Goal: Task Accomplishment & Management: Manage account settings

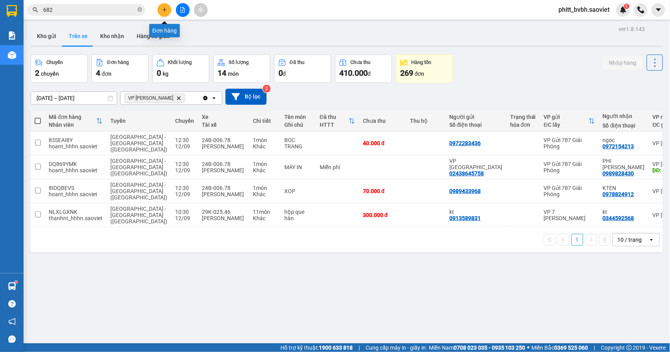
click at [167, 10] on icon "plus" at bounding box center [164, 9] width 5 height 5
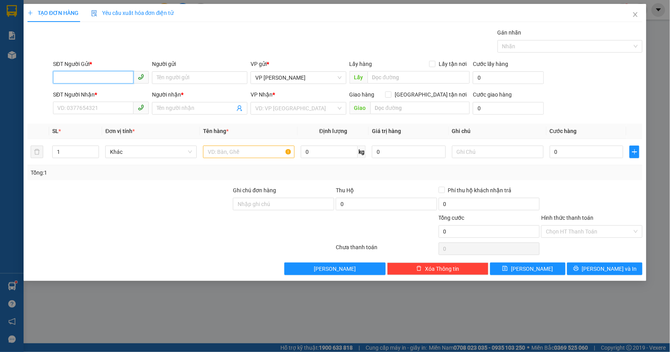
click at [85, 84] on span at bounding box center [101, 77] width 96 height 13
type input "0972304444"
click at [87, 112] on input "SĐT Người Nhận *" at bounding box center [93, 108] width 81 height 13
click at [101, 71] on input "0972304444" at bounding box center [93, 77] width 81 height 13
click at [112, 92] on div "0972304444 - Quyết" at bounding box center [101, 94] width 86 height 9
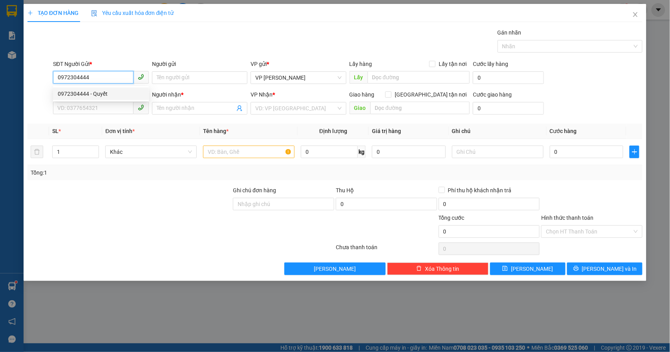
type input "Quyết"
type input "0989166556"
type input "a"
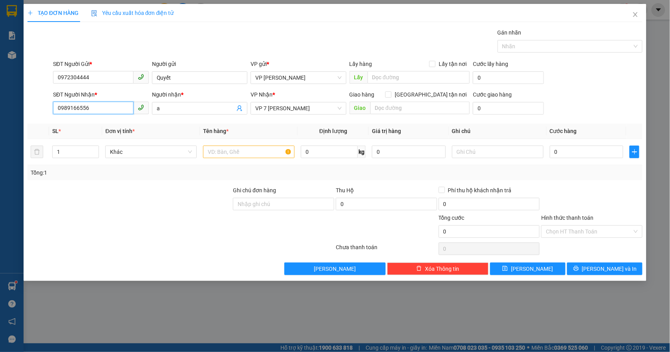
click at [104, 112] on input "0989166556" at bounding box center [93, 108] width 81 height 13
type input "0918588886"
drag, startPoint x: 59, startPoint y: 159, endPoint x: 41, endPoint y: 161, distance: 18.2
click at [41, 161] on tr "1 Khác 0 kg 0 0" at bounding box center [335, 152] width 616 height 26
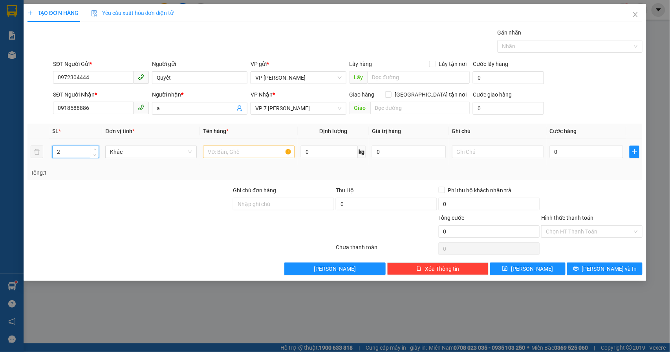
type input "2"
click at [232, 148] on input "text" at bounding box center [249, 152] width 92 height 13
type input "xốp"
click at [564, 153] on input "0" at bounding box center [587, 152] width 74 height 13
click at [568, 152] on input "0" at bounding box center [587, 152] width 74 height 13
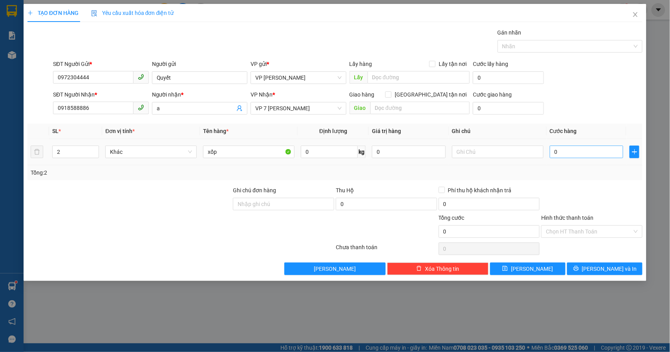
drag, startPoint x: 544, startPoint y: 157, endPoint x: 560, endPoint y: 152, distance: 16.8
click at [547, 158] on td "0" at bounding box center [587, 152] width 80 height 26
type input "0"
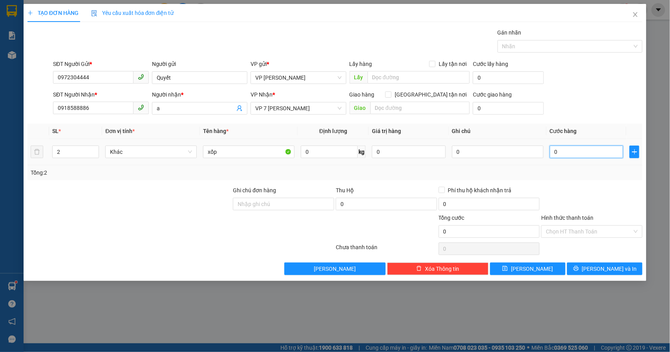
click at [570, 153] on input "0" at bounding box center [587, 152] width 74 height 13
click at [587, 154] on input "0" at bounding box center [587, 152] width 74 height 13
click at [577, 151] on input "0" at bounding box center [587, 152] width 74 height 13
click at [94, 113] on input "0918588886" at bounding box center [93, 108] width 81 height 13
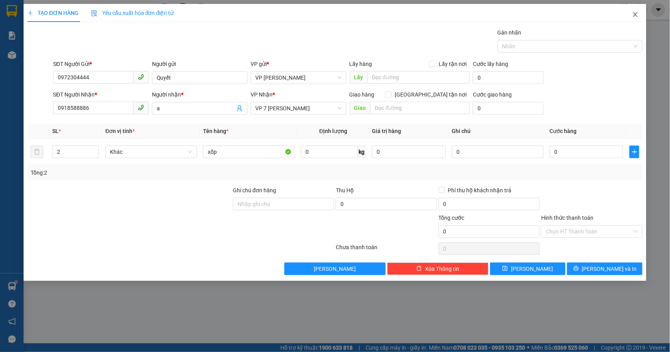
click at [640, 13] on span "Close" at bounding box center [636, 15] width 22 height 22
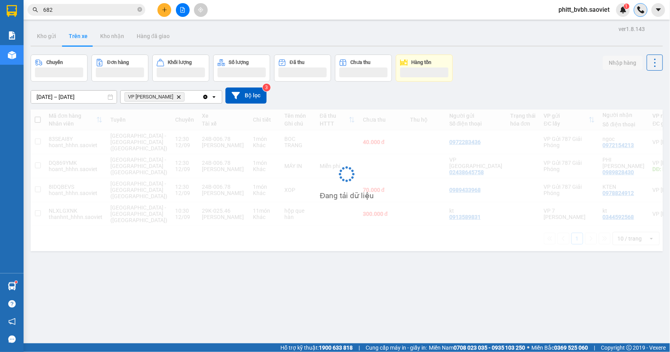
click at [638, 16] on div at bounding box center [641, 10] width 14 height 14
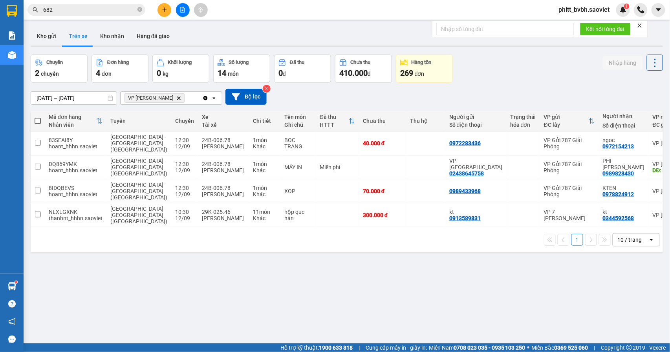
click at [160, 10] on button at bounding box center [165, 10] width 14 height 14
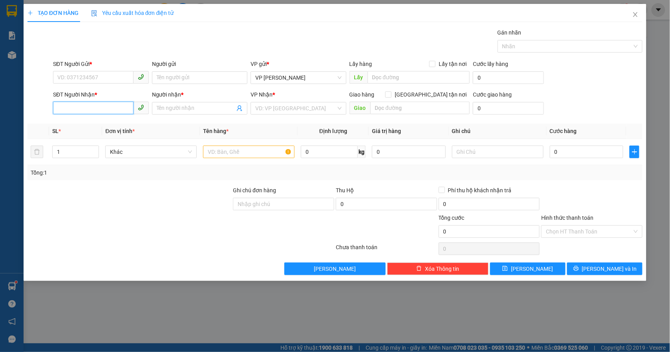
click at [82, 108] on input "SĐT Người Nhận *" at bounding box center [93, 108] width 81 height 13
paste input "0918588886"
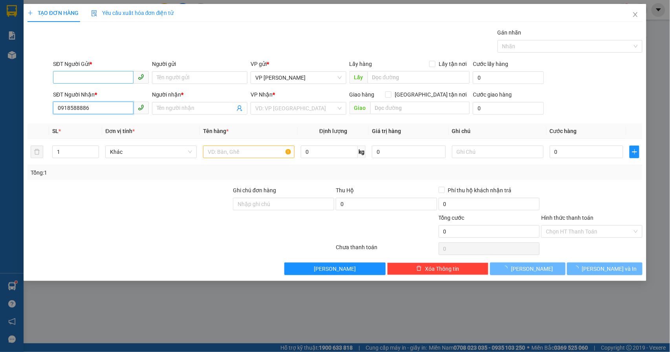
type input "0918588886"
click at [91, 73] on input "SĐT Người Gửi *" at bounding box center [93, 77] width 81 height 13
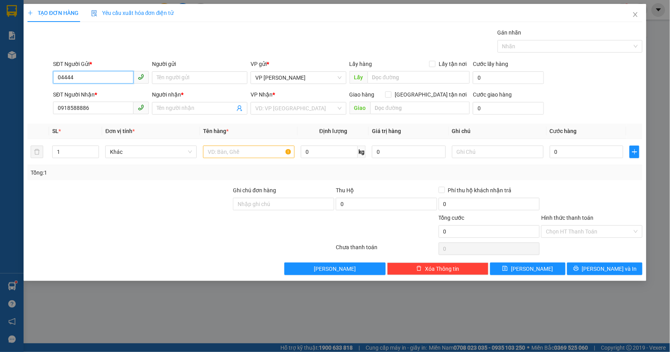
click at [104, 77] on input "04444" at bounding box center [93, 77] width 81 height 13
type input "0"
click at [103, 83] on input "4444" at bounding box center [93, 77] width 81 height 13
type input "4444"
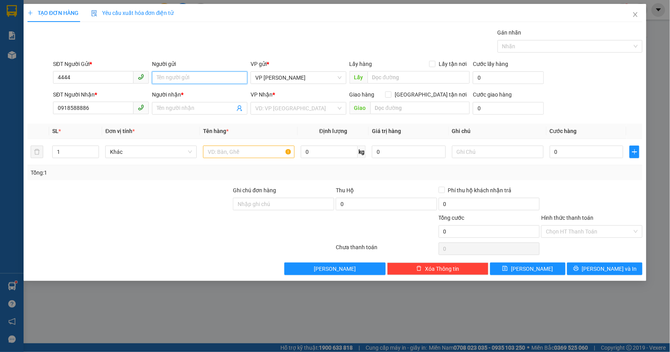
click at [174, 77] on input "Người gửi" at bounding box center [200, 77] width 96 height 13
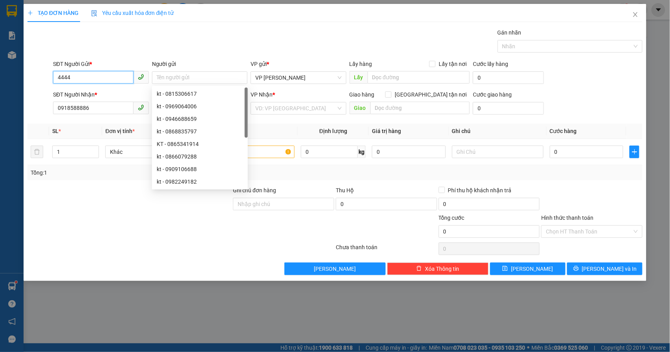
click at [93, 76] on input "4444" at bounding box center [93, 77] width 81 height 13
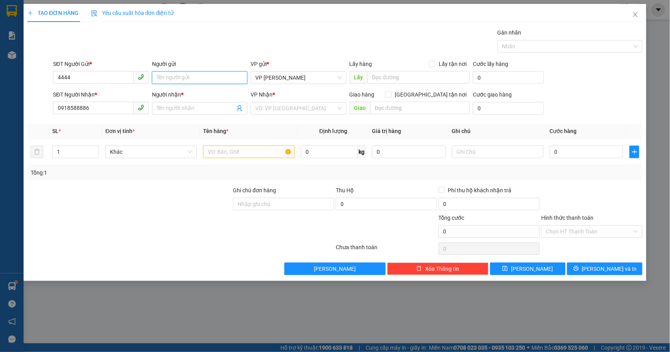
click at [176, 79] on input "Người gửi" at bounding box center [200, 77] width 96 height 13
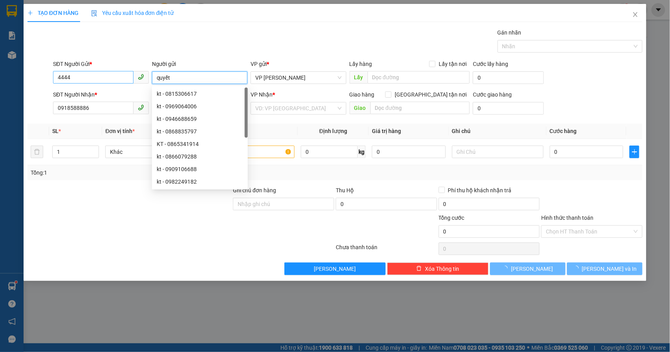
type input "quyết"
click at [112, 82] on input "4444" at bounding box center [93, 77] width 81 height 13
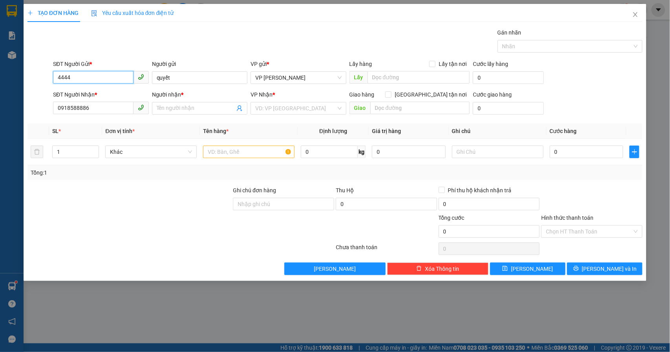
click at [109, 79] on input "4444" at bounding box center [93, 77] width 81 height 13
click at [194, 115] on div "Người nhận * Tên người nhận" at bounding box center [200, 103] width 96 height 27
click at [312, 109] on input "search" at bounding box center [295, 109] width 81 height 12
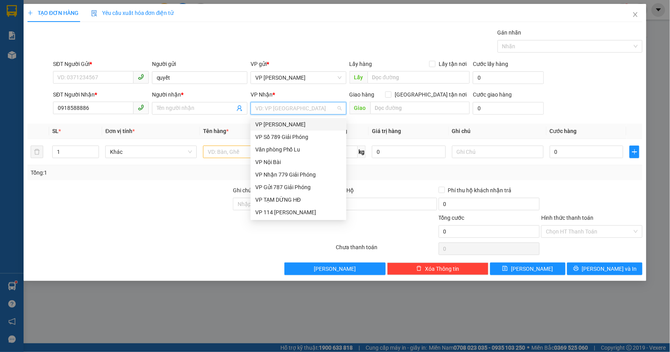
click at [261, 110] on input "search" at bounding box center [295, 109] width 81 height 12
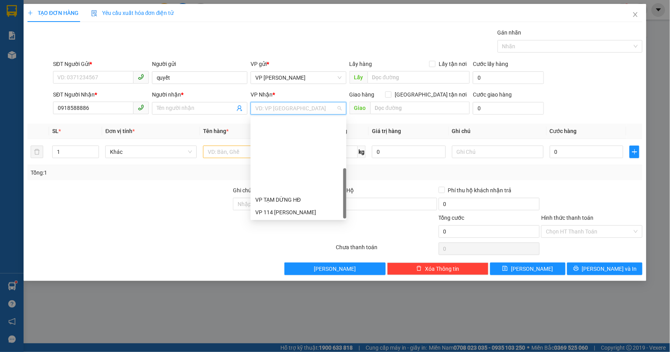
scroll to position [88, 0]
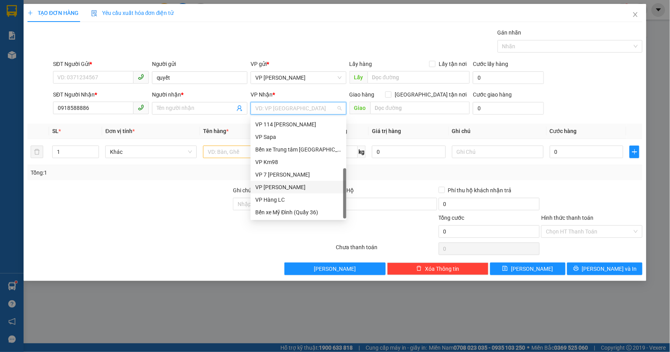
click at [290, 187] on div "VP [PERSON_NAME]" at bounding box center [298, 187] width 86 height 9
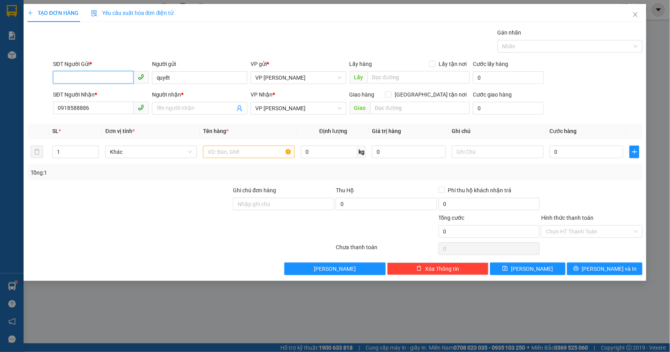
click at [70, 79] on input "SĐT Người Gửi *" at bounding box center [93, 77] width 81 height 13
click at [213, 156] on input "text" at bounding box center [249, 152] width 92 height 13
type input "0"
click at [593, 158] on input "0" at bounding box center [587, 152] width 74 height 13
click at [635, 15] on icon "close" at bounding box center [635, 14] width 6 height 6
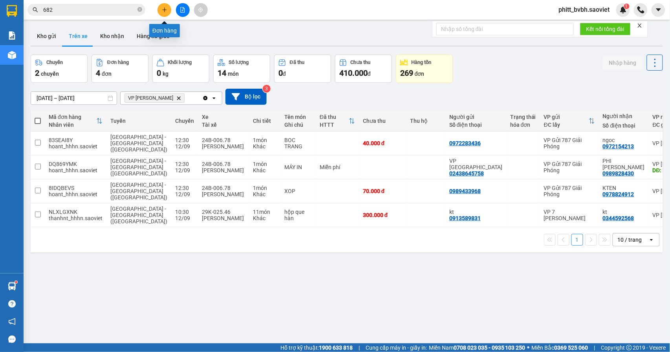
click at [164, 10] on icon "plus" at bounding box center [164, 9] width 5 height 5
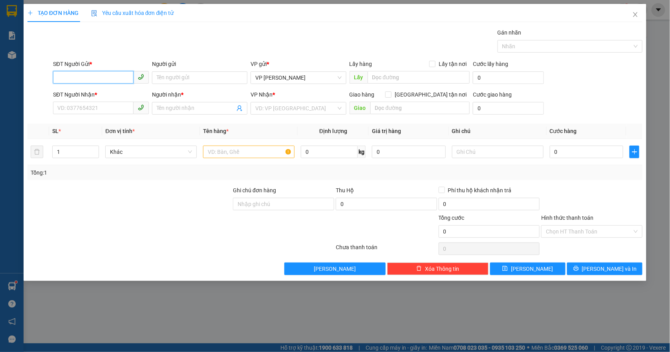
click at [75, 78] on input "SĐT Người Gửi *" at bounding box center [93, 77] width 81 height 13
click at [62, 107] on input "SĐT Người Nhận *" at bounding box center [93, 108] width 81 height 13
paste input "0918588886"
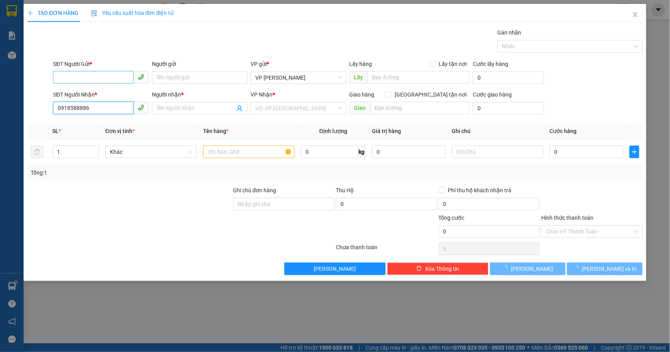
type input "0918588886"
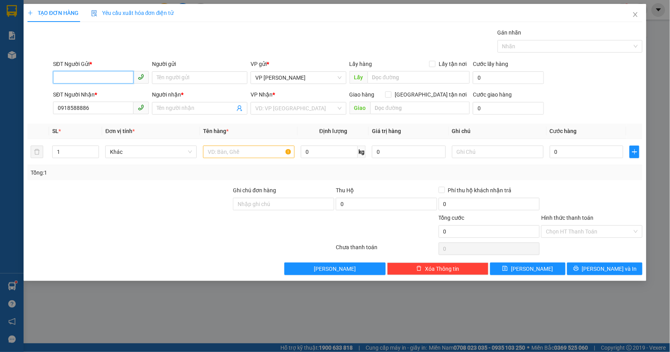
click at [87, 75] on input "SĐT Người Gửi *" at bounding box center [93, 77] width 81 height 13
drag, startPoint x: 223, startPoint y: 154, endPoint x: 230, endPoint y: 142, distance: 13.9
click at [225, 148] on input "text" at bounding box center [249, 152] width 92 height 13
click at [244, 159] on div "100" at bounding box center [249, 152] width 92 height 16
click at [237, 154] on input "100" at bounding box center [249, 152] width 92 height 13
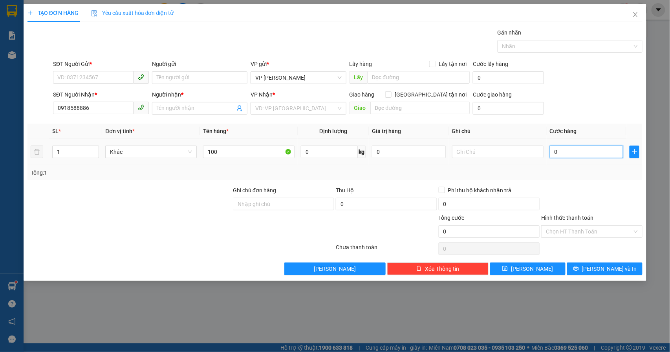
click at [585, 152] on input "0" at bounding box center [587, 152] width 74 height 13
click at [247, 156] on input "100" at bounding box center [249, 152] width 92 height 13
click at [250, 155] on input "100000" at bounding box center [249, 152] width 92 height 13
type input "100000"
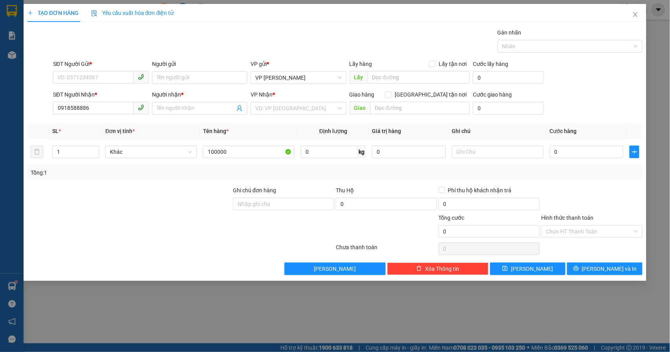
click at [283, 167] on div "Tổng: 1" at bounding box center [335, 172] width 616 height 15
click at [583, 152] on input "0" at bounding box center [587, 152] width 74 height 13
click at [218, 154] on input "100000" at bounding box center [249, 152] width 92 height 13
click at [576, 152] on input "0" at bounding box center [587, 152] width 74 height 13
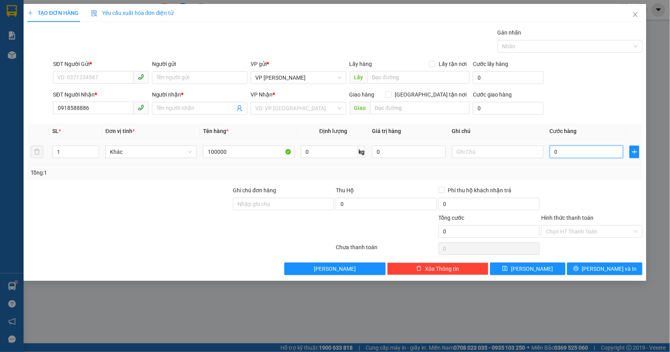
paste input "100.00"
type input "100.000"
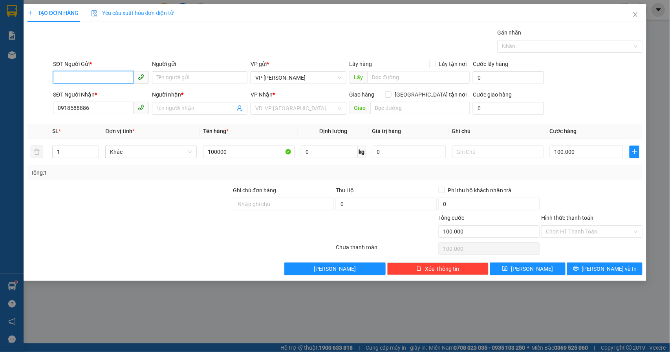
click at [128, 77] on input "SĐT Người Gửi *" at bounding box center [93, 77] width 81 height 13
type input "0972304444"
click at [99, 90] on div "0972304444 - Quyết" at bounding box center [101, 94] width 86 height 9
type input "Quyết"
type input "0972304444"
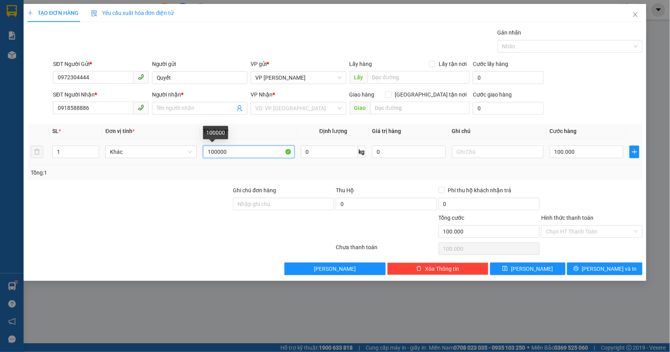
click at [232, 153] on input "100000" at bounding box center [249, 152] width 92 height 13
click at [196, 148] on tr "1 Khác 100000 0 kg 0 100.000" at bounding box center [335, 152] width 616 height 26
drag, startPoint x: 228, startPoint y: 151, endPoint x: 202, endPoint y: 152, distance: 26.4
click at [202, 152] on td "100000" at bounding box center [249, 152] width 98 height 26
click at [577, 189] on div at bounding box center [592, 199] width 103 height 27
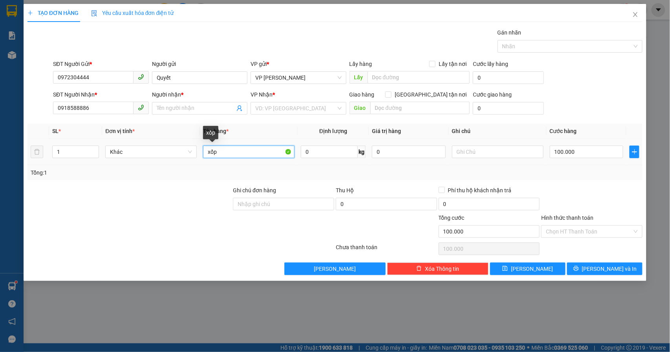
click at [242, 152] on input "xốp" at bounding box center [249, 152] width 92 height 13
type input "xốp liền"
click at [612, 271] on span "[PERSON_NAME] và In" at bounding box center [609, 269] width 55 height 9
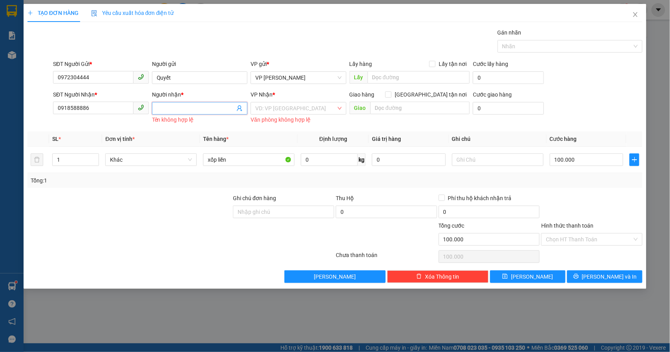
click at [172, 105] on input "Người nhận *" at bounding box center [196, 108] width 79 height 9
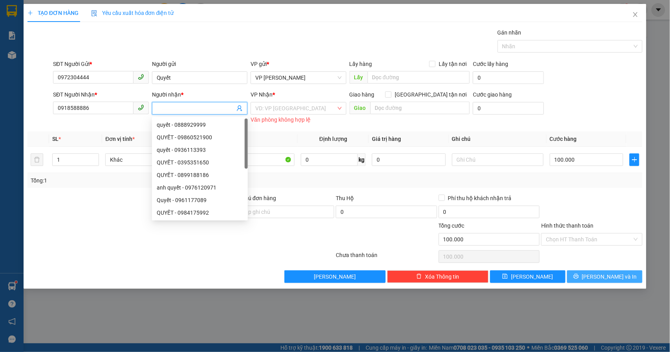
click at [607, 275] on span "[PERSON_NAME] và In" at bounding box center [609, 277] width 55 height 9
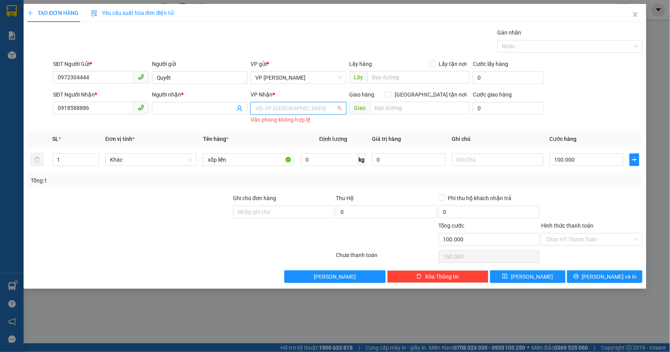
click at [299, 107] on input "search" at bounding box center [295, 109] width 81 height 12
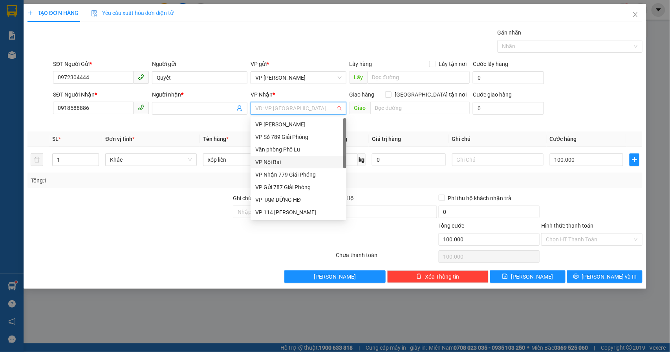
click at [272, 160] on div "VP Nội Bài" at bounding box center [298, 162] width 86 height 9
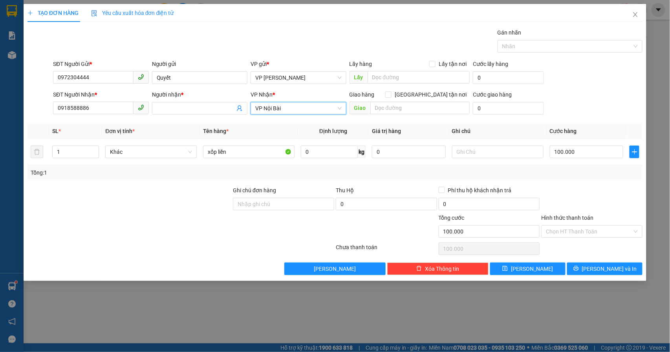
click at [288, 112] on span "VP Nội Bài" at bounding box center [298, 109] width 86 height 12
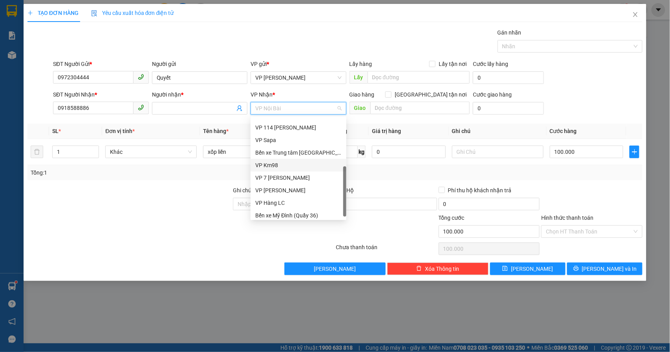
scroll to position [88, 0]
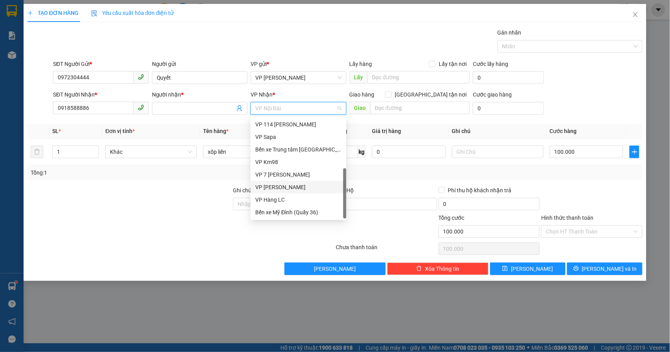
click at [274, 189] on div "VP [PERSON_NAME]" at bounding box center [298, 187] width 86 height 9
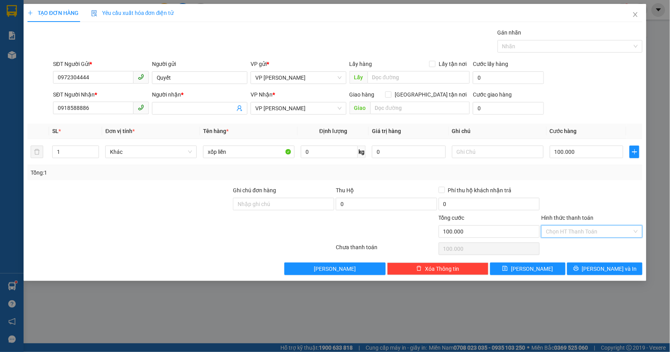
click at [588, 233] on input "Hình thức thanh toán" at bounding box center [589, 232] width 86 height 12
click at [591, 167] on div "Tổng: 1" at bounding box center [335, 172] width 616 height 15
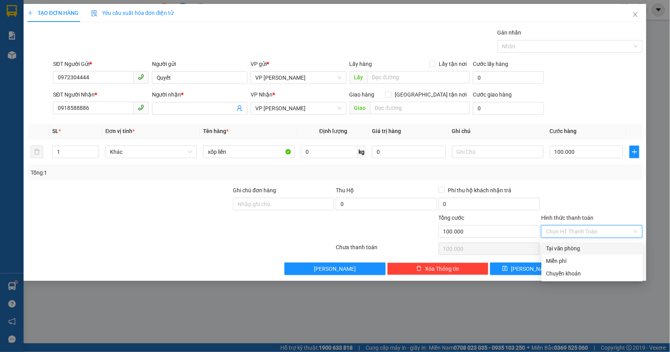
click at [583, 231] on input "Hình thức thanh toán" at bounding box center [589, 232] width 86 height 12
click at [571, 250] on div "Tại văn phòng" at bounding box center [592, 248] width 92 height 9
type input "0"
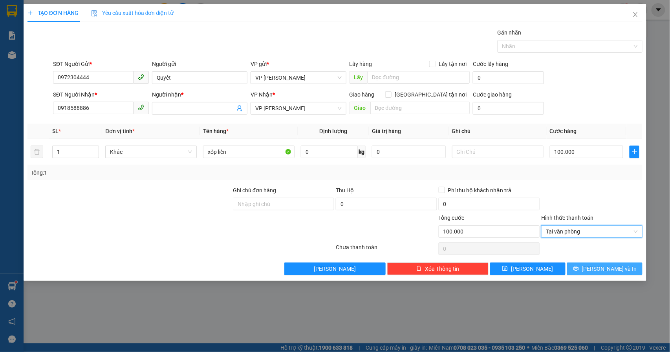
click at [612, 275] on button "[PERSON_NAME] và In" at bounding box center [604, 269] width 75 height 13
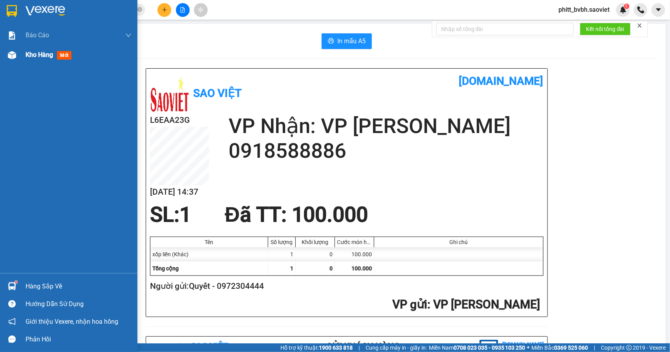
click at [49, 55] on span "Kho hàng" at bounding box center [39, 54] width 27 height 7
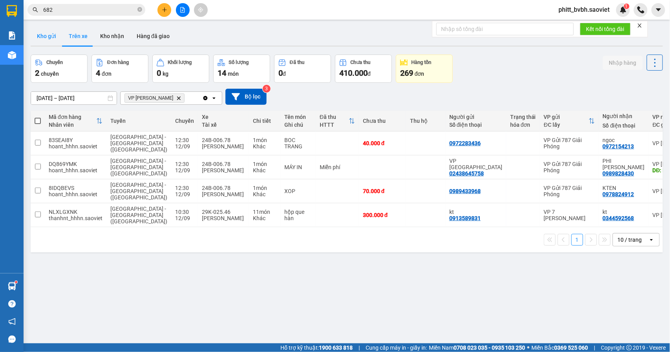
click at [49, 38] on button "Kho gửi" at bounding box center [47, 36] width 32 height 19
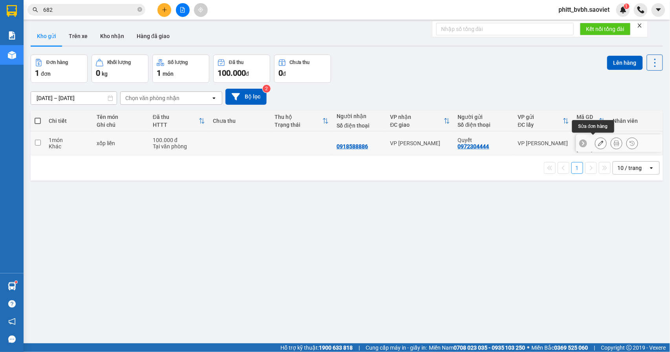
click at [596, 144] on button at bounding box center [601, 144] width 11 height 14
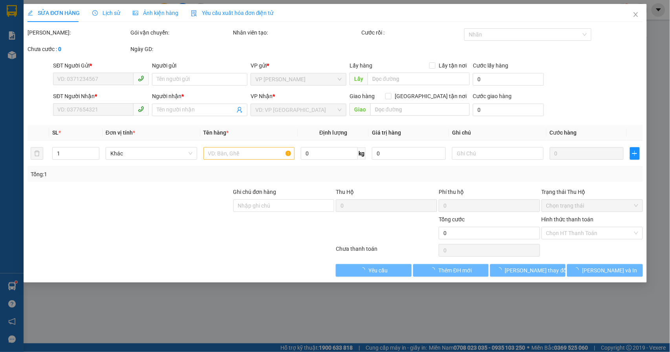
type input "0972304444"
type input "Quyết"
type input "0918588886"
type input "100.000"
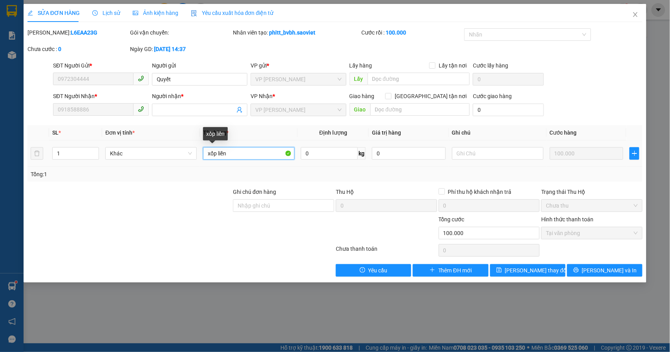
drag, startPoint x: 234, startPoint y: 156, endPoint x: 217, endPoint y: 156, distance: 17.3
click at [217, 156] on input "xốp liền" at bounding box center [249, 153] width 92 height 13
type input "xốp"
click at [71, 154] on input "1" at bounding box center [76, 154] width 46 height 12
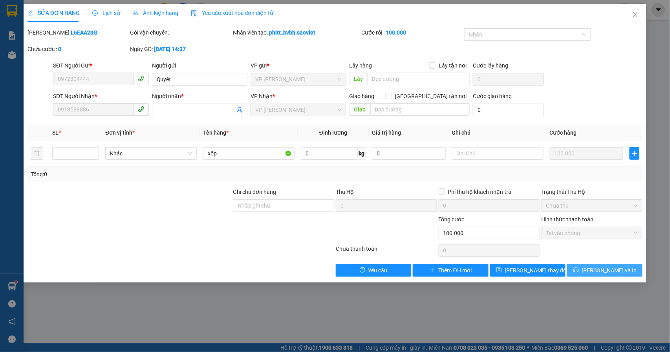
click at [599, 273] on span "[PERSON_NAME] và In" at bounding box center [609, 270] width 55 height 9
click at [579, 270] on icon "printer" at bounding box center [576, 270] width 5 height 5
click at [634, 11] on span "Close" at bounding box center [636, 15] width 22 height 22
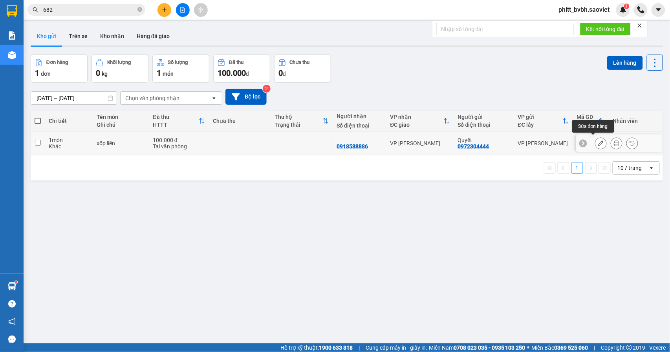
click at [596, 137] on button at bounding box center [601, 144] width 11 height 14
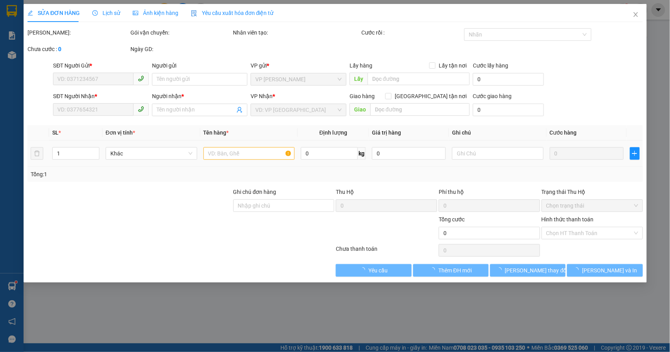
type input "0972304444"
type input "Quyết"
type input "0918588886"
type input "100.000"
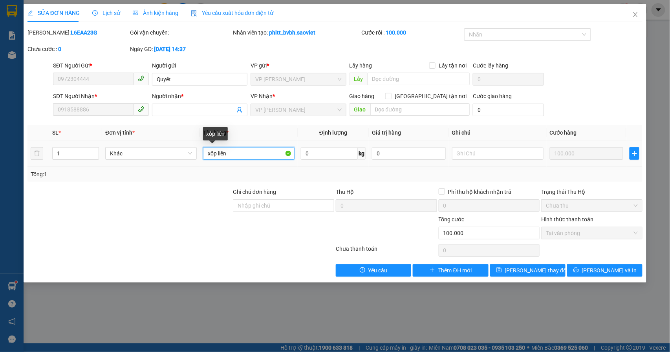
drag, startPoint x: 235, startPoint y: 153, endPoint x: 217, endPoint y: 159, distance: 18.1
click at [217, 159] on input "xốp liền" at bounding box center [249, 153] width 92 height 13
type input "xốp"
drag, startPoint x: 75, startPoint y: 163, endPoint x: 73, endPoint y: 159, distance: 4.6
click at [74, 162] on td "1" at bounding box center [75, 154] width 53 height 26
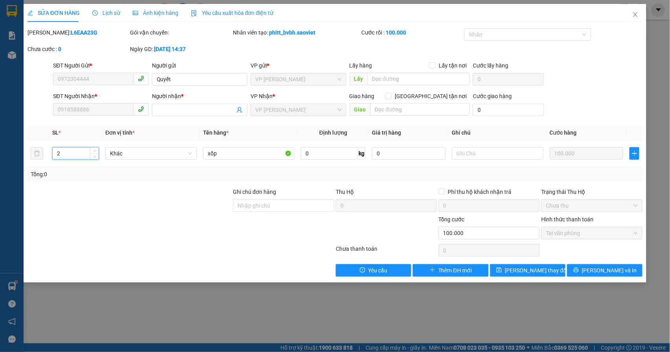
type input "2"
click at [236, 170] on div "Tổng: 0" at bounding box center [335, 174] width 616 height 15
click at [515, 271] on button "[PERSON_NAME] thay đổi" at bounding box center [527, 270] width 75 height 13
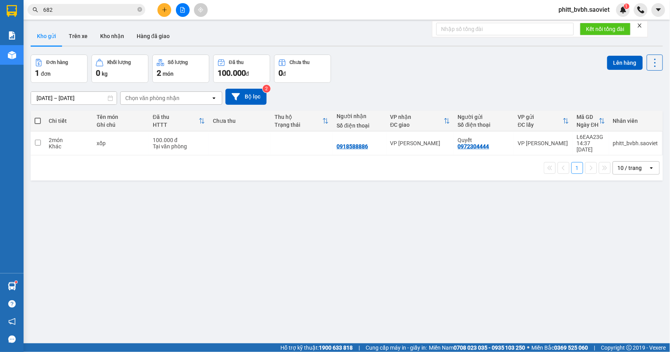
drag, startPoint x: 81, startPoint y: 30, endPoint x: 87, endPoint y: 26, distance: 8.0
click at [80, 31] on button "Trên xe" at bounding box center [77, 36] width 31 height 19
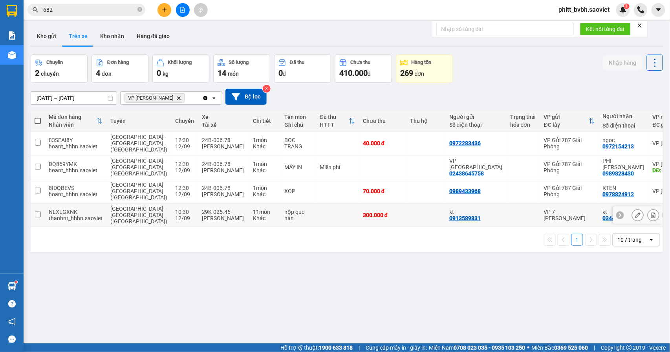
click at [316, 203] on td at bounding box center [337, 215] width 43 height 24
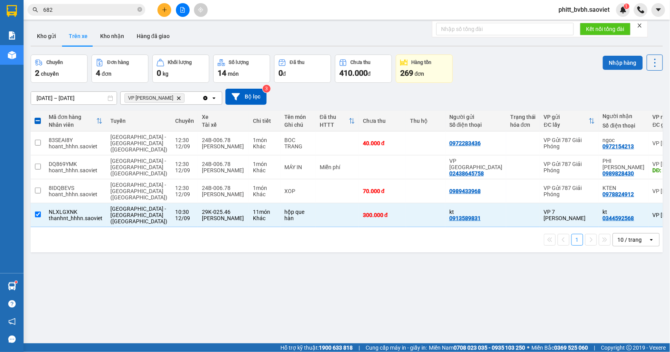
click at [611, 63] on button "Nhập hàng" at bounding box center [623, 63] width 40 height 14
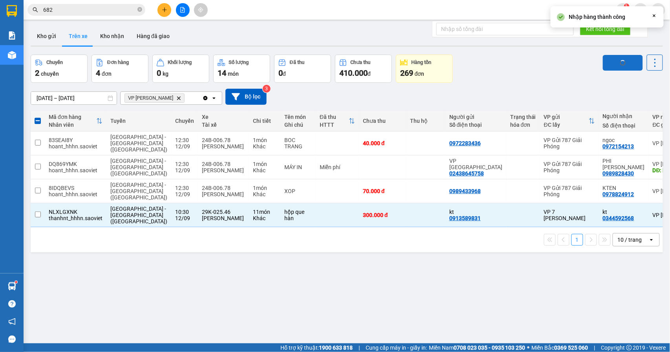
checkbox input "false"
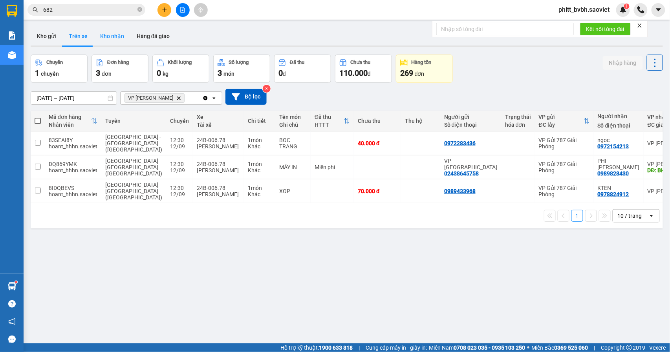
click at [112, 30] on button "Kho nhận" at bounding box center [112, 36] width 37 height 19
type input "[DATE] – [DATE]"
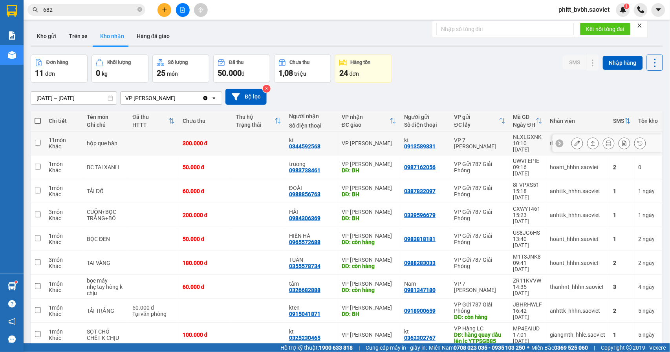
click at [264, 145] on td at bounding box center [258, 144] width 53 height 24
checkbox input "true"
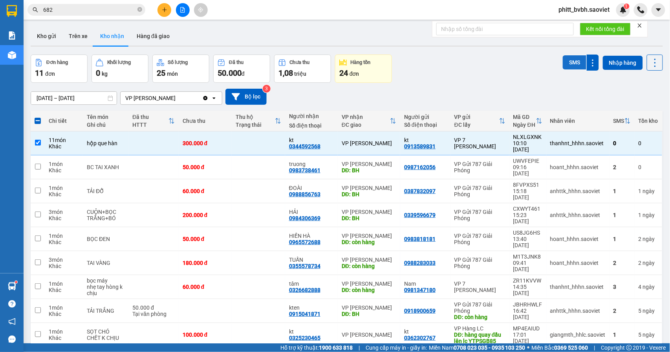
click at [571, 59] on button "SMS" at bounding box center [575, 62] width 24 height 14
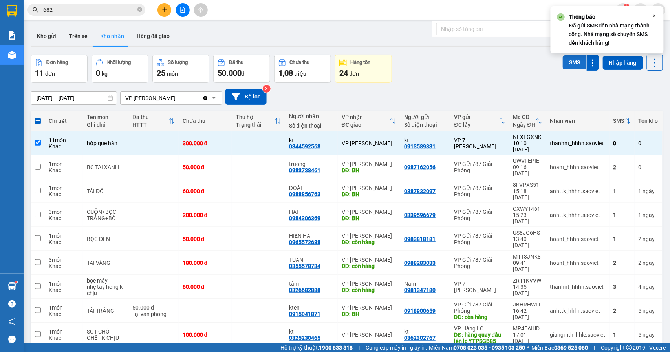
click at [571, 60] on button "SMS" at bounding box center [575, 62] width 24 height 14
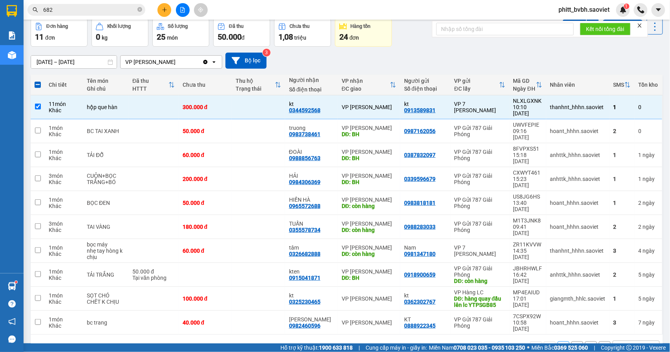
scroll to position [5, 0]
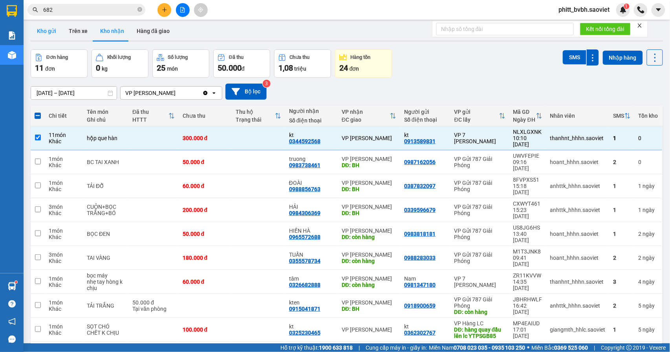
click at [43, 32] on button "Kho gửi" at bounding box center [47, 31] width 32 height 19
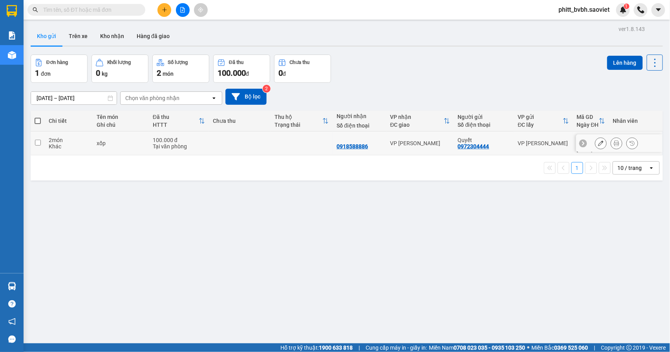
click at [264, 148] on td at bounding box center [240, 144] width 62 height 24
checkbox input "true"
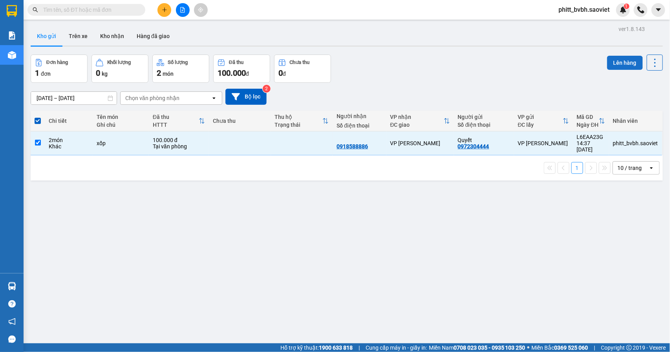
click at [614, 62] on button "Lên hàng" at bounding box center [625, 63] width 36 height 14
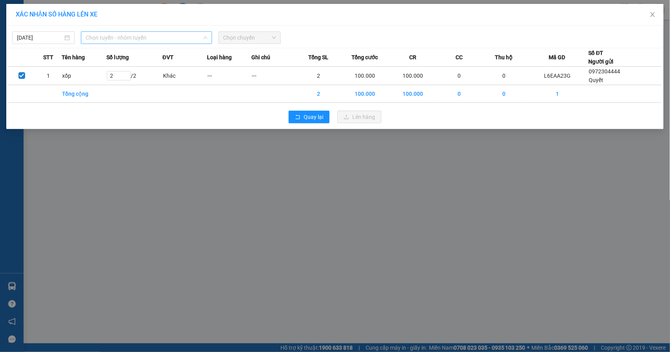
click at [151, 40] on span "Chọn tuyến - nhóm tuyến" at bounding box center [147, 38] width 122 height 12
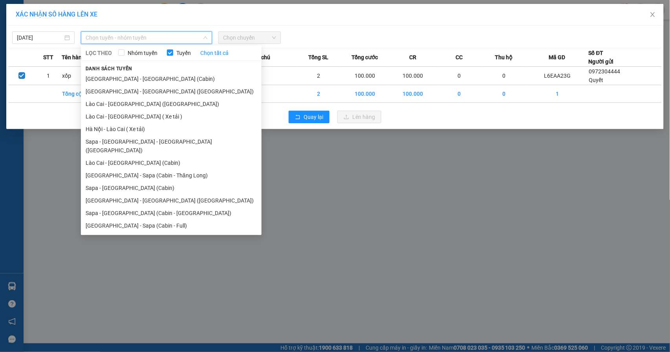
click at [389, 227] on div "XÁC NHẬN SỐ HÀNG LÊN XE 12/09/2025 Chọn tuyến - nhóm tuyến LỌC THEO Nhóm tuyến …" at bounding box center [335, 176] width 670 height 352
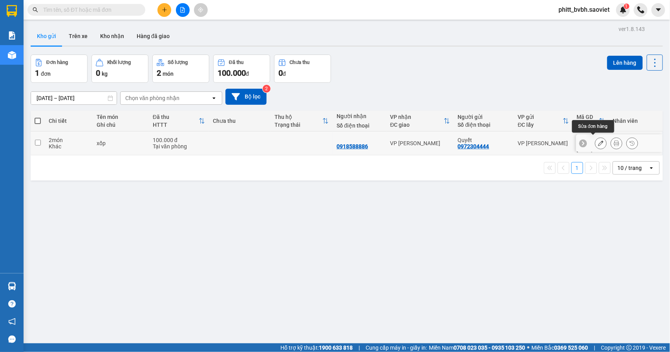
click at [598, 141] on icon at bounding box center [600, 143] width 5 height 5
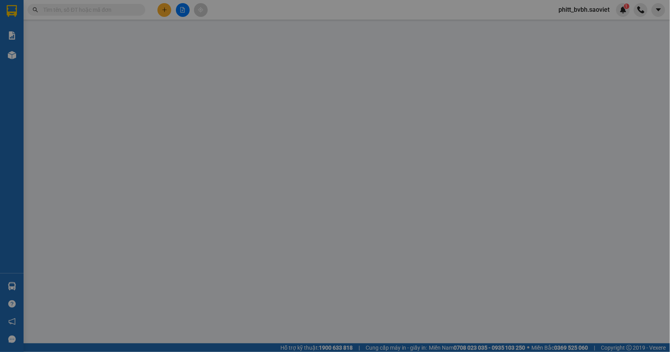
type input "0972304444"
type input "Quyết"
type input "0918588886"
type input "100.000"
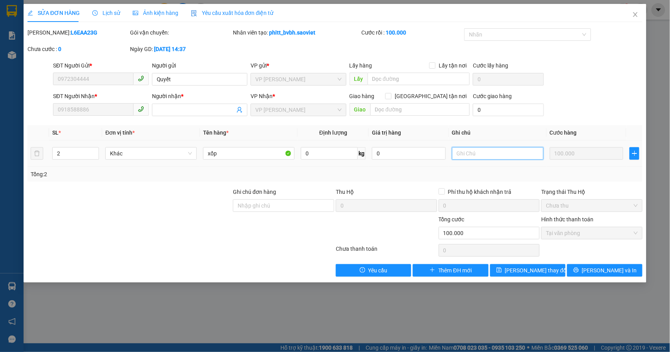
click at [472, 157] on input "text" at bounding box center [498, 153] width 92 height 13
type input "d"
type input "đã báo hàng đi muận"
click at [530, 273] on span "[PERSON_NAME] thay đổi" at bounding box center [536, 270] width 63 height 9
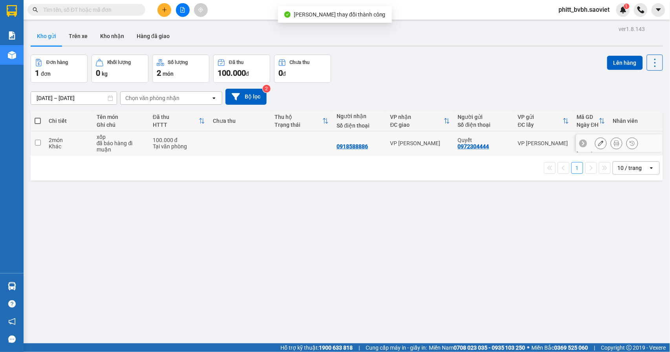
click at [314, 145] on td at bounding box center [302, 144] width 62 height 24
checkbox input "true"
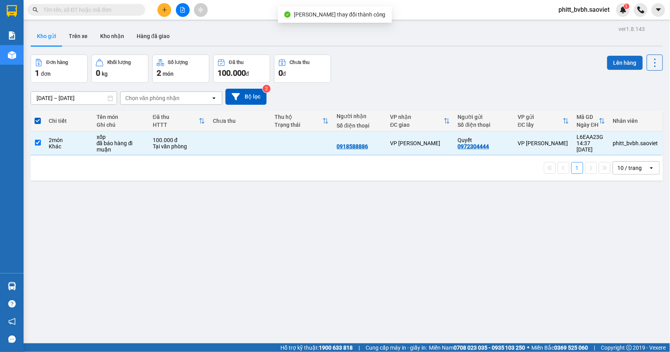
click at [626, 56] on button "Lên hàng" at bounding box center [625, 63] width 36 height 14
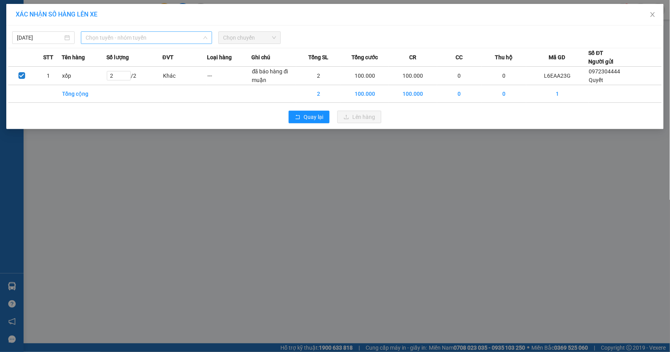
click at [145, 41] on span "Chọn tuyến - nhóm tuyến" at bounding box center [147, 38] width 122 height 12
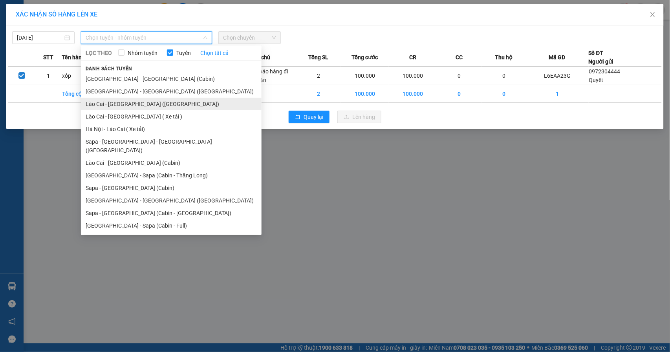
click at [130, 105] on li "Lào Cai - [GEOGRAPHIC_DATA] ([GEOGRAPHIC_DATA])" at bounding box center [171, 104] width 181 height 13
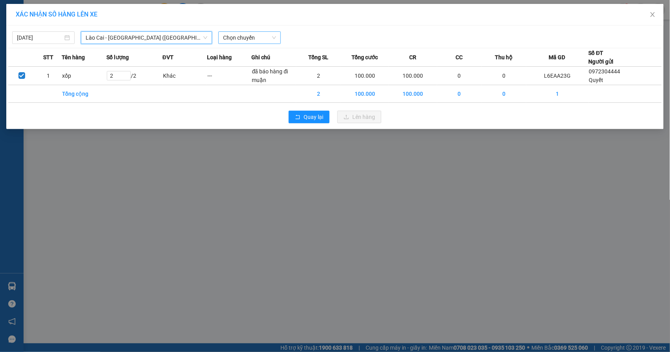
click at [230, 33] on span "Chọn chuyến" at bounding box center [249, 38] width 53 height 12
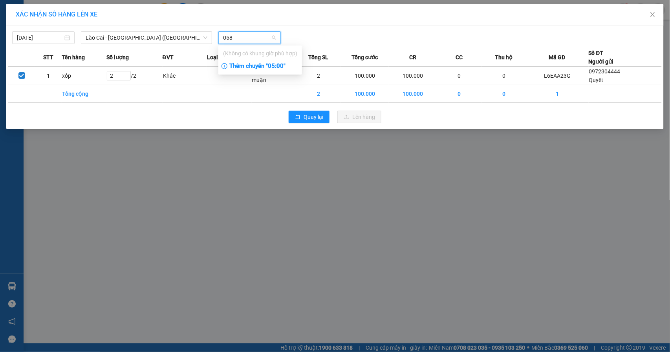
type input "0582"
click at [229, 36] on input "0582" at bounding box center [247, 38] width 48 height 12
click at [238, 36] on input "0582" at bounding box center [247, 38] width 48 height 12
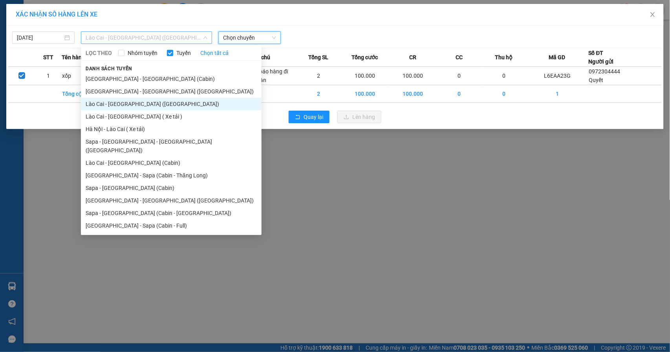
click at [113, 35] on span "Lào Cai - [GEOGRAPHIC_DATA] ([GEOGRAPHIC_DATA])" at bounding box center [147, 38] width 122 height 12
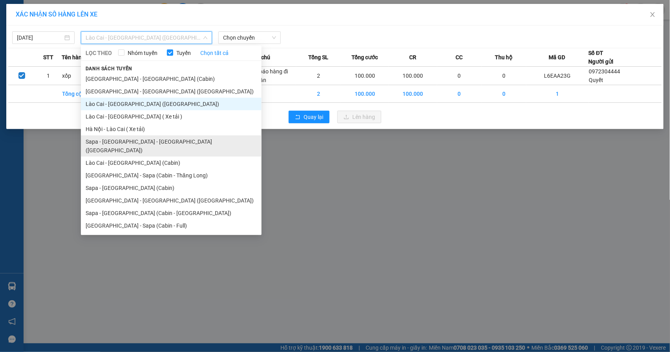
click at [140, 137] on li "Sapa - [GEOGRAPHIC_DATA] - [GEOGRAPHIC_DATA] ([GEOGRAPHIC_DATA])" at bounding box center [171, 146] width 181 height 21
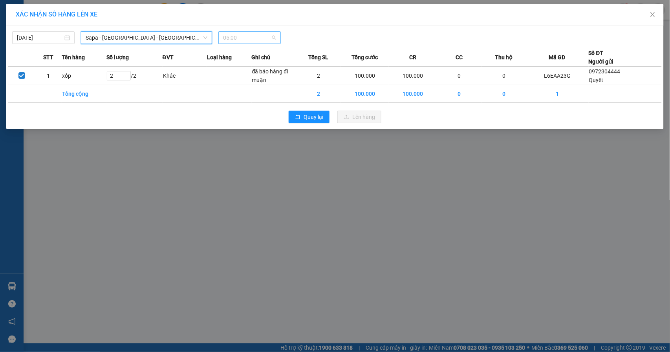
drag, startPoint x: 246, startPoint y: 41, endPoint x: 270, endPoint y: 41, distance: 24.4
click at [246, 41] on span "05:00" at bounding box center [249, 38] width 53 height 12
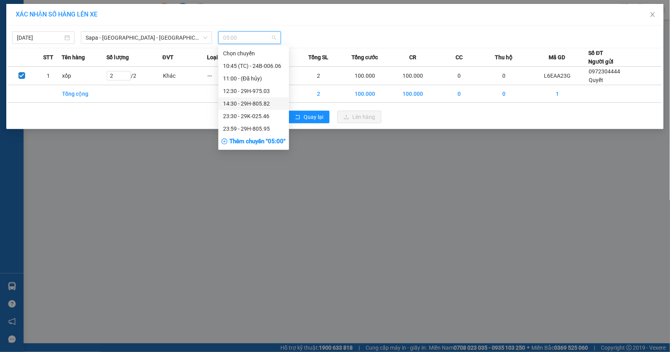
click at [268, 104] on div "14:30 - 29H-805.82" at bounding box center [253, 103] width 61 height 9
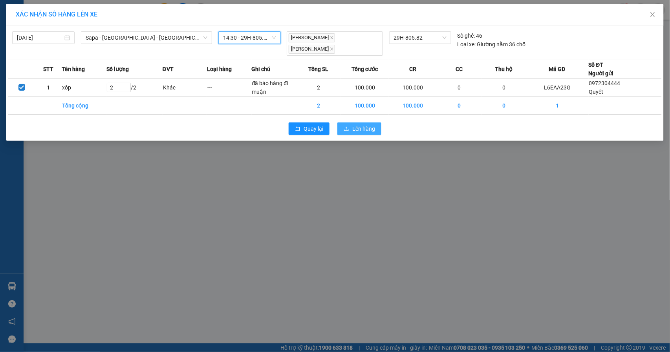
click at [354, 125] on span "Lên hàng" at bounding box center [363, 129] width 23 height 9
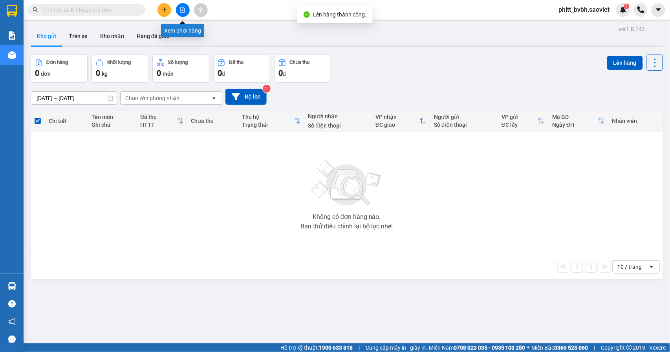
click at [185, 10] on button at bounding box center [183, 10] width 14 height 14
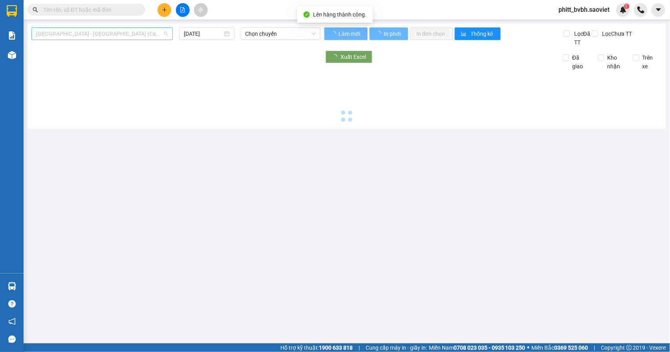
click at [60, 35] on span "[GEOGRAPHIC_DATA] - [GEOGRAPHIC_DATA] (Cabin)" at bounding box center [102, 34] width 132 height 12
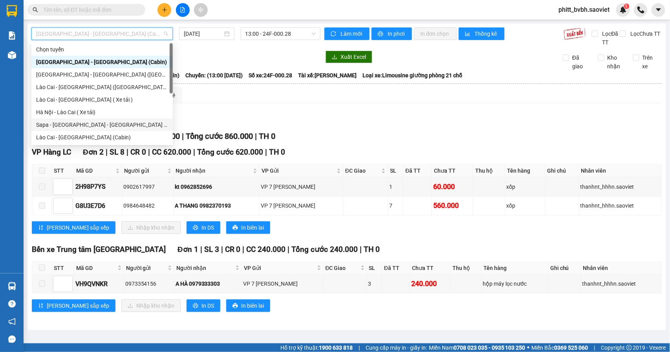
click at [71, 127] on div "Sapa - [GEOGRAPHIC_DATA] - [GEOGRAPHIC_DATA] ([GEOGRAPHIC_DATA])" at bounding box center [102, 125] width 132 height 9
type input "[DATE]"
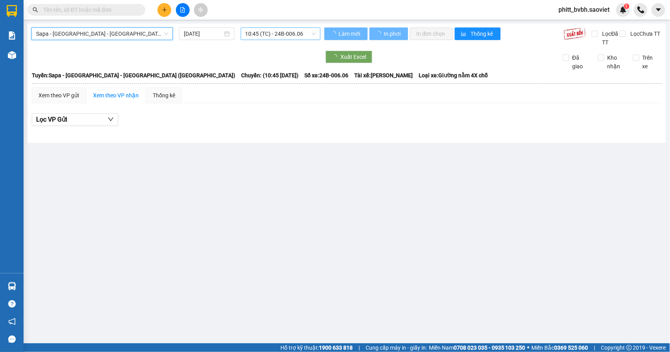
click at [271, 35] on span "10:45 (TC) - 24B-006.06" at bounding box center [281, 34] width 70 height 12
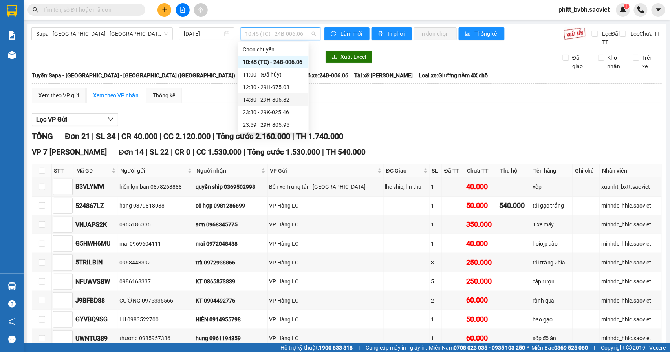
click at [285, 99] on div "14:30 - 29H-805.82" at bounding box center [273, 99] width 61 height 9
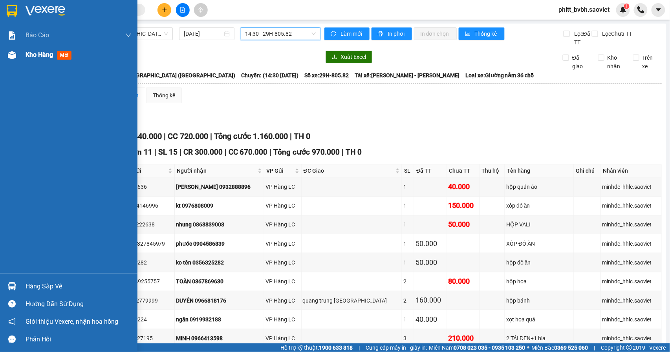
click at [30, 55] on span "Kho hàng" at bounding box center [39, 54] width 27 height 7
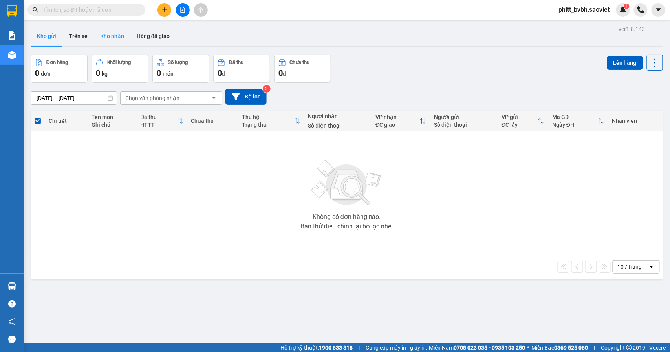
click at [116, 38] on button "Kho nhận" at bounding box center [112, 36] width 37 height 19
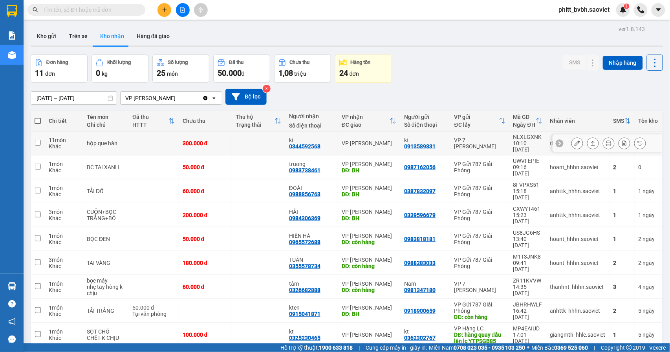
click at [265, 140] on td at bounding box center [258, 144] width 53 height 24
checkbox input "true"
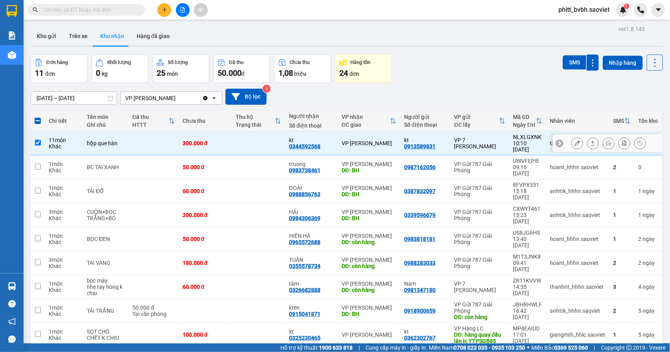
click at [572, 145] on button at bounding box center [577, 144] width 11 height 14
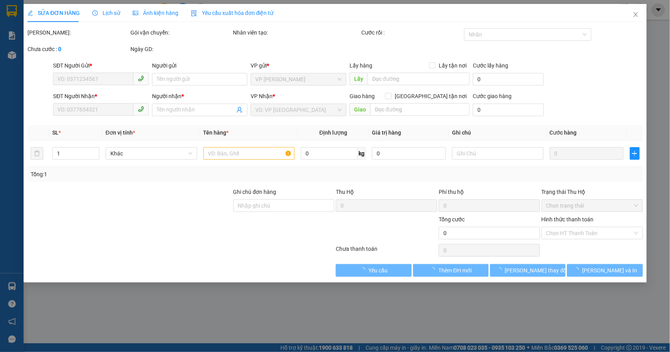
type input "0913589831"
type input "kt"
type input "0344592568"
type input "kt"
type input "300.000"
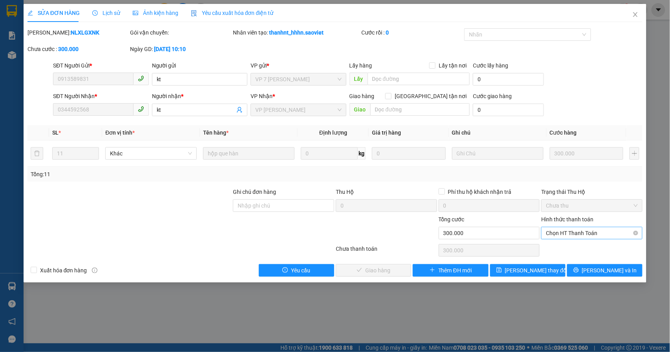
click at [586, 236] on span "Chọn HT Thanh Toán" at bounding box center [592, 233] width 92 height 12
click at [585, 247] on div "Tại văn phòng" at bounding box center [592, 250] width 92 height 9
type input "0"
drag, startPoint x: 558, startPoint y: 233, endPoint x: 561, endPoint y: 238, distance: 5.3
click at [558, 234] on span "Tại văn phòng" at bounding box center [592, 233] width 92 height 12
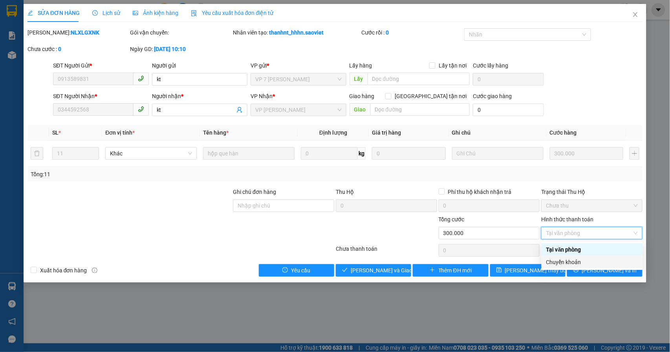
click at [561, 264] on div "Chuyển khoản" at bounding box center [592, 262] width 92 height 9
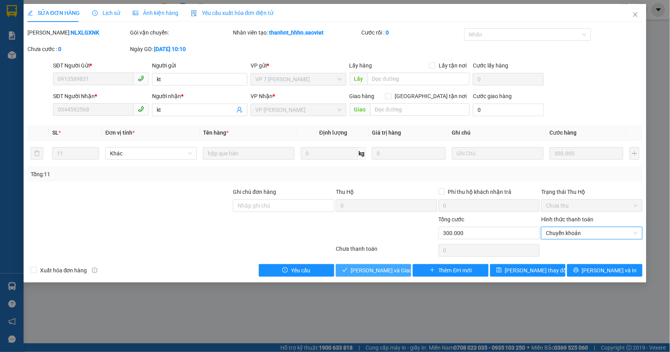
click at [361, 273] on span "Lưu và Giao hàng" at bounding box center [388, 270] width 75 height 9
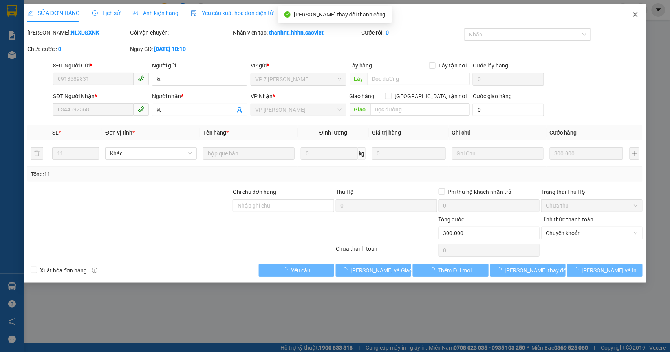
click at [638, 11] on span "Close" at bounding box center [636, 15] width 22 height 22
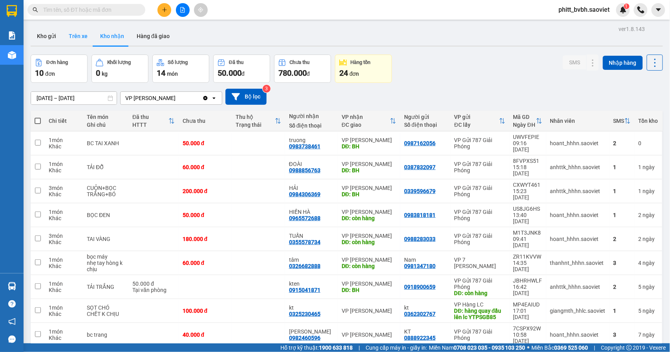
click at [78, 36] on button "Trên xe" at bounding box center [77, 36] width 31 height 19
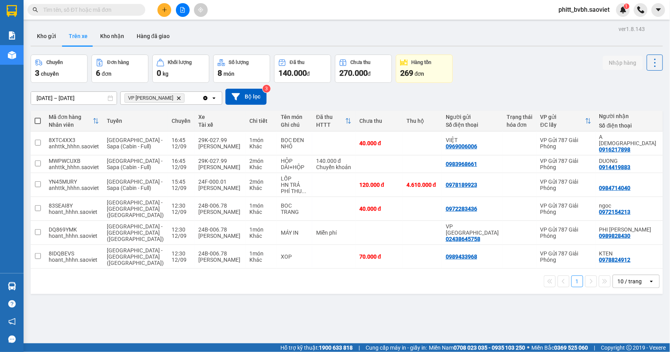
click at [115, 24] on div "ver 1.8.143 Kho gửi Trên xe Kho nhận Hàng đã giao Chuyến 3 chuyến Đơn hàng 6 đơ…" at bounding box center [346, 200] width 639 height 352
click at [112, 33] on button "Kho nhận" at bounding box center [112, 36] width 37 height 19
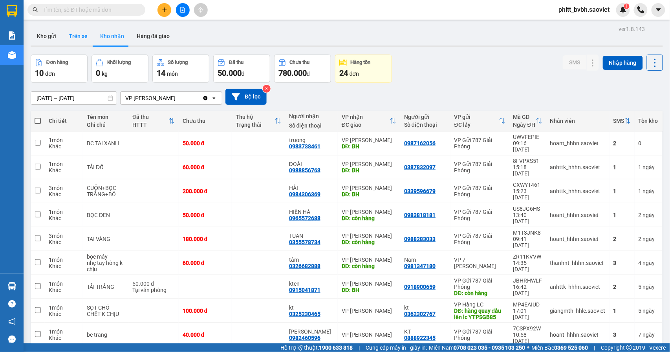
drag, startPoint x: 79, startPoint y: 29, endPoint x: 147, endPoint y: 50, distance: 70.9
click at [79, 30] on button "Trên xe" at bounding box center [77, 36] width 31 height 19
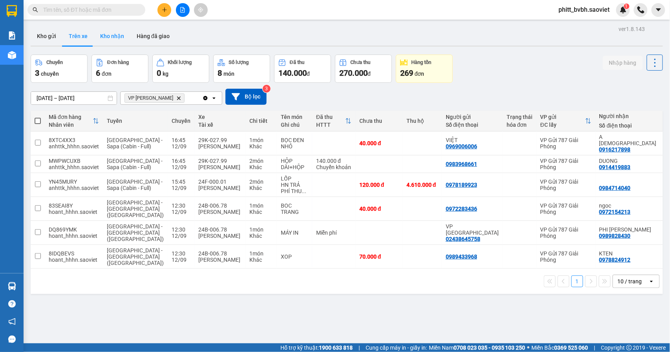
click at [114, 35] on button "Kho nhận" at bounding box center [112, 36] width 37 height 19
type input "[DATE] – [DATE]"
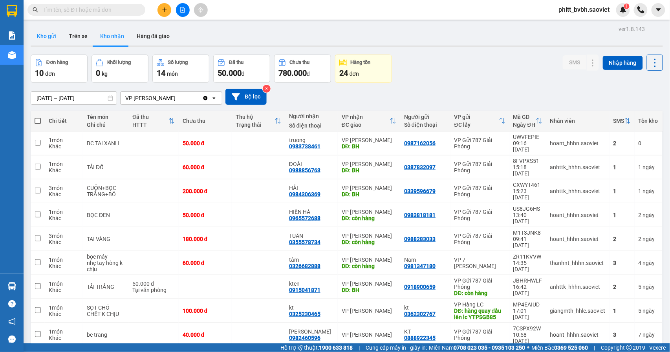
click at [54, 32] on button "Kho gửi" at bounding box center [47, 36] width 32 height 19
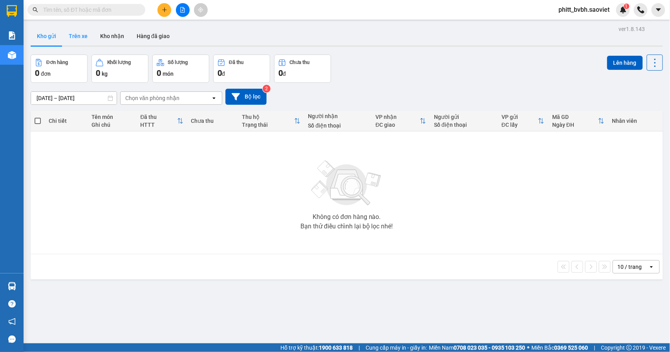
click at [74, 32] on button "Trên xe" at bounding box center [77, 36] width 31 height 19
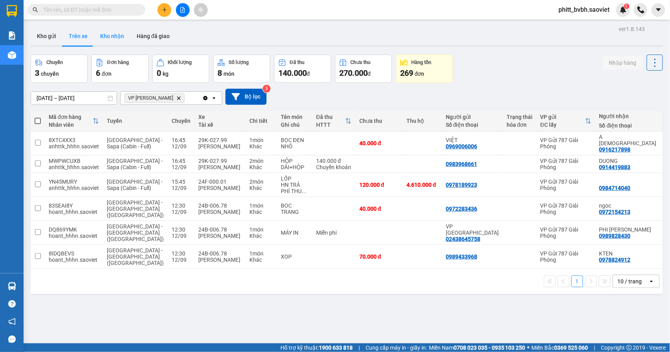
click at [124, 39] on button "Kho nhận" at bounding box center [112, 36] width 37 height 19
type input "[DATE] – [DATE]"
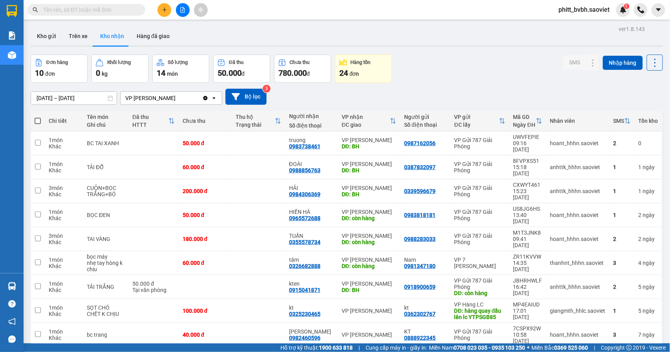
click at [82, 7] on input "text" at bounding box center [89, 9] width 93 height 9
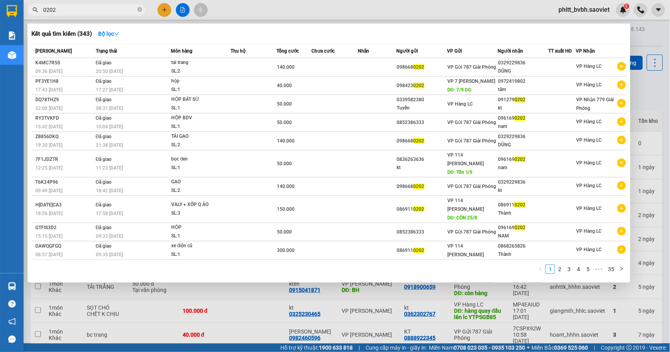
type input "0202"
click at [170, 280] on div at bounding box center [335, 176] width 670 height 352
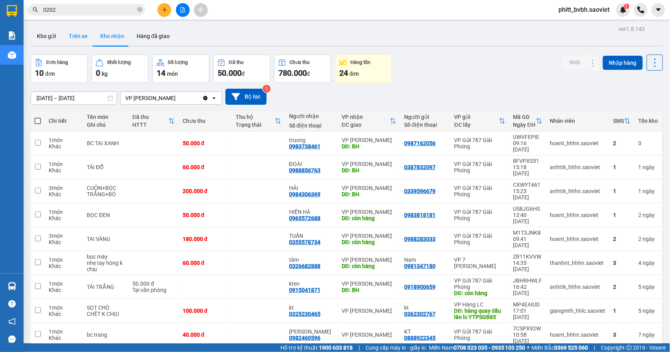
click at [81, 36] on button "Trên xe" at bounding box center [77, 36] width 31 height 19
type input "[DATE] – [DATE]"
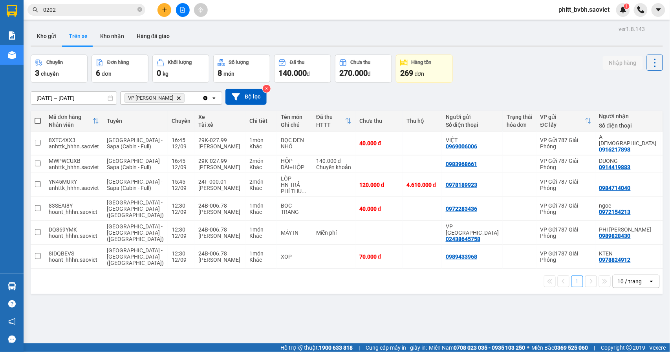
click at [179, 10] on button at bounding box center [183, 10] width 14 height 14
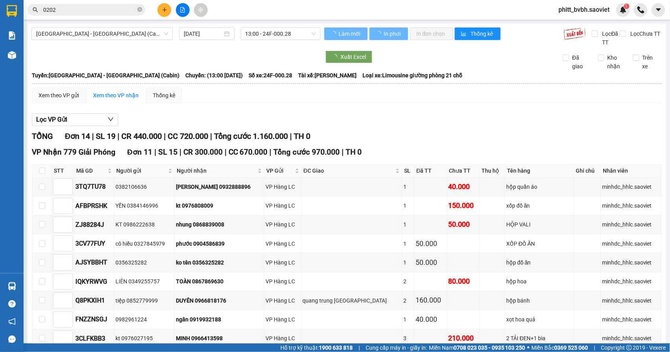
click at [162, 11] on icon "plus" at bounding box center [164, 9] width 5 height 5
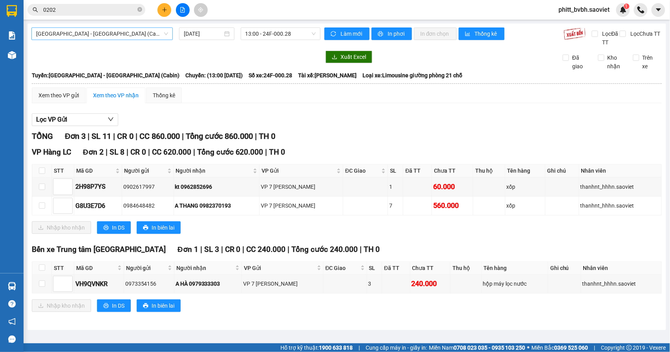
click at [130, 32] on span "[GEOGRAPHIC_DATA] - [GEOGRAPHIC_DATA] (Cabin)" at bounding box center [102, 34] width 132 height 12
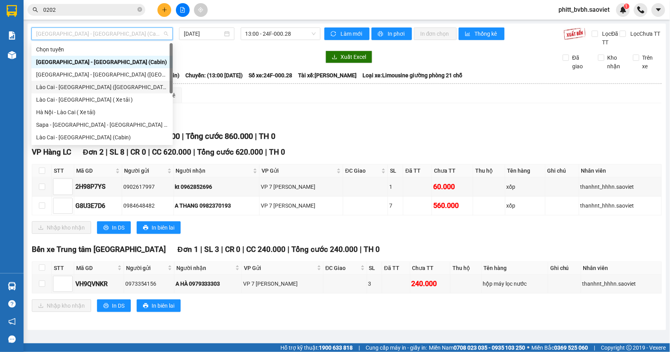
scroll to position [63, 0]
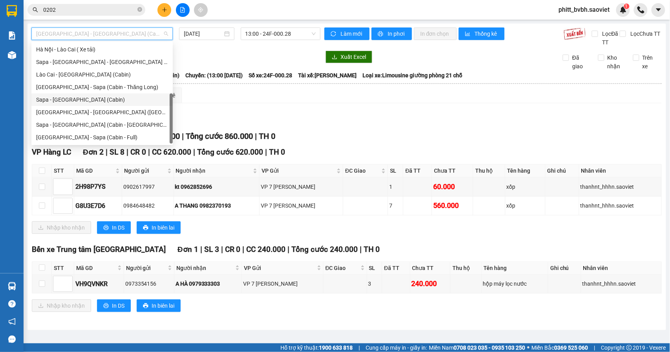
click at [73, 101] on div "Sapa - [GEOGRAPHIC_DATA] (Cabin)" at bounding box center [102, 99] width 132 height 9
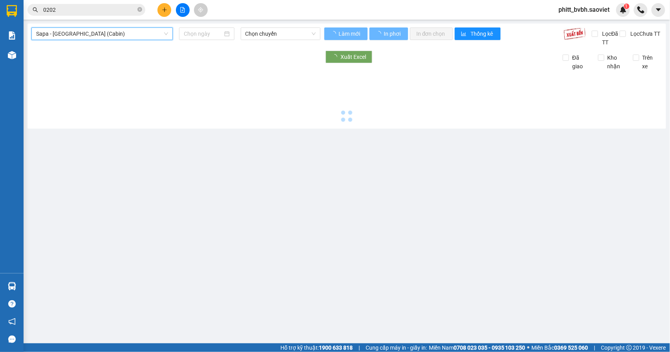
type input "[DATE]"
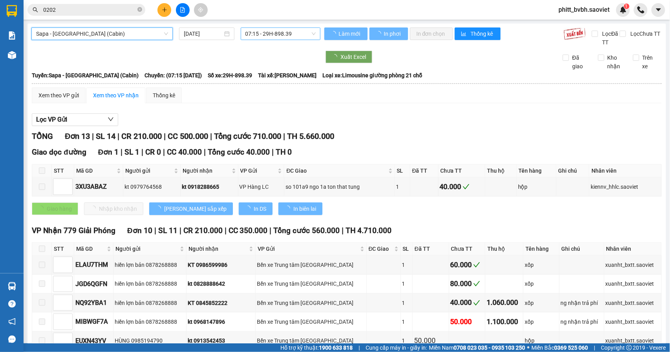
drag, startPoint x: 282, startPoint y: 24, endPoint x: 281, endPoint y: 31, distance: 7.1
click at [282, 30] on main "Sapa - Hà Nội (Cabin) Sapa - Hà Nội (Cabin) 12/09/2025 07:15 - 29H-898.39 Làm m…" at bounding box center [335, 172] width 670 height 344
click at [281, 31] on span "07:15 - 29H-898.39" at bounding box center [281, 34] width 70 height 12
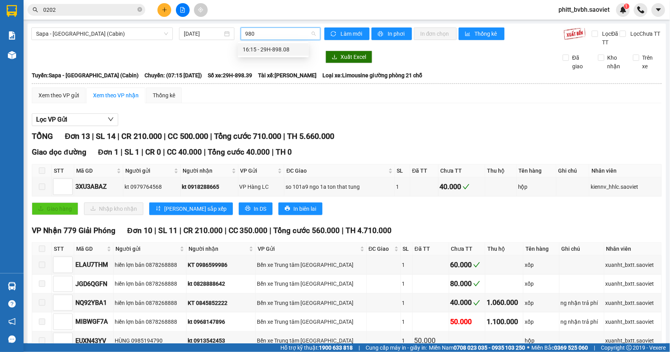
type input "9808"
click at [290, 46] on div "16:15 - 29H-898.08" at bounding box center [273, 49] width 61 height 9
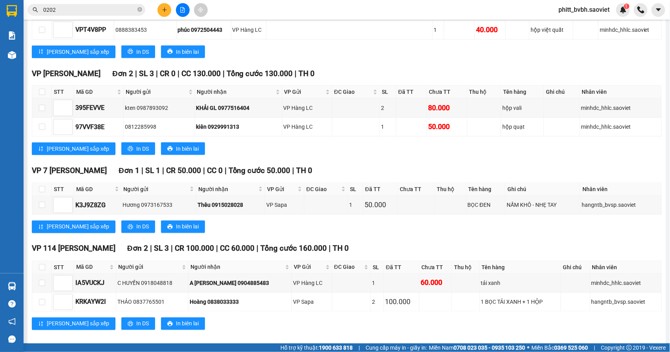
scroll to position [305, 0]
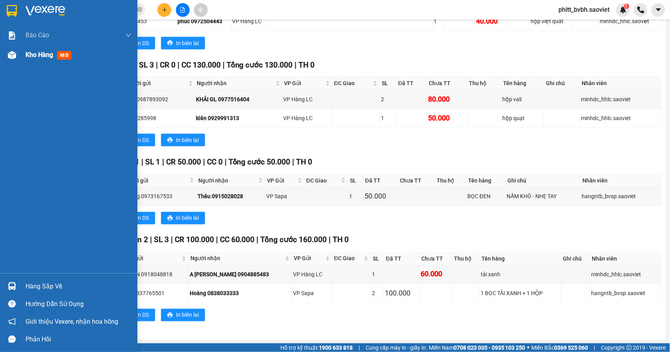
click at [38, 57] on span "Kho hàng" at bounding box center [39, 54] width 27 height 7
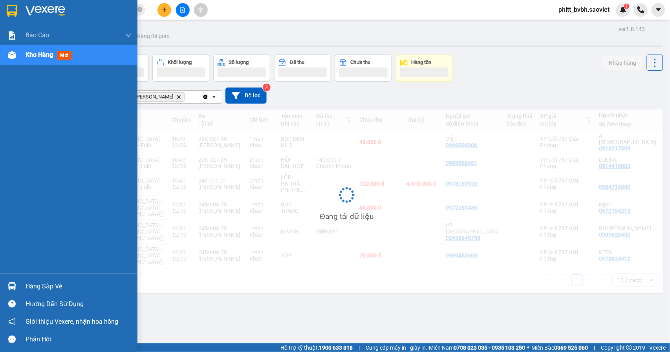
click at [44, 59] on div "Kho hàng mới" at bounding box center [50, 55] width 49 height 10
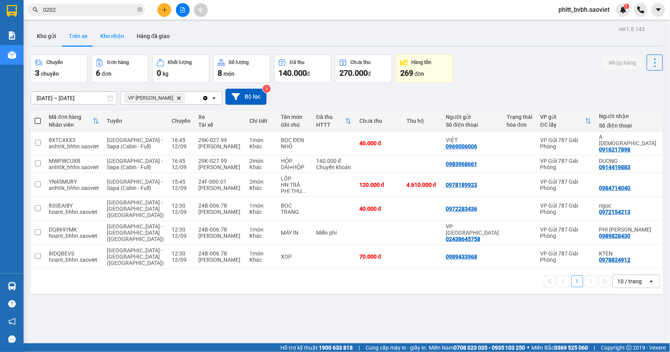
click at [120, 39] on button "Kho nhận" at bounding box center [112, 36] width 37 height 19
type input "[DATE] – [DATE]"
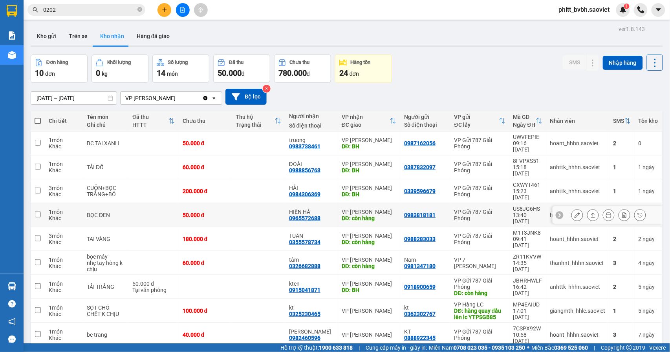
click at [326, 209] on div "HIỀN HÀ 0965572688" at bounding box center [311, 215] width 45 height 13
checkbox input "true"
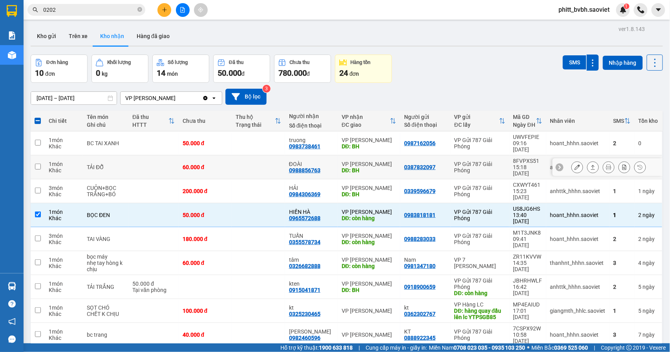
click at [232, 157] on td at bounding box center [258, 168] width 53 height 24
checkbox input "true"
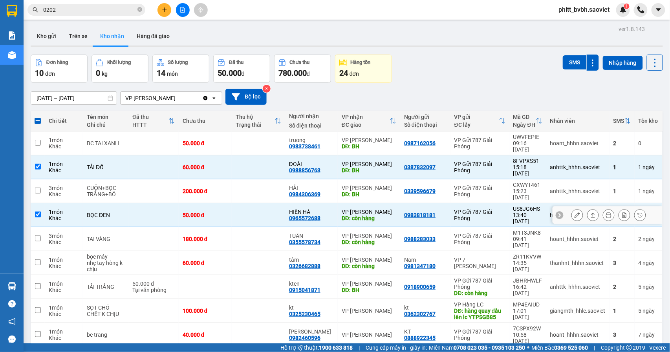
click at [213, 203] on td "50.000 đ" at bounding box center [205, 215] width 53 height 24
checkbox input "false"
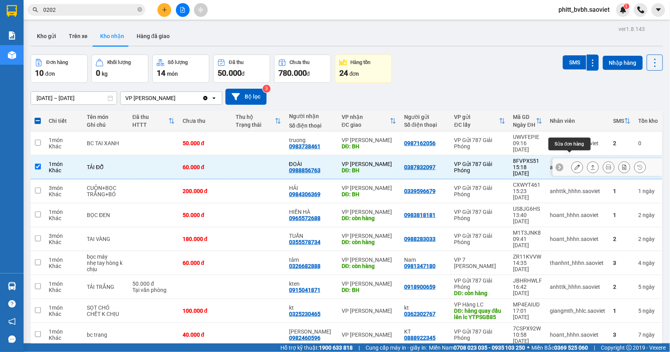
click at [575, 165] on icon at bounding box center [577, 167] width 5 height 5
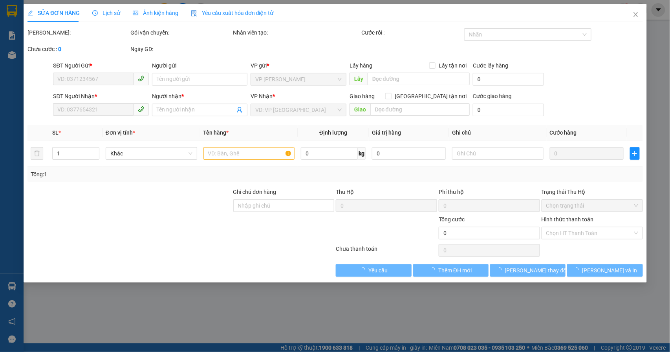
type input "0387832097"
type input "0988856763"
type input "ĐOÀI"
type input "BH"
type input "60.000"
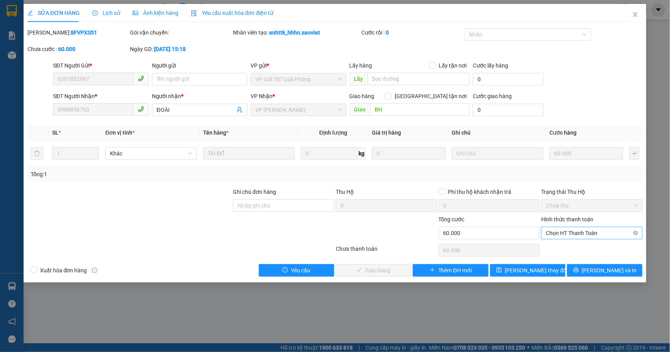
click at [583, 236] on span "Chọn HT Thanh Toán" at bounding box center [592, 233] width 92 height 12
click at [566, 249] on div "Tại văn phòng" at bounding box center [592, 250] width 92 height 9
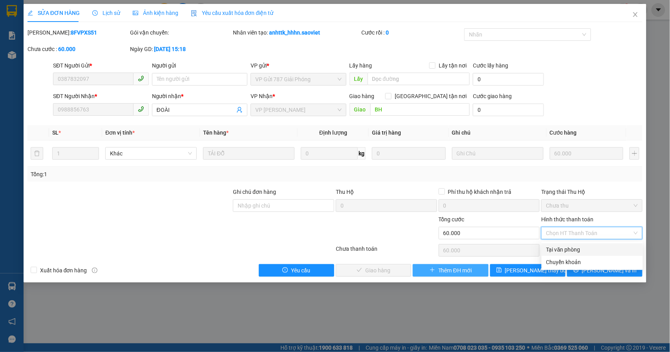
type input "0"
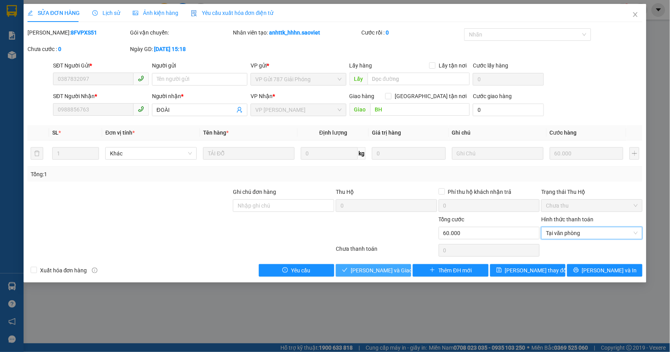
click at [390, 272] on span "Lưu và Giao hàng" at bounding box center [388, 270] width 75 height 9
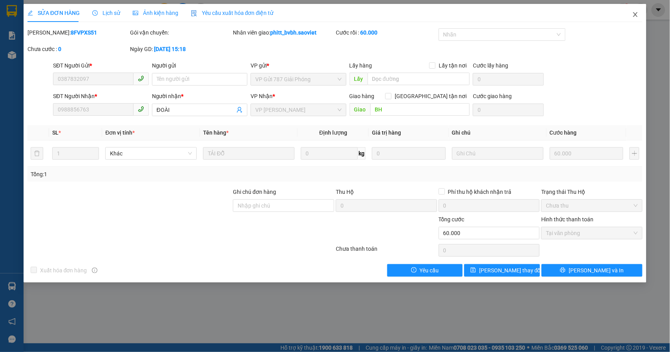
click at [634, 13] on icon "close" at bounding box center [636, 14] width 4 height 5
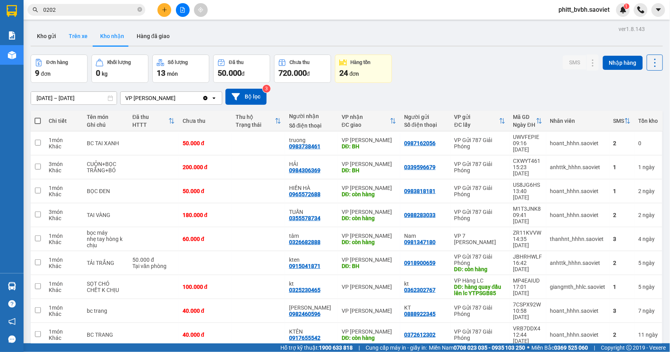
click at [68, 39] on button "Trên xe" at bounding box center [77, 36] width 31 height 19
type input "[DATE] – [DATE]"
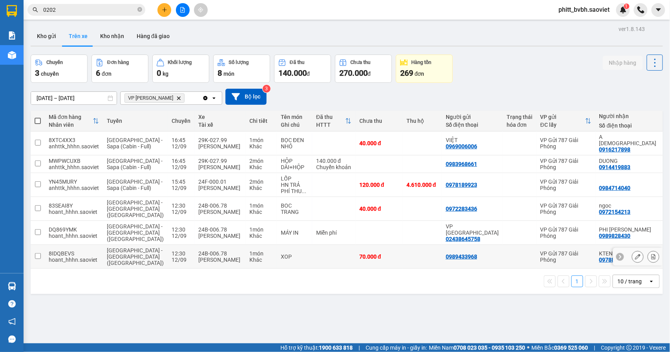
click at [312, 247] on td at bounding box center [333, 257] width 43 height 24
checkbox input "true"
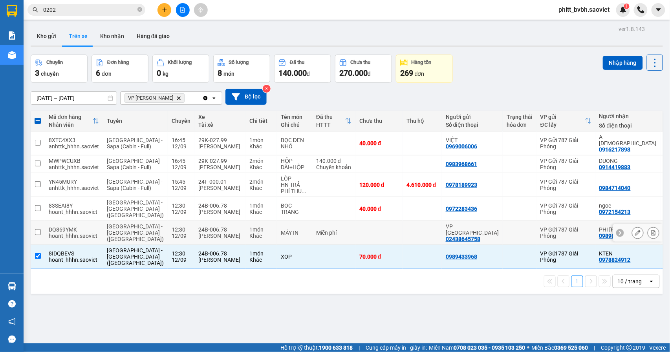
click at [356, 229] on td at bounding box center [379, 233] width 47 height 24
checkbox input "true"
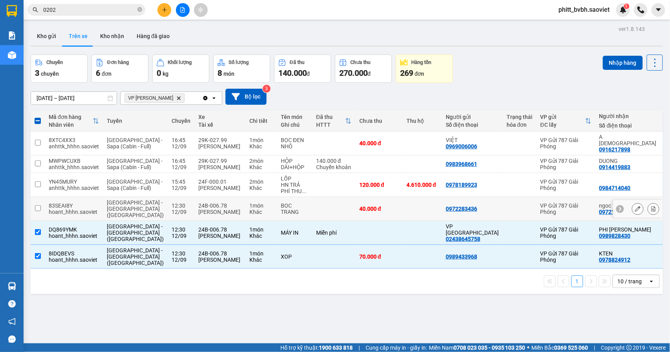
click at [361, 212] on div "40.000 đ" at bounding box center [378, 209] width 39 height 6
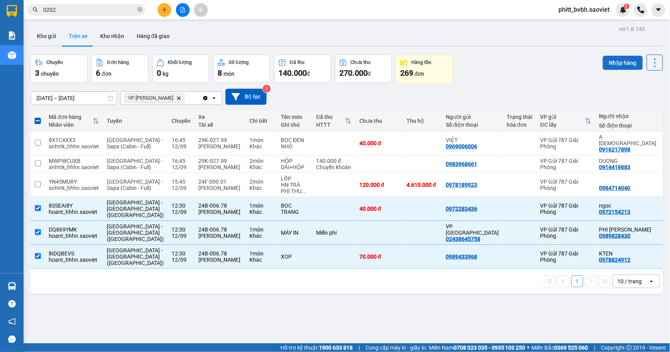
click at [620, 59] on button "Nhập hàng" at bounding box center [623, 63] width 40 height 14
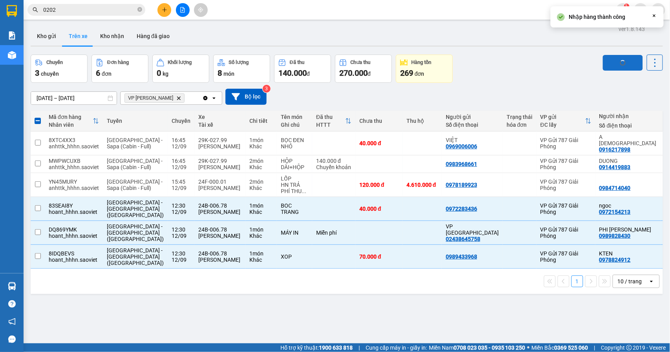
checkbox input "false"
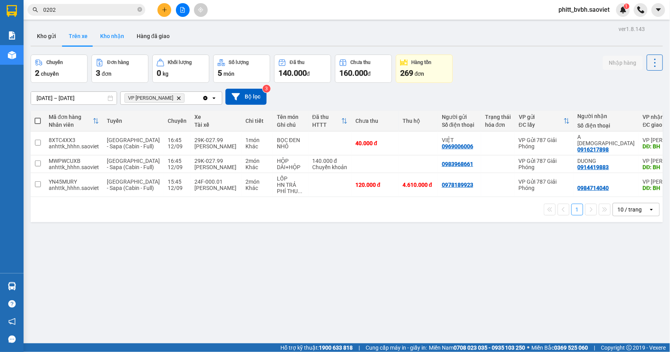
click at [109, 35] on button "Kho nhận" at bounding box center [112, 36] width 37 height 19
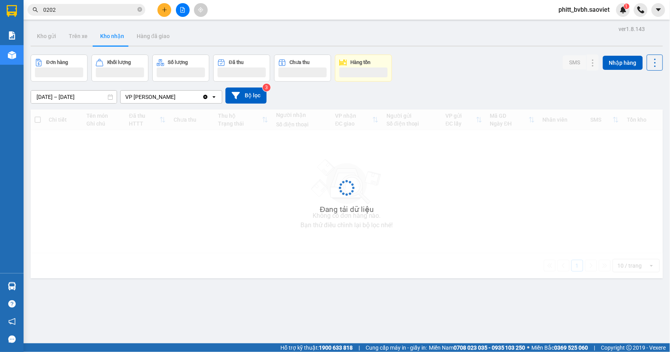
type input "[DATE] – [DATE]"
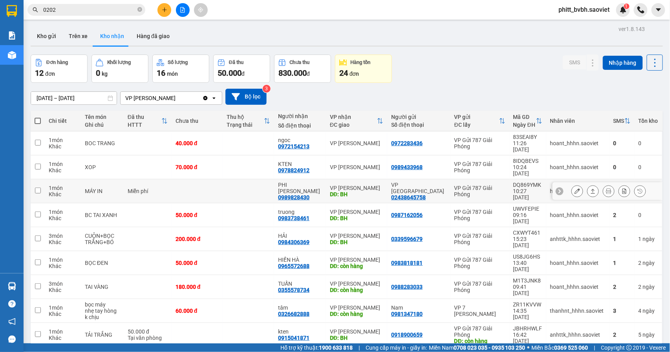
click at [267, 181] on td at bounding box center [248, 192] width 51 height 24
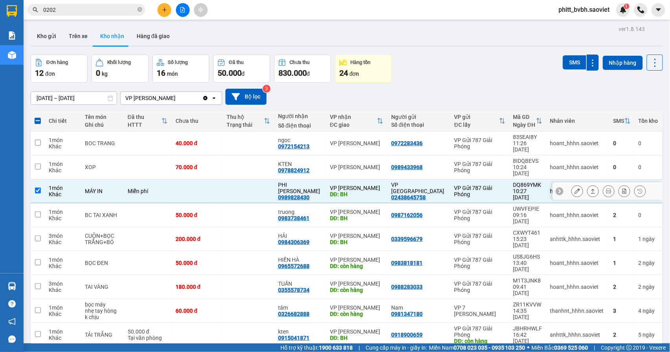
click at [247, 180] on td at bounding box center [248, 192] width 51 height 24
checkbox input "false"
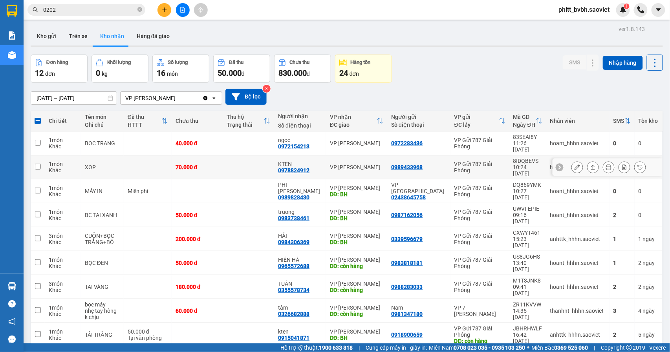
click at [247, 163] on td at bounding box center [248, 168] width 51 height 24
checkbox input "true"
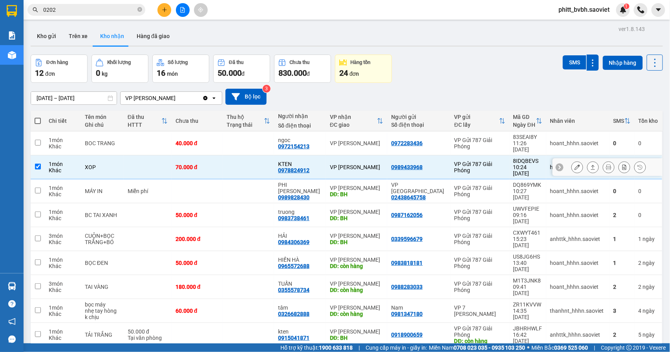
click at [250, 145] on td at bounding box center [248, 144] width 51 height 24
checkbox input "true"
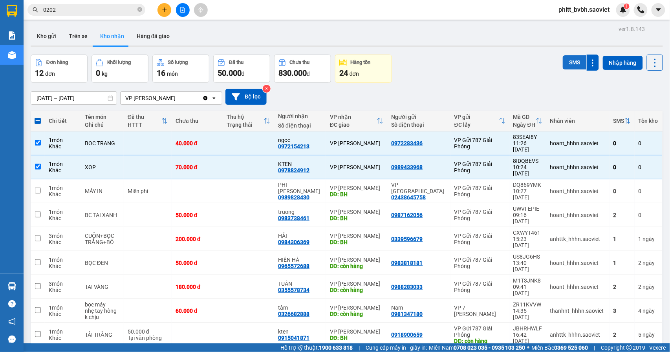
click at [563, 64] on button "SMS" at bounding box center [575, 62] width 24 height 14
click at [563, 55] on div "SMS" at bounding box center [581, 63] width 36 height 16
click at [563, 66] on button "SMS" at bounding box center [575, 62] width 24 height 14
click at [178, 9] on div at bounding box center [182, 10] width 59 height 14
click at [181, 11] on icon "file-add" at bounding box center [182, 9] width 5 height 5
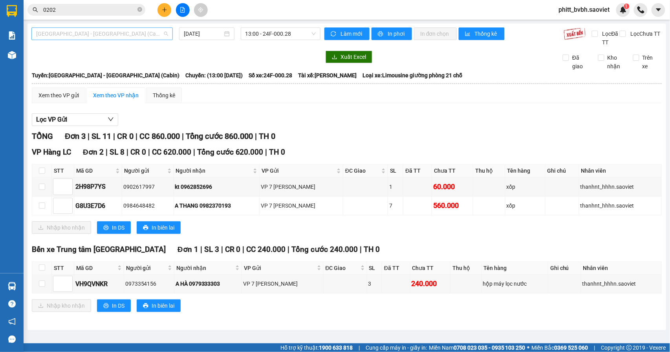
click at [87, 35] on span "[GEOGRAPHIC_DATA] - [GEOGRAPHIC_DATA] (Cabin)" at bounding box center [102, 34] width 132 height 12
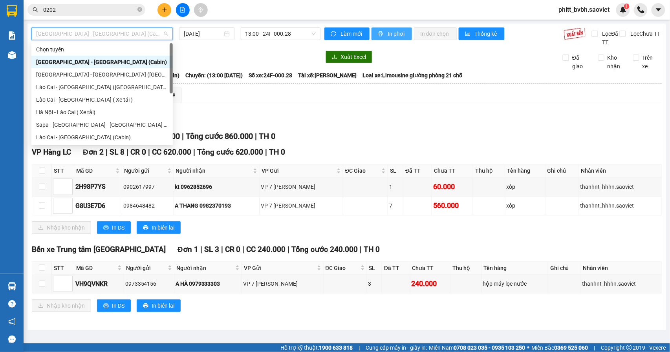
click at [396, 28] on button "In phơi" at bounding box center [392, 33] width 40 height 13
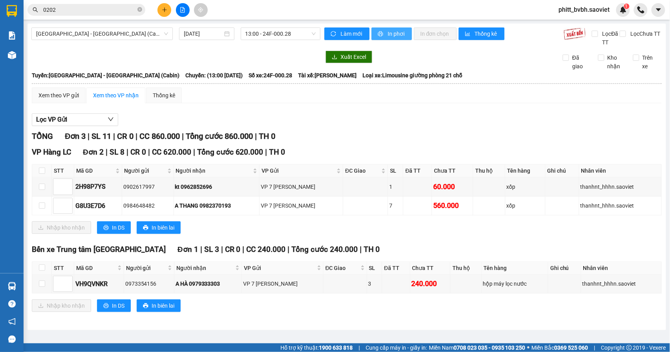
click at [396, 34] on span "In phơi" at bounding box center [397, 33] width 18 height 9
click at [390, 35] on span "In phơi" at bounding box center [397, 33] width 18 height 9
click at [404, 32] on span "In phơi" at bounding box center [397, 33] width 18 height 9
click at [174, 10] on div at bounding box center [182, 10] width 59 height 14
click at [181, 11] on icon "file-add" at bounding box center [182, 9] width 5 height 5
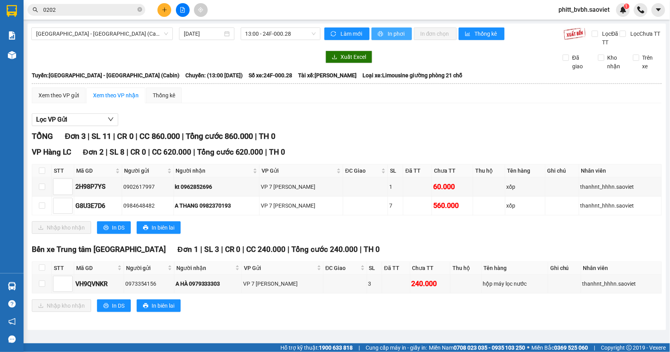
click at [397, 33] on span "In phơi" at bounding box center [397, 33] width 18 height 9
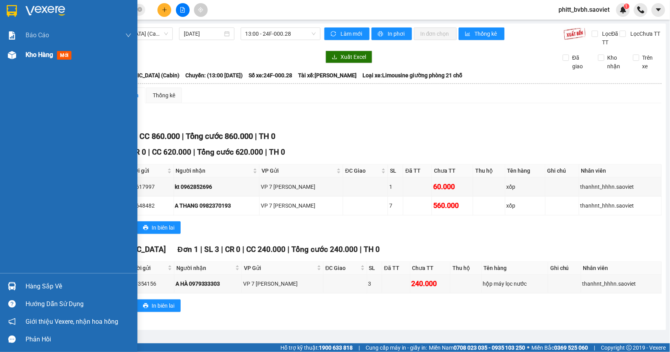
click at [27, 56] on span "Kho hàng" at bounding box center [39, 54] width 27 height 7
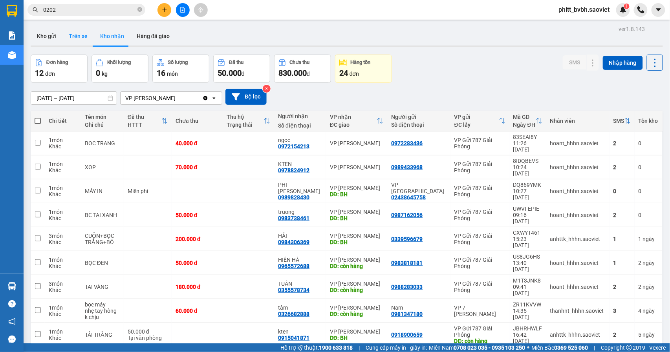
click at [81, 37] on button "Trên xe" at bounding box center [77, 36] width 31 height 19
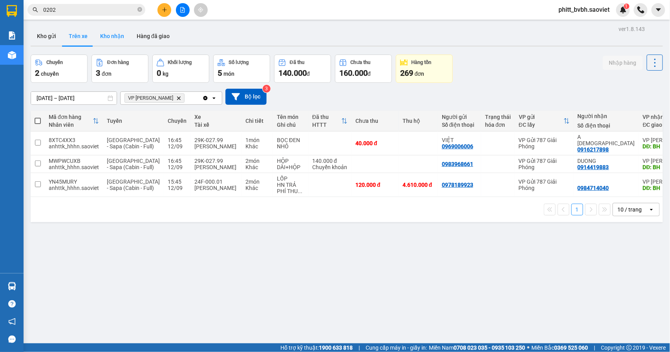
click at [110, 33] on button "Kho nhận" at bounding box center [112, 36] width 37 height 19
type input "[DATE] – [DATE]"
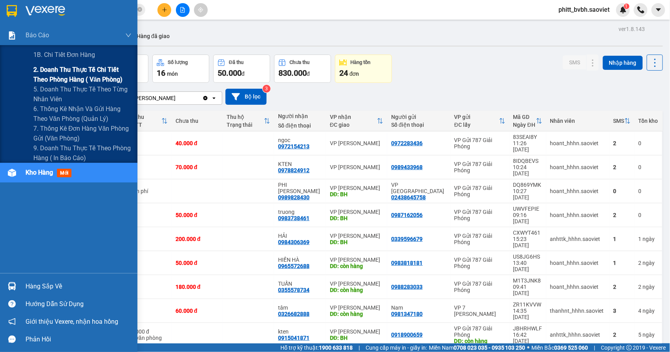
click at [39, 70] on span "2. Doanh thu thực tế chi tiết theo phòng hàng ( văn phòng)" at bounding box center [82, 75] width 98 height 20
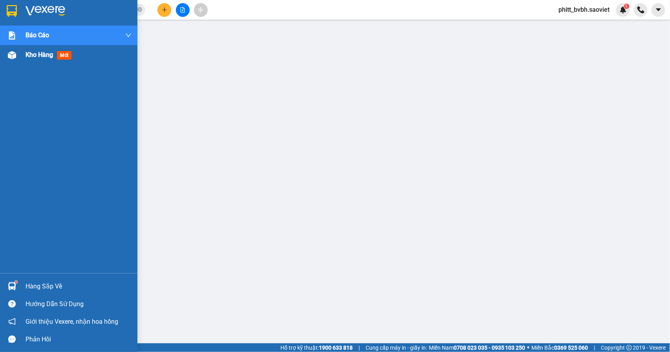
click at [35, 53] on span "Kho hàng" at bounding box center [39, 54] width 27 height 7
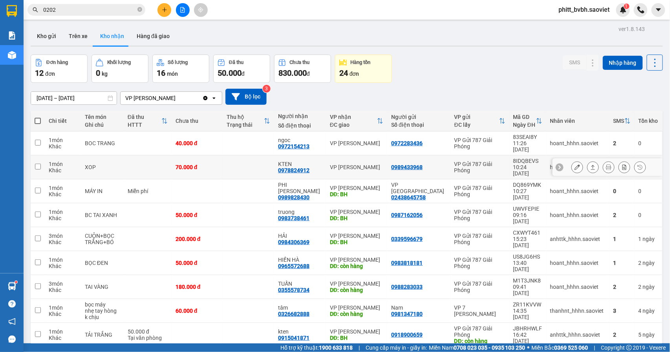
click at [244, 156] on td at bounding box center [248, 168] width 51 height 24
checkbox input "true"
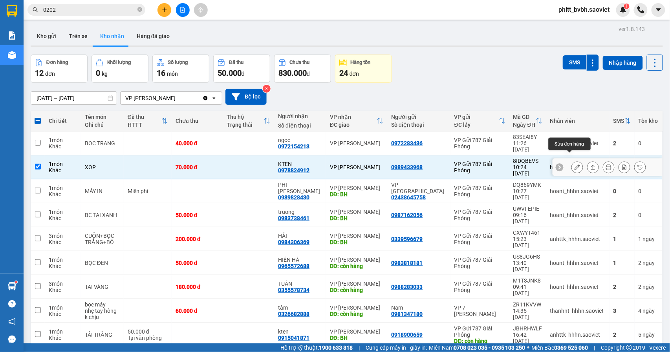
click at [573, 161] on button at bounding box center [577, 168] width 11 height 14
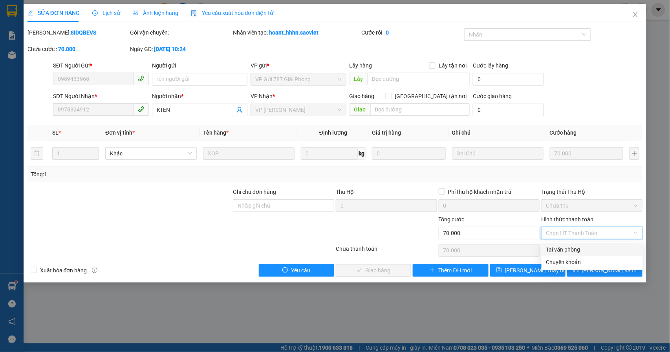
click at [564, 249] on div "Tại văn phòng" at bounding box center [592, 250] width 92 height 9
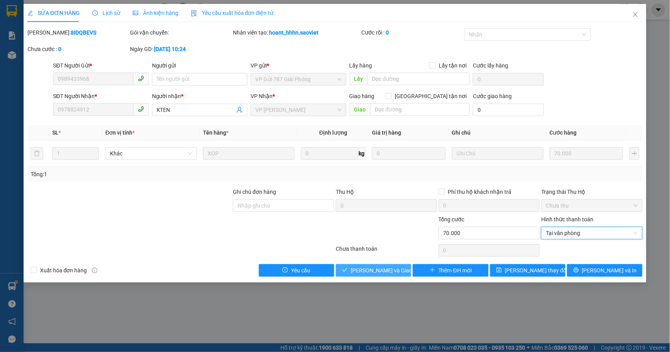
click at [378, 272] on span "Lưu và Giao hàng" at bounding box center [388, 270] width 75 height 9
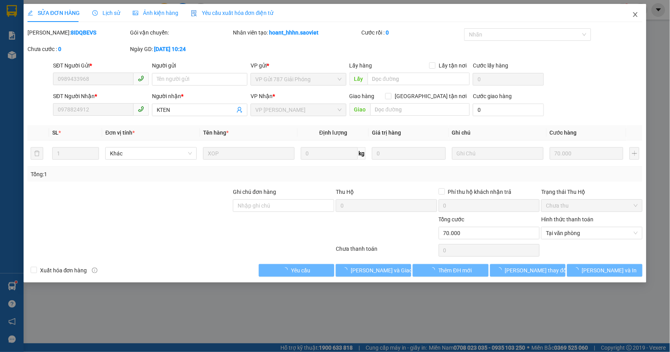
click at [634, 16] on icon "close" at bounding box center [635, 14] width 6 height 6
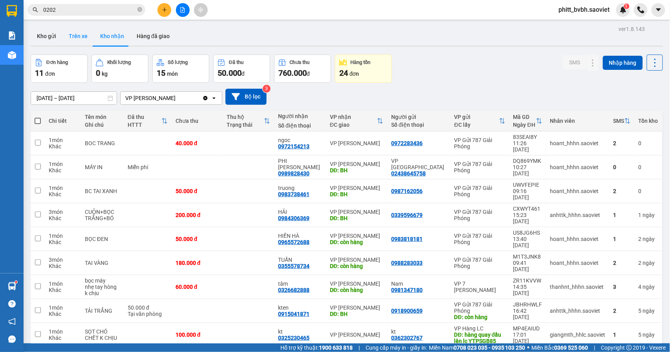
click at [74, 40] on button "Trên xe" at bounding box center [77, 36] width 31 height 19
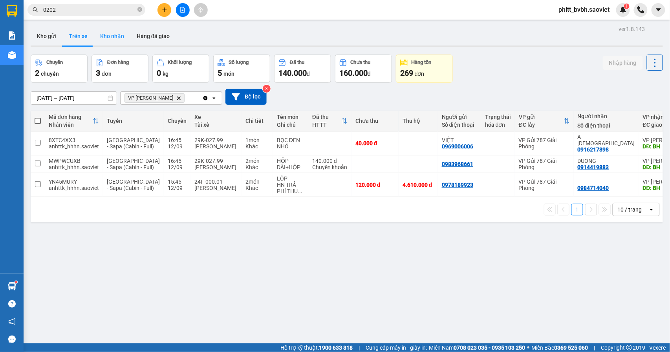
click at [115, 33] on button "Kho nhận" at bounding box center [112, 36] width 37 height 19
type input "[DATE] – [DATE]"
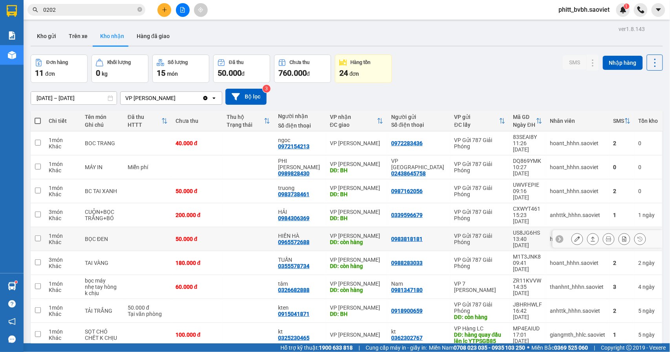
click at [272, 227] on td at bounding box center [248, 239] width 51 height 24
checkbox input "true"
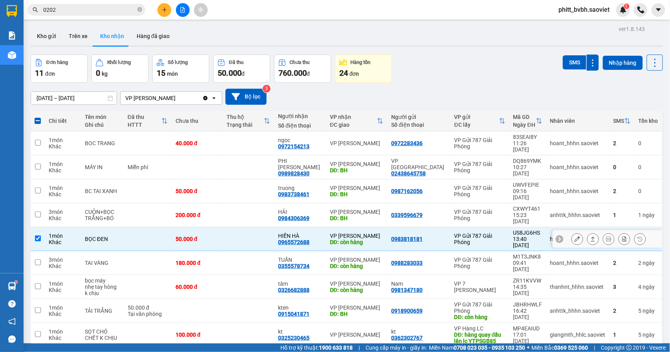
click at [573, 233] on button at bounding box center [577, 240] width 11 height 14
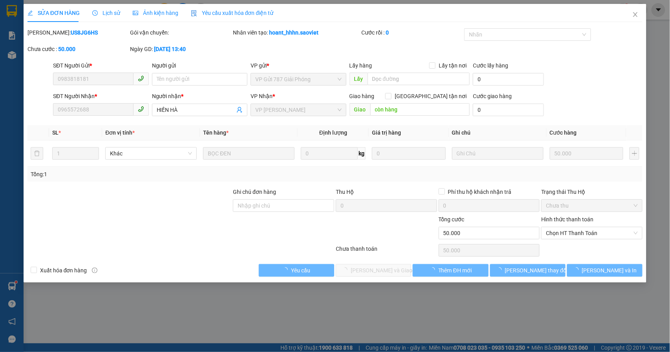
type input "0983818181"
type input "0965572688"
type input "HIỀN HÀ"
type input "còn hàng"
type input "50.000"
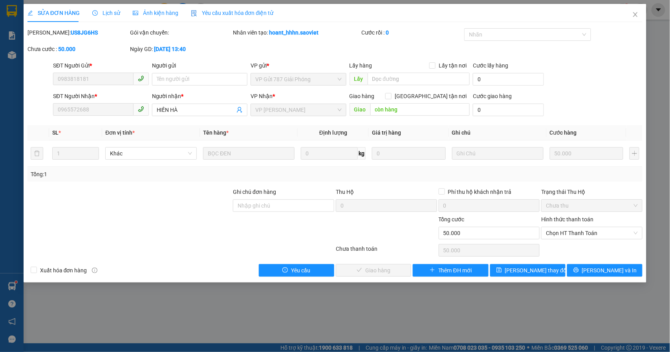
click at [598, 241] on div "Hình thức thanh toán Chọn HT Thanh Toán" at bounding box center [591, 228] width 101 height 27
drag, startPoint x: 577, startPoint y: 233, endPoint x: 577, endPoint y: 240, distance: 7.5
click at [577, 233] on span "Chọn HT Thanh Toán" at bounding box center [592, 233] width 92 height 12
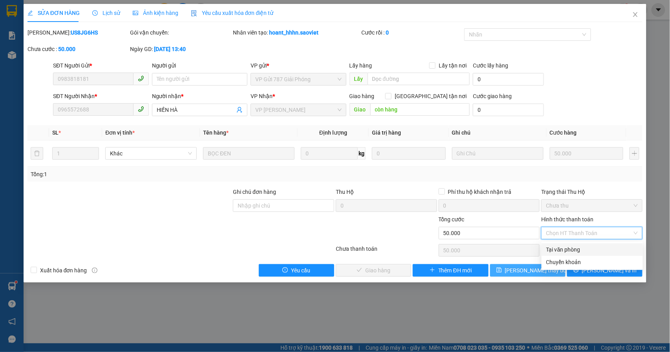
drag, startPoint x: 574, startPoint y: 246, endPoint x: 512, endPoint y: 269, distance: 66.0
click at [574, 247] on div "Tại văn phòng" at bounding box center [592, 250] width 92 height 9
type input "0"
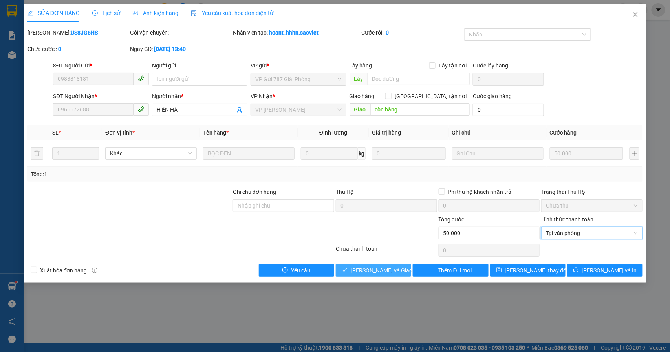
drag, startPoint x: 380, startPoint y: 277, endPoint x: 385, endPoint y: 263, distance: 14.7
click at [382, 272] on button "Lưu và Giao hàng" at bounding box center [373, 270] width 75 height 13
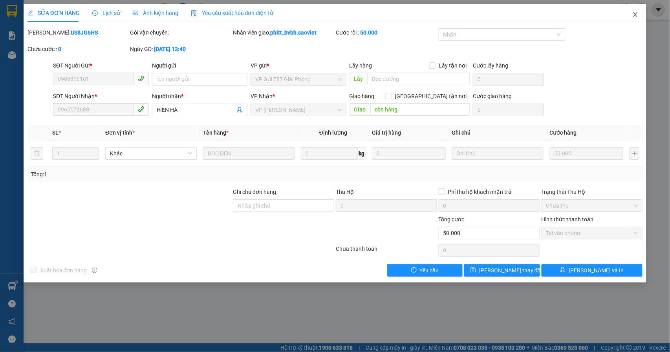
click at [636, 13] on icon "close" at bounding box center [635, 14] width 6 height 6
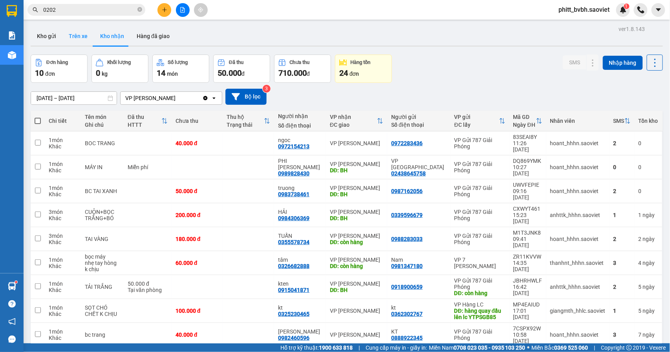
click at [74, 45] on button "Trên xe" at bounding box center [77, 36] width 31 height 19
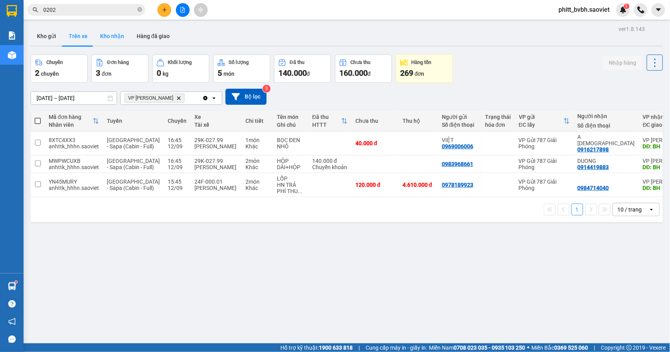
click at [110, 37] on button "Kho nhận" at bounding box center [112, 36] width 37 height 19
type input "[DATE] – [DATE]"
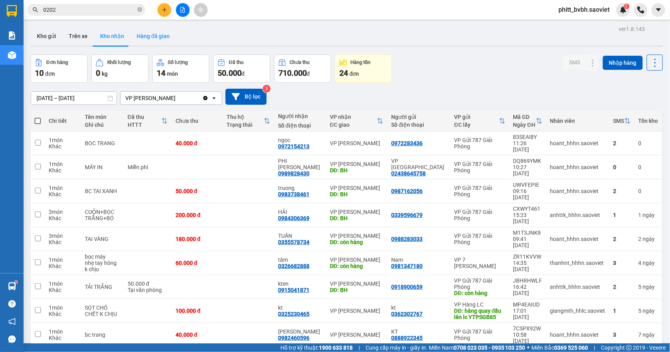
click at [151, 32] on button "Hàng đã giao" at bounding box center [153, 36] width 46 height 19
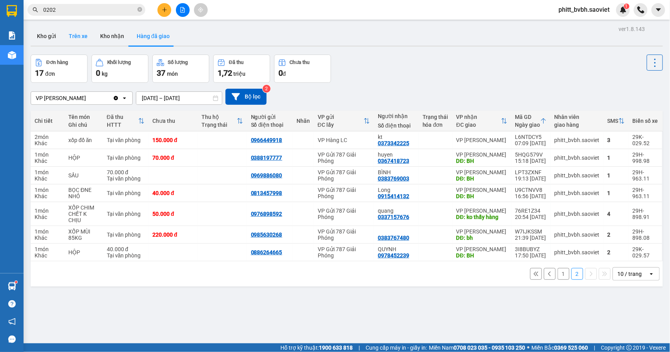
click at [74, 33] on button "Trên xe" at bounding box center [77, 36] width 31 height 19
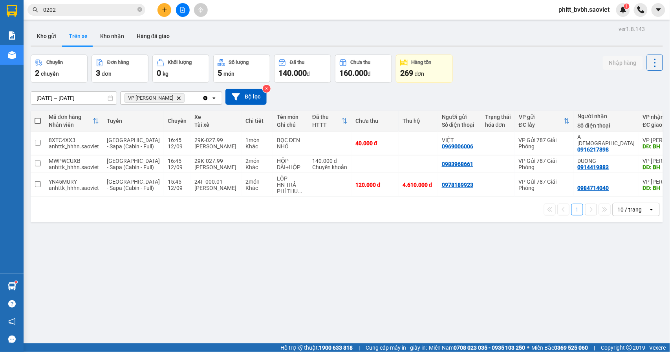
click at [165, 7] on icon "plus" at bounding box center [164, 9] width 5 height 5
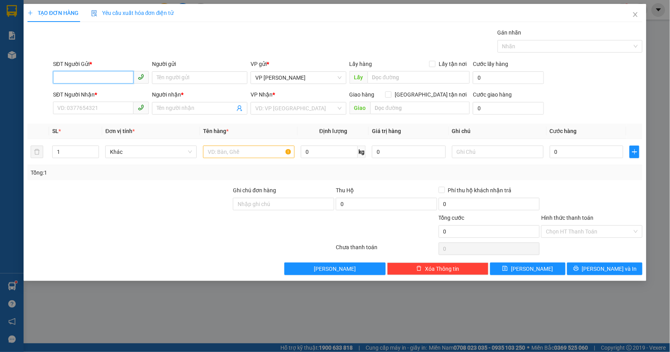
click at [79, 78] on input "SĐT Người Gửi *" at bounding box center [93, 77] width 81 height 13
type input "0966689406"
click at [98, 108] on input "SĐT Người Nhận *" at bounding box center [93, 108] width 81 height 13
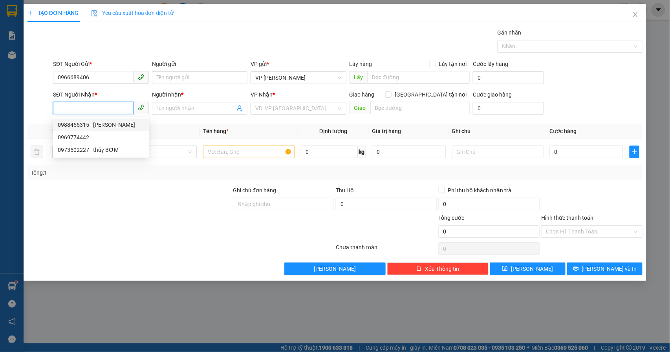
click at [81, 126] on div "0988455315 - anh kiên" at bounding box center [101, 125] width 86 height 9
type input "0988455315"
type input "anh kiên"
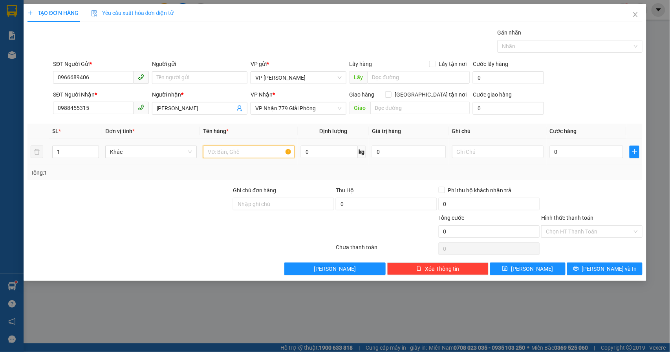
click at [246, 152] on input "text" at bounding box center [249, 152] width 92 height 13
type input "hộp"
click at [593, 148] on input "0" at bounding box center [587, 152] width 74 height 13
type input "4"
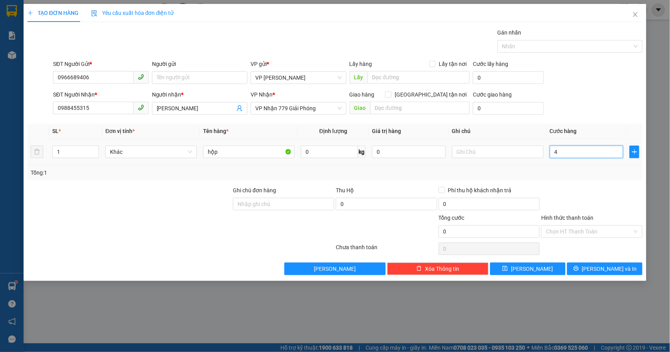
type input "4"
type input "40"
type input "400"
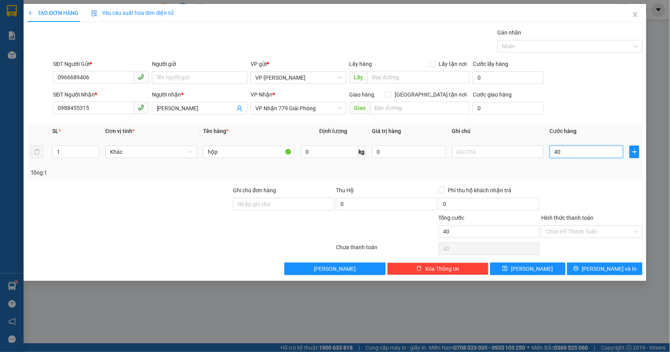
type input "400"
type input "4.000"
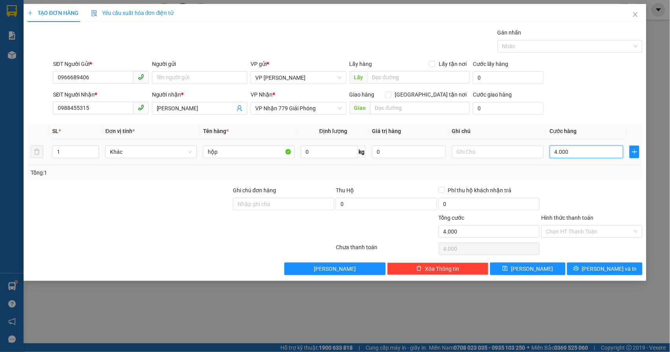
type input "40.000"
click at [591, 230] on input "Hình thức thanh toán" at bounding box center [589, 232] width 86 height 12
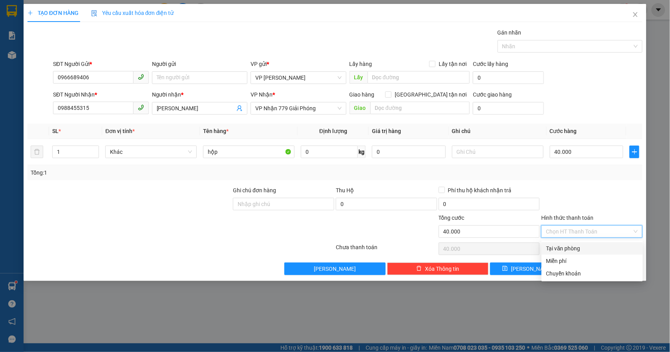
click at [577, 249] on div "Tại văn phòng" at bounding box center [592, 248] width 92 height 9
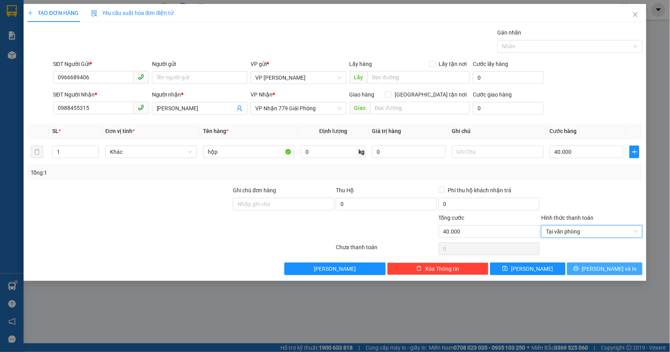
click at [579, 271] on icon "printer" at bounding box center [576, 268] width 5 height 5
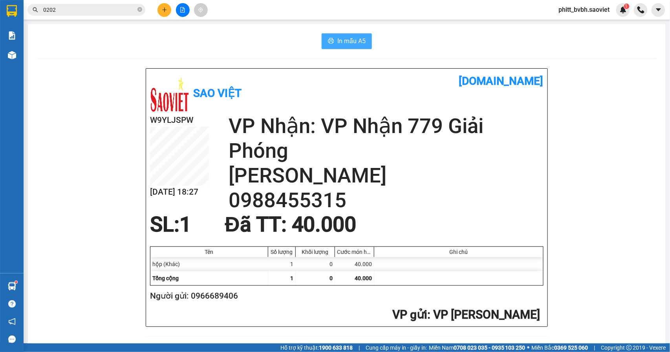
click at [345, 39] on span "In mẫu A5" at bounding box center [351, 41] width 28 height 10
click at [170, 10] on button at bounding box center [165, 10] width 14 height 14
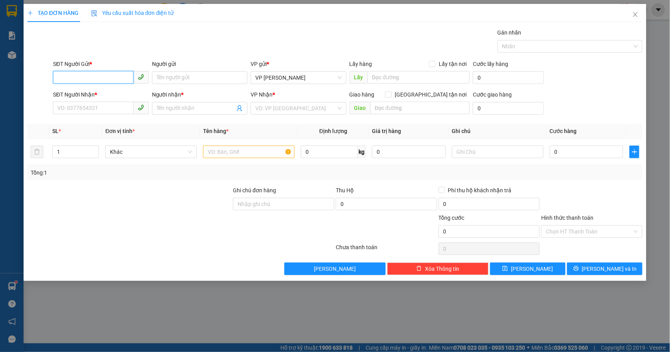
click at [109, 81] on input "SĐT Người Gửi *" at bounding box center [93, 77] width 81 height 13
type input "0962859666"
click at [118, 113] on input "SĐT Người Nhận *" at bounding box center [93, 108] width 81 height 13
type input "0983927829"
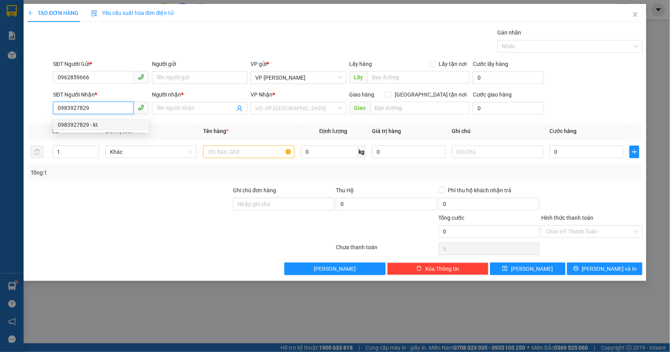
click at [90, 112] on input "0983927829" at bounding box center [93, 108] width 81 height 13
click at [89, 125] on div "0983927829 - kt" at bounding box center [101, 125] width 86 height 9
type input "kt"
type input "đã gọi 7/9 k nghe máy"
type input "0983927829"
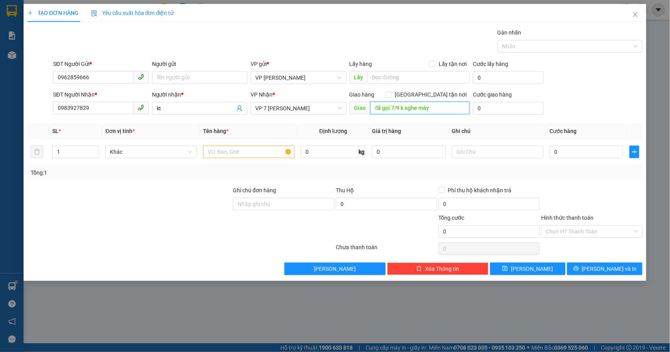
click at [444, 104] on input "đã gọi 7/9 k nghe máy" at bounding box center [419, 108] width 99 height 13
click at [235, 155] on input "text" at bounding box center [249, 152] width 92 height 13
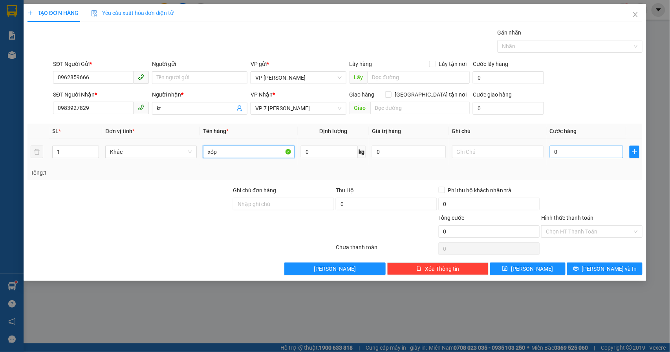
type input "xốp"
click at [603, 158] on input "0" at bounding box center [587, 152] width 74 height 13
type input "6"
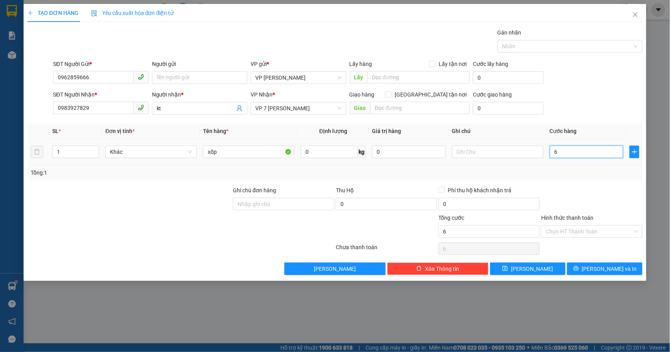
type input "60"
type input "600"
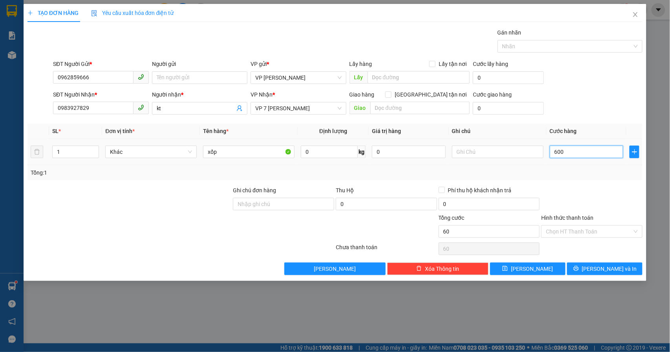
type input "600"
type input "6.000"
type input "60.000"
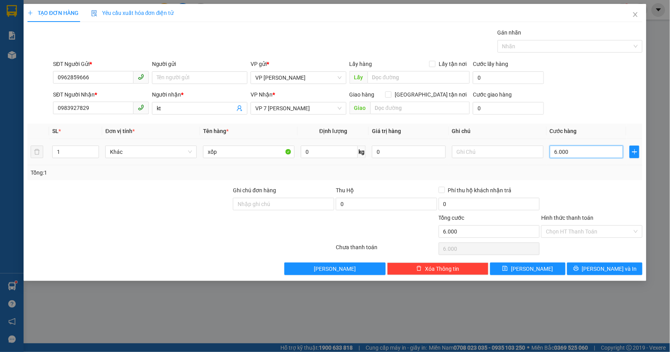
type input "60.000"
click at [610, 271] on span "[PERSON_NAME] và In" at bounding box center [609, 269] width 55 height 9
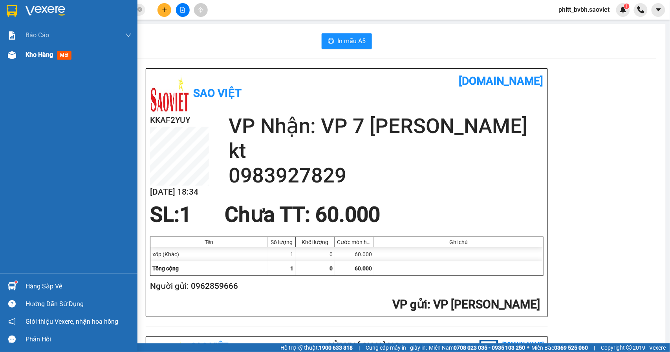
click at [30, 55] on span "Kho hàng" at bounding box center [39, 54] width 27 height 7
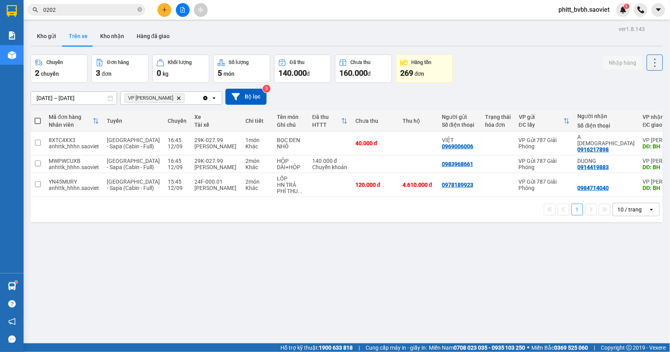
drag, startPoint x: 51, startPoint y: 38, endPoint x: 101, endPoint y: 46, distance: 50.9
click at [51, 38] on button "Kho gửi" at bounding box center [47, 36] width 32 height 19
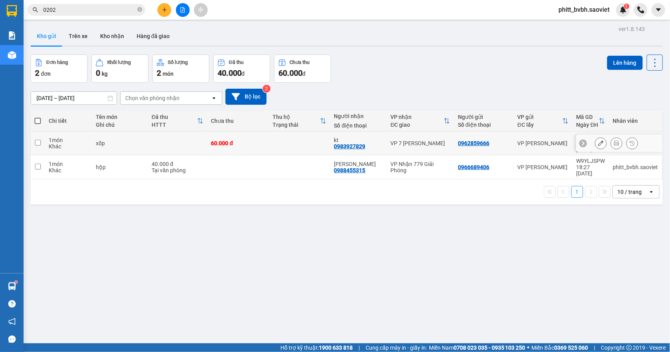
click at [596, 144] on button at bounding box center [601, 144] width 11 height 14
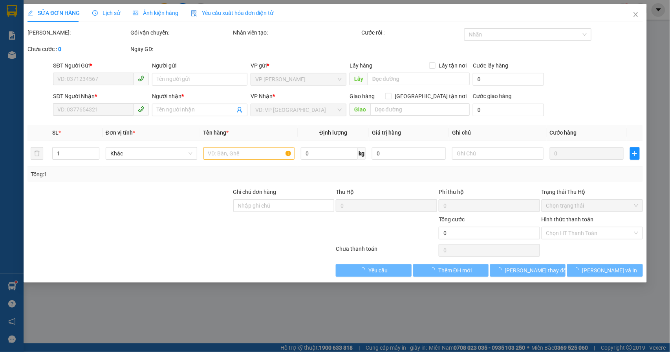
type input "0962859666"
type input "0983927829"
type input "kt"
type input "60.000"
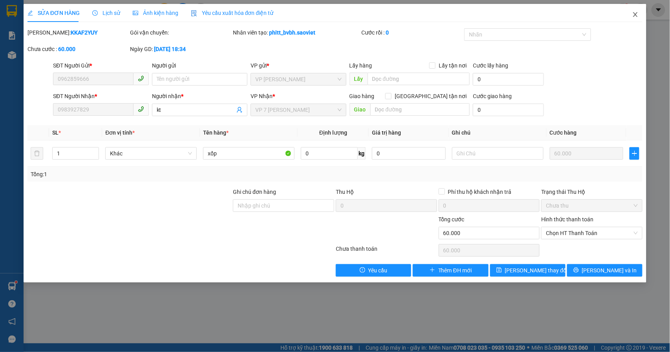
click at [637, 16] on icon "close" at bounding box center [636, 14] width 4 height 5
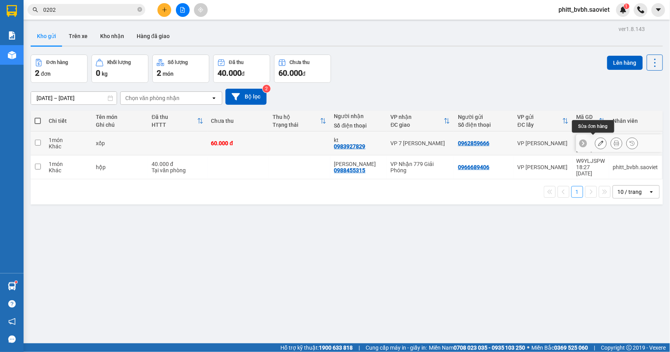
click at [598, 142] on icon at bounding box center [600, 143] width 5 height 5
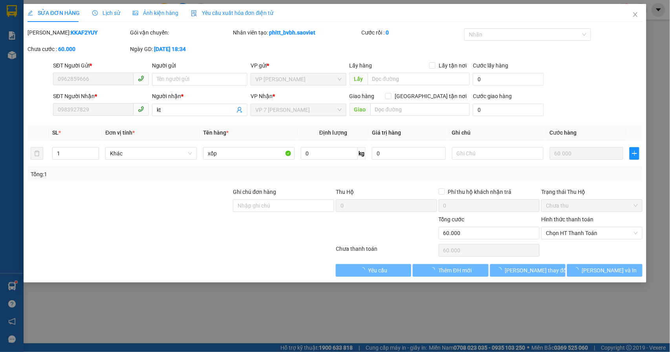
type input "0962859666"
type input "0983927829"
type input "kt"
type input "60.000"
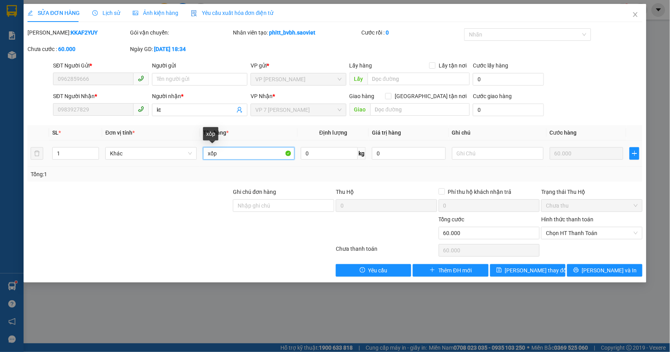
drag, startPoint x: 226, startPoint y: 155, endPoint x: 194, endPoint y: 162, distance: 33.0
click at [194, 162] on tr "1 Khác xốp 0 kg 0 60.000" at bounding box center [335, 154] width 616 height 26
type input "hủy sai cước"
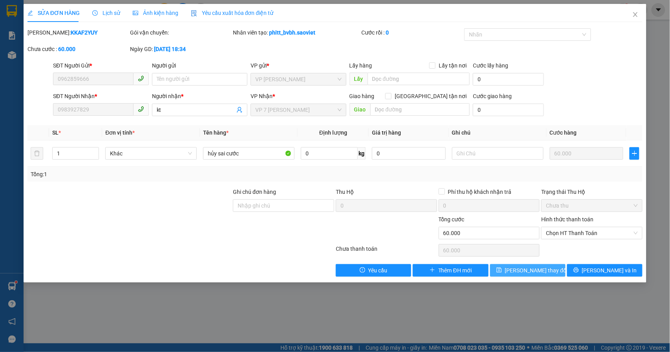
click at [529, 272] on span "[PERSON_NAME] thay đổi" at bounding box center [536, 270] width 63 height 9
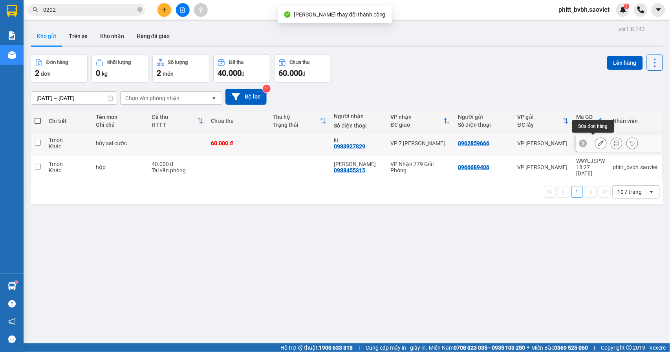
click at [598, 142] on icon at bounding box center [600, 143] width 5 height 5
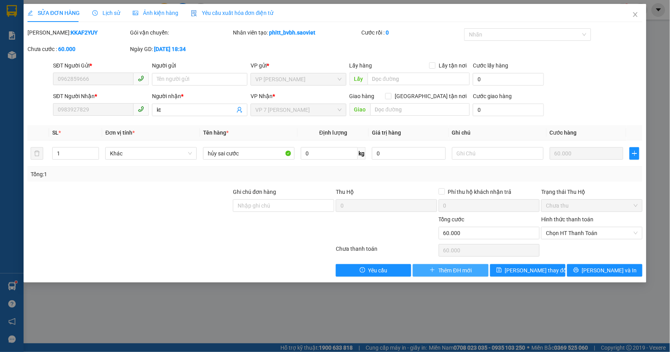
click at [439, 273] on span "Thêm ĐH mới" at bounding box center [454, 270] width 33 height 9
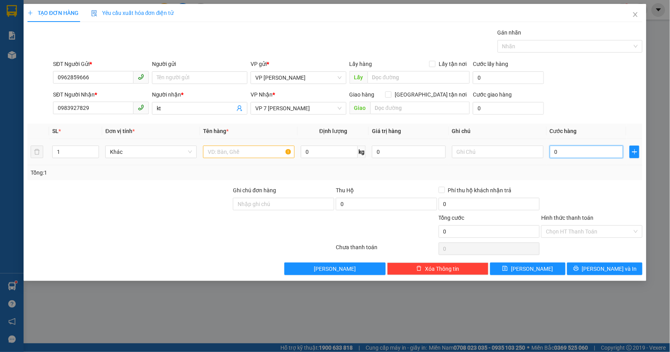
click at [590, 150] on input "0" at bounding box center [587, 152] width 74 height 13
type input "6"
type input "60"
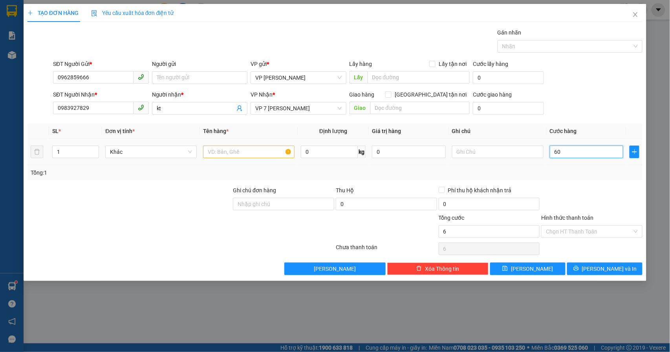
type input "60"
type input "600"
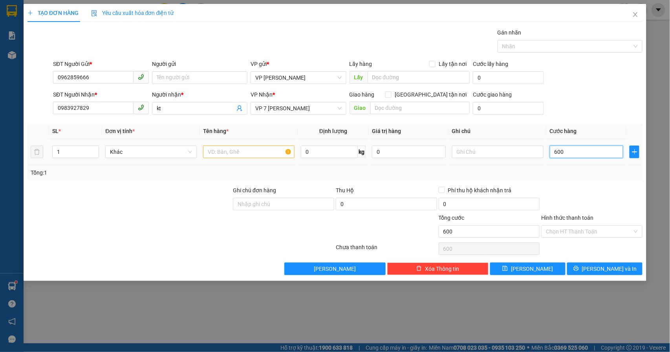
type input "6.000"
type input "60.000"
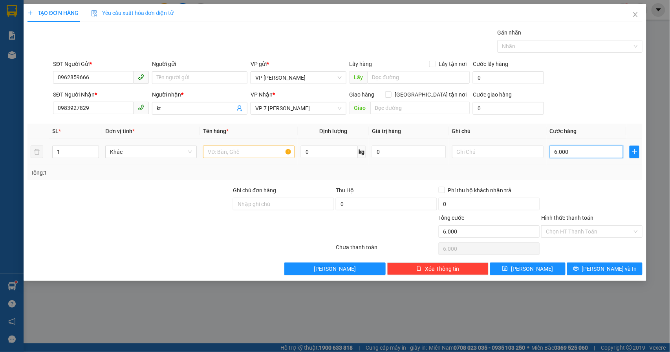
type input "60.000"
click at [226, 157] on input "text" at bounding box center [249, 152] width 92 height 13
type input "xốp"
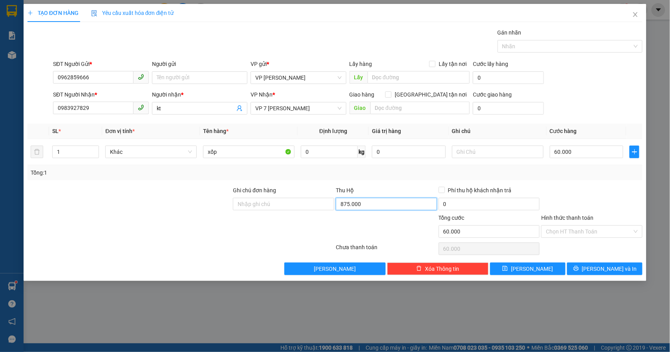
type input "875.000"
type input "15.000"
click at [533, 170] on div "Tổng: 1" at bounding box center [335, 173] width 609 height 9
click at [478, 156] on input "text" at bounding box center [498, 152] width 92 height 13
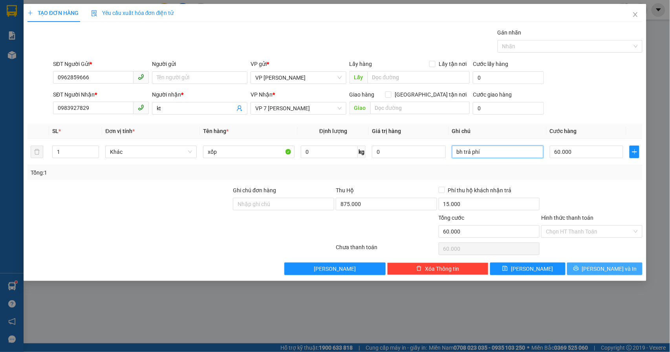
type input "bh trả phí"
click at [588, 272] on button "[PERSON_NAME] và In" at bounding box center [604, 269] width 75 height 13
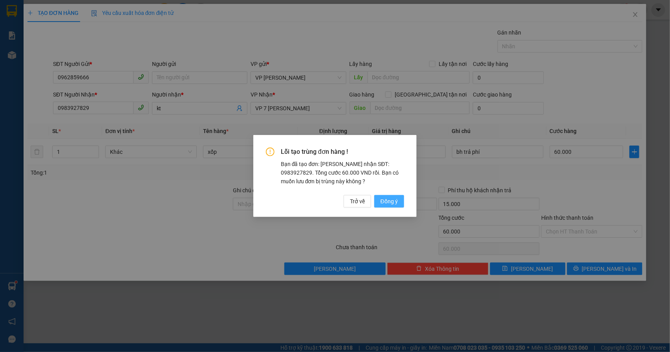
click at [388, 204] on span "Đồng ý" at bounding box center [389, 201] width 17 height 9
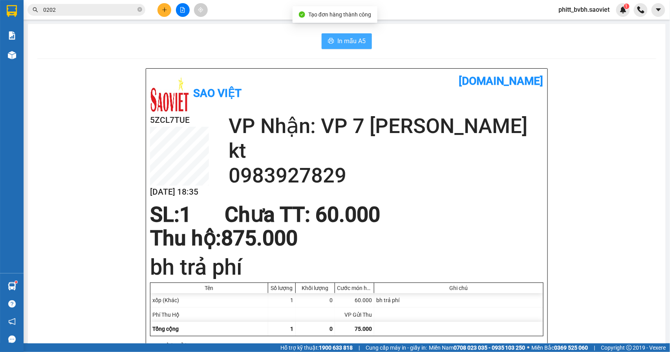
click at [339, 40] on span "In mẫu A5" at bounding box center [351, 41] width 28 height 10
click at [163, 9] on icon "plus" at bounding box center [164, 9] width 5 height 5
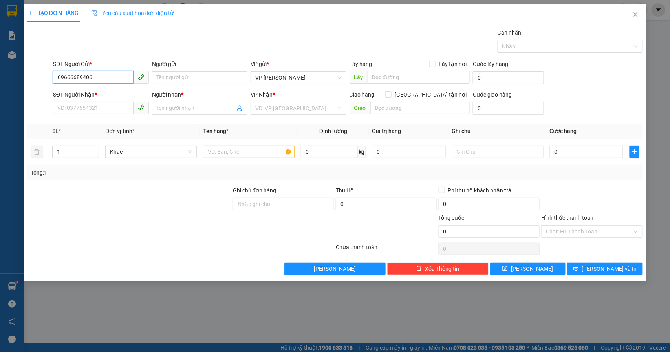
click at [74, 76] on input "09666689406" at bounding box center [93, 77] width 81 height 13
click at [72, 81] on input "09666689406" at bounding box center [93, 77] width 81 height 13
type input "0966689406"
click at [85, 91] on div "0966689406 - kt" at bounding box center [101, 94] width 86 height 9
type input "kt"
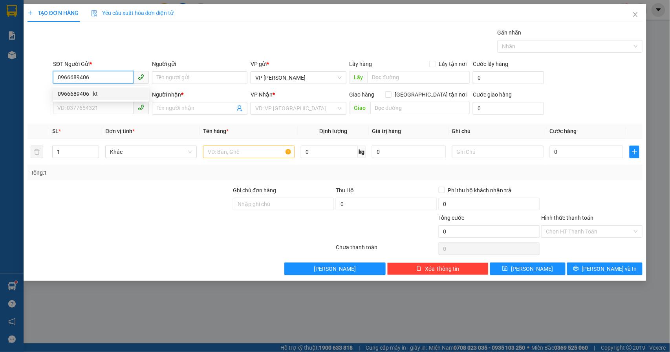
type input "0988455315"
type input "anh kiên"
type input "0966689406"
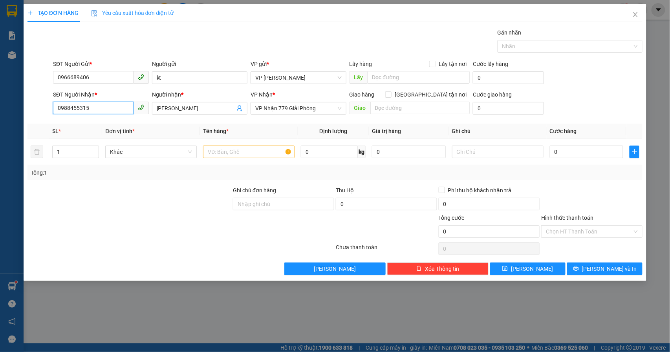
click at [97, 108] on input "0988455315" at bounding box center [93, 108] width 81 height 13
click at [98, 108] on input "0988455315" at bounding box center [93, 108] width 81 height 13
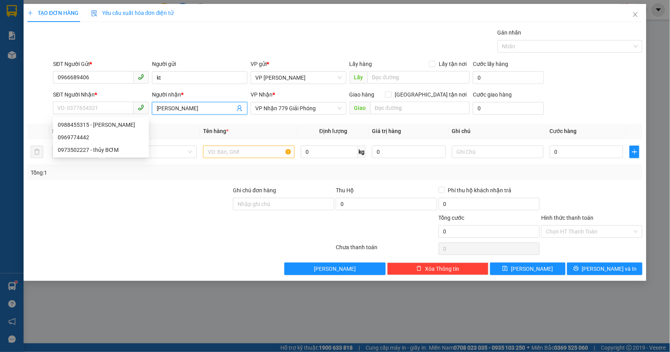
click at [216, 106] on input "anh kiên" at bounding box center [196, 108] width 79 height 9
type input "a"
drag, startPoint x: 70, startPoint y: 151, endPoint x: 44, endPoint y: 154, distance: 25.3
click at [44, 154] on tr "1 Khác 0 kg 0 0" at bounding box center [335, 152] width 616 height 26
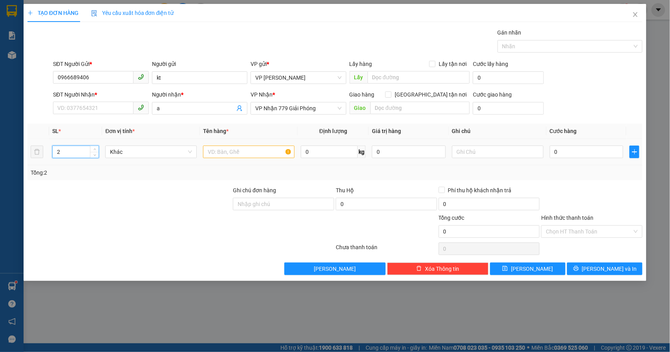
type input "2"
click at [233, 153] on input "text" at bounding box center [249, 152] width 92 height 13
type input "x"
type input "hộp"
click at [576, 150] on input "0" at bounding box center [587, 152] width 74 height 13
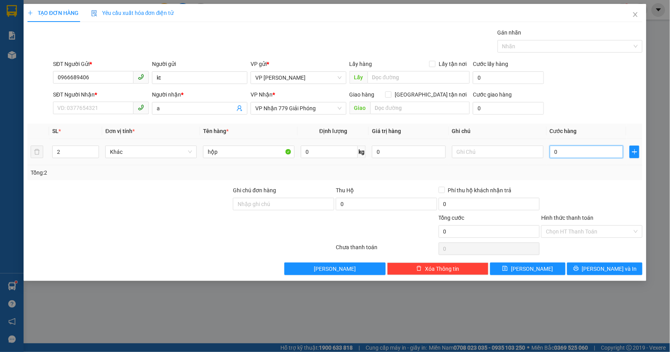
click at [565, 151] on input "0" at bounding box center [587, 152] width 74 height 13
type input "06"
type input "6"
type input "0"
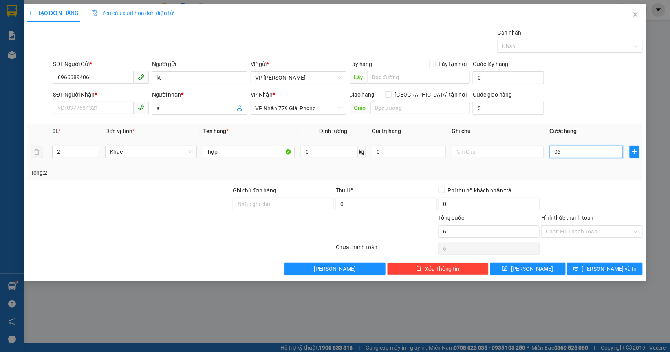
type input "0"
click at [251, 156] on input "hộp" at bounding box center [249, 152] width 92 height 13
type input "hộp"
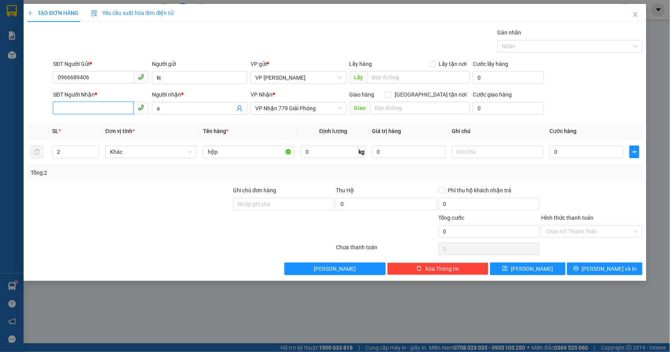
click at [89, 104] on input "SĐT Người Nhận *" at bounding box center [93, 108] width 81 height 13
type input "0343071085"
drag, startPoint x: 82, startPoint y: 159, endPoint x: 46, endPoint y: 159, distance: 35.8
click at [46, 159] on tr "2 Khác hộp 0 kg 0 0" at bounding box center [335, 152] width 616 height 26
click at [79, 153] on input "2" at bounding box center [76, 152] width 46 height 12
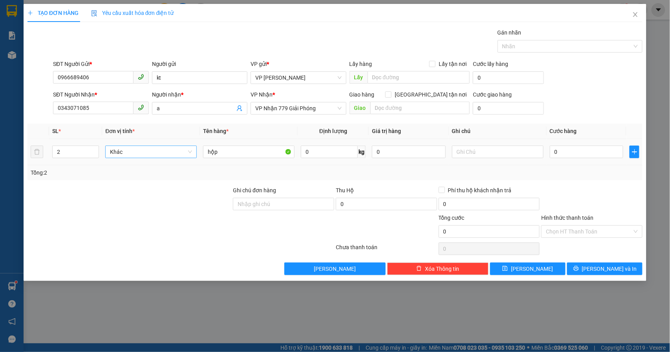
drag, startPoint x: 112, startPoint y: 156, endPoint x: 149, endPoint y: 156, distance: 36.9
click at [116, 156] on span "Khác" at bounding box center [151, 152] width 82 height 12
click at [150, 156] on span "Khác" at bounding box center [151, 152] width 82 height 12
drag, startPoint x: 64, startPoint y: 157, endPoint x: 46, endPoint y: 153, distance: 18.1
click at [46, 157] on tr "2 Khác hộp 0 kg 0 0" at bounding box center [335, 152] width 616 height 26
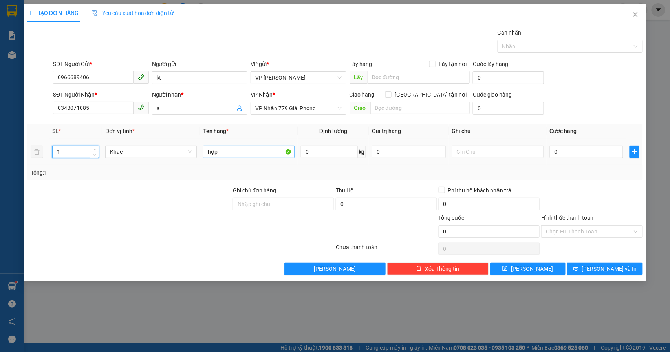
type input "1"
click at [246, 154] on input "hộp" at bounding box center [249, 152] width 92 height 13
type input "hộp liền"
click at [592, 151] on input "0" at bounding box center [587, 152] width 74 height 13
type input "6"
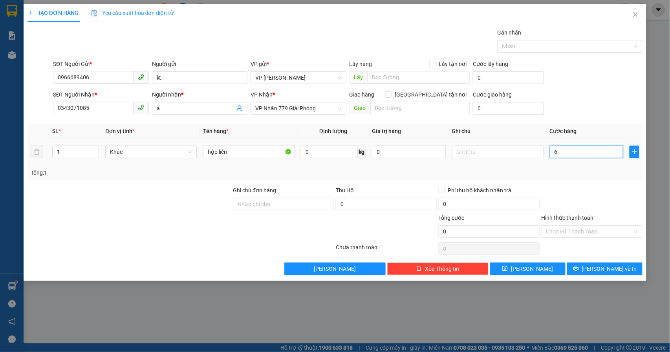
type input "6"
type input "60"
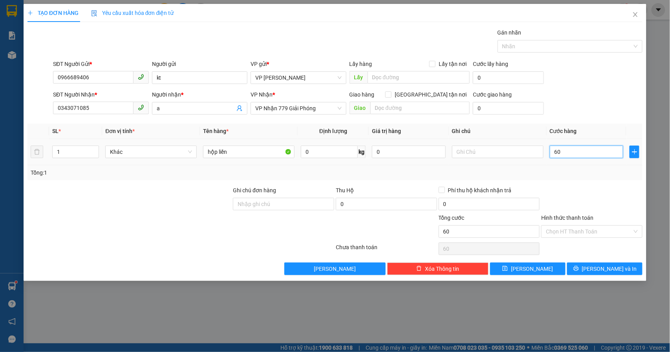
type input "600"
type input "6.000"
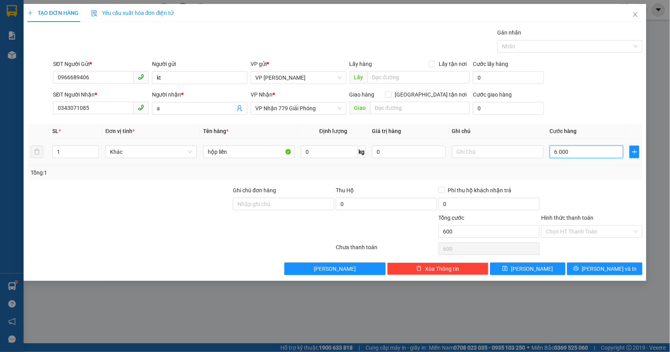
type input "6.000"
type input "60.000"
click at [603, 273] on span "[PERSON_NAME] và In" at bounding box center [609, 269] width 55 height 9
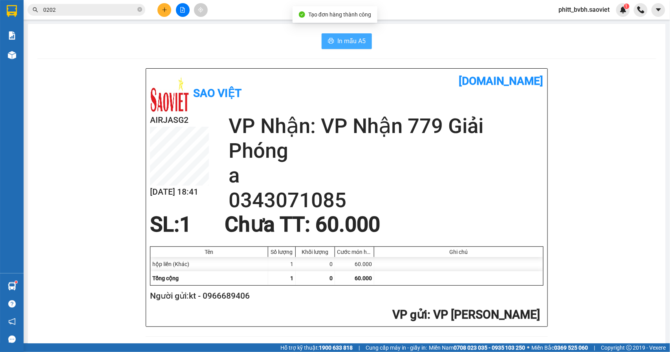
click at [332, 41] on button "In mẫu A5" at bounding box center [347, 41] width 50 height 16
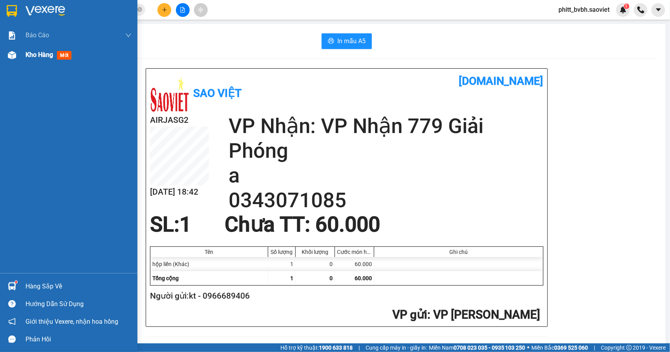
click at [48, 53] on span "Kho hàng" at bounding box center [39, 54] width 27 height 7
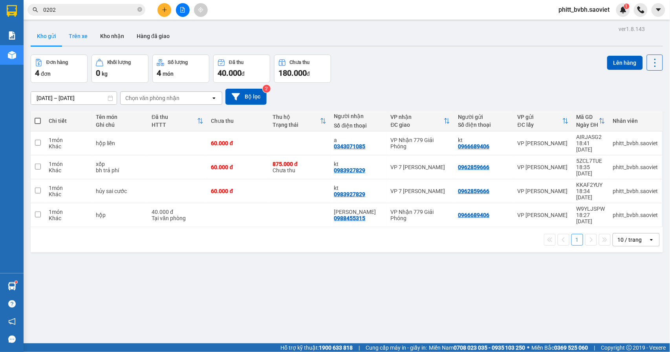
click at [76, 32] on button "Trên xe" at bounding box center [77, 36] width 31 height 19
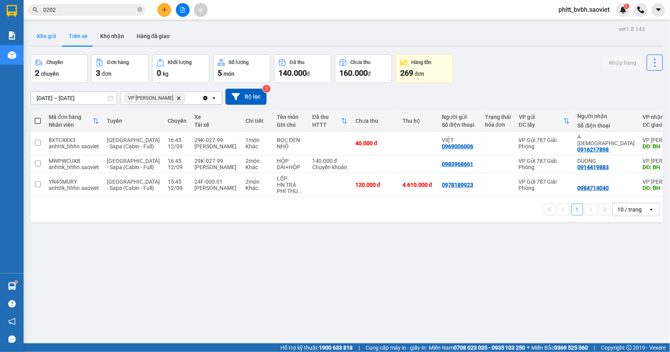
click at [48, 31] on button "Kho gửi" at bounding box center [47, 36] width 32 height 19
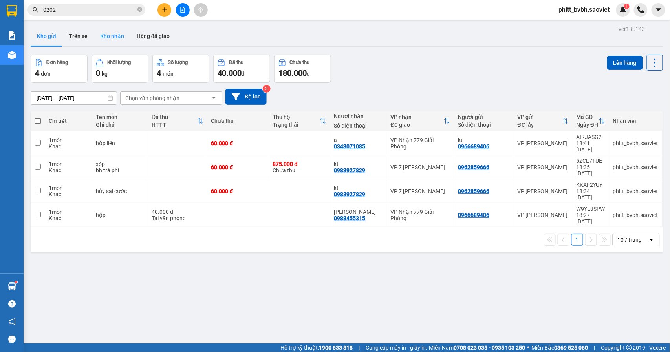
click at [104, 32] on button "Kho nhận" at bounding box center [112, 36] width 37 height 19
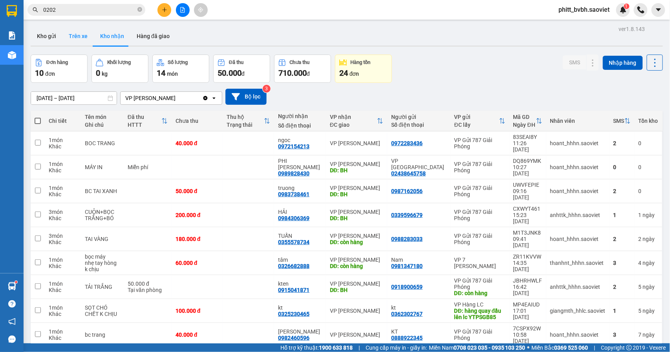
click at [75, 38] on button "Trên xe" at bounding box center [77, 36] width 31 height 19
type input "[DATE] – [DATE]"
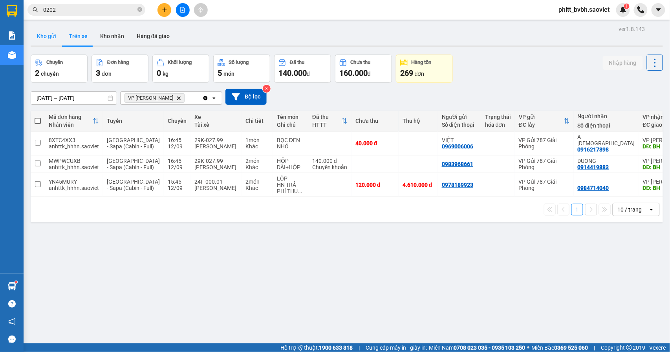
click at [48, 37] on button "Kho gửi" at bounding box center [47, 36] width 32 height 19
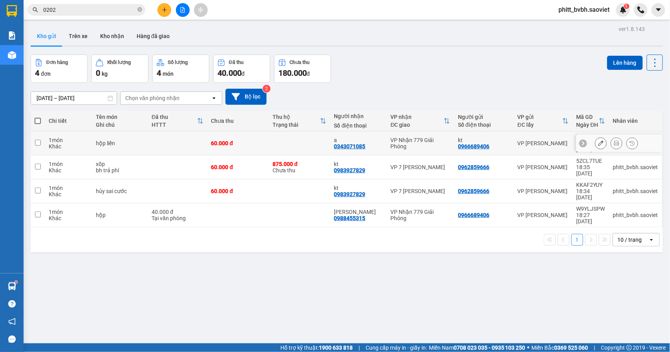
click at [38, 140] on input "checkbox" at bounding box center [38, 143] width 6 height 6
checkbox input "true"
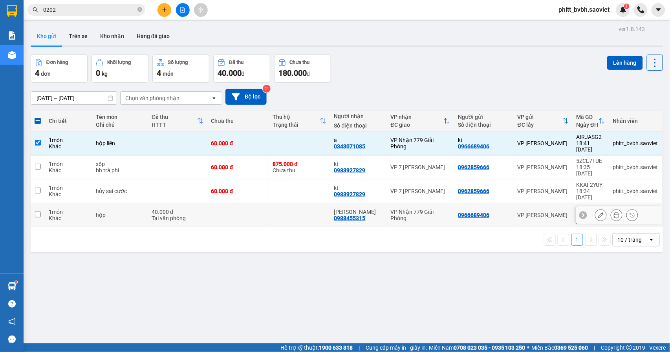
click at [35, 212] on input "checkbox" at bounding box center [38, 215] width 6 height 6
checkbox input "true"
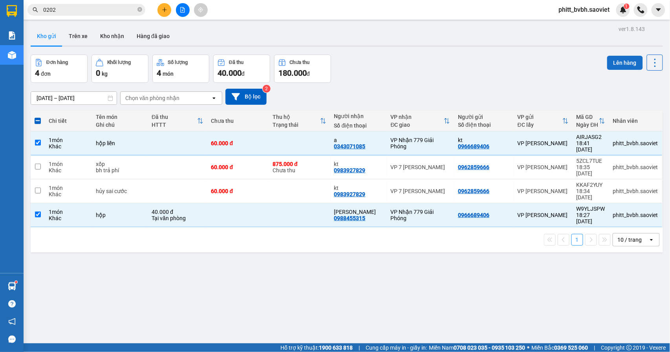
click at [618, 64] on button "Lên hàng" at bounding box center [625, 63] width 36 height 14
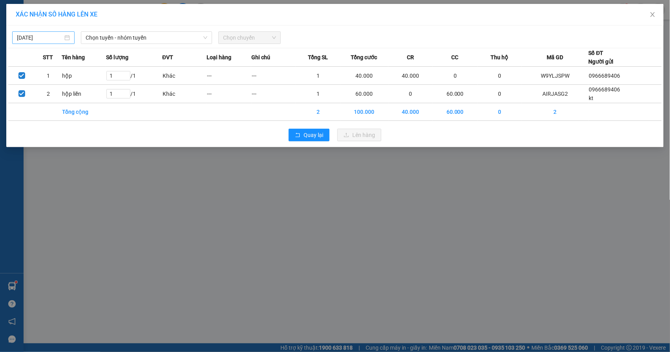
click at [56, 38] on input "[DATE]" at bounding box center [40, 37] width 46 height 9
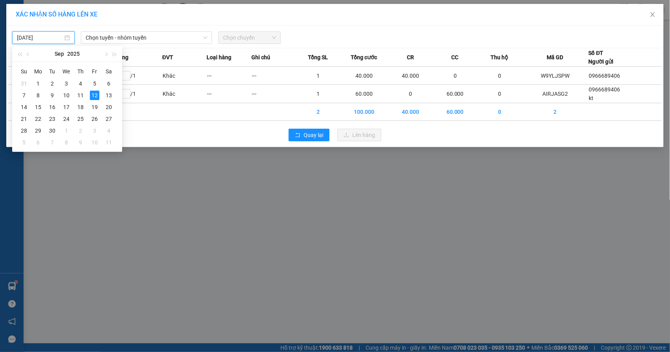
type input "[DATE]"
click at [143, 32] on span "Chọn tuyến - nhóm tuyến" at bounding box center [147, 38] width 122 height 12
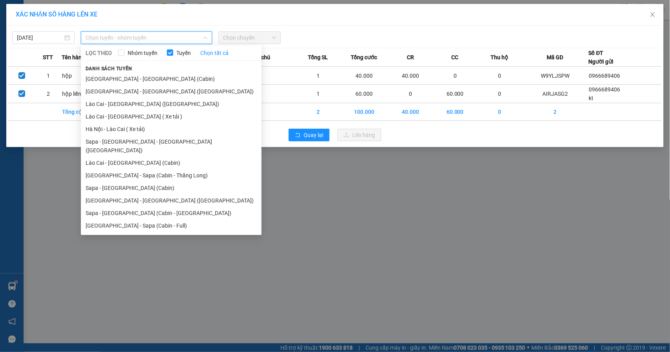
click at [130, 184] on li "Sapa - [GEOGRAPHIC_DATA] (Cabin)" at bounding box center [171, 188] width 181 height 13
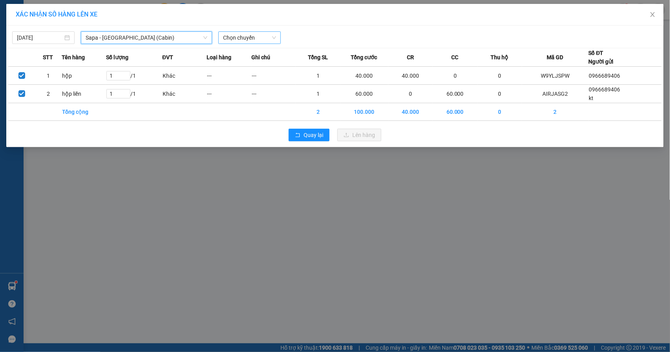
click at [258, 37] on span "Chọn chuyến" at bounding box center [249, 38] width 53 height 12
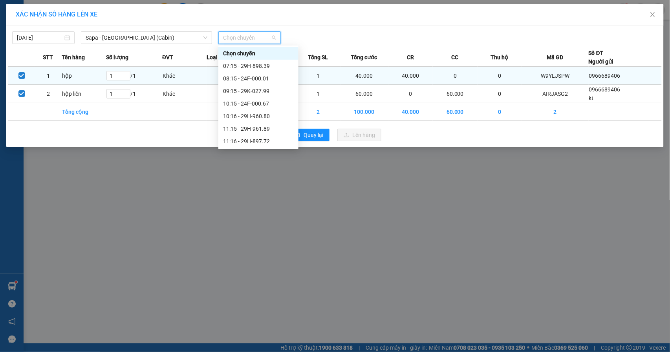
click at [271, 275] on div "18:15 - 29F-032.69" at bounding box center [258, 279] width 71 height 9
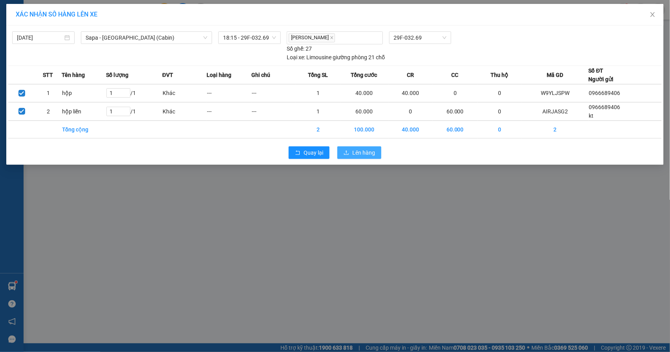
click at [363, 155] on span "Lên hàng" at bounding box center [363, 152] width 23 height 9
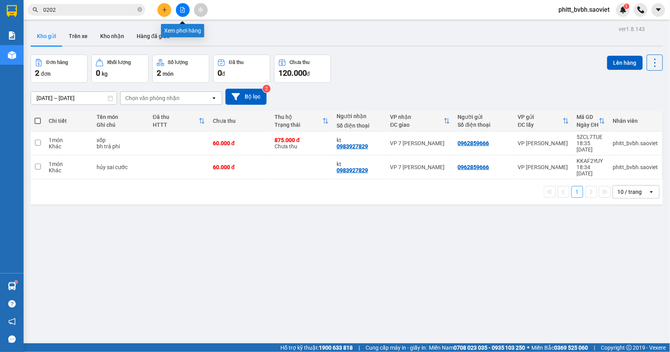
drag, startPoint x: 180, startPoint y: 7, endPoint x: 174, endPoint y: 18, distance: 12.7
click at [180, 7] on icon "file-add" at bounding box center [182, 9] width 5 height 5
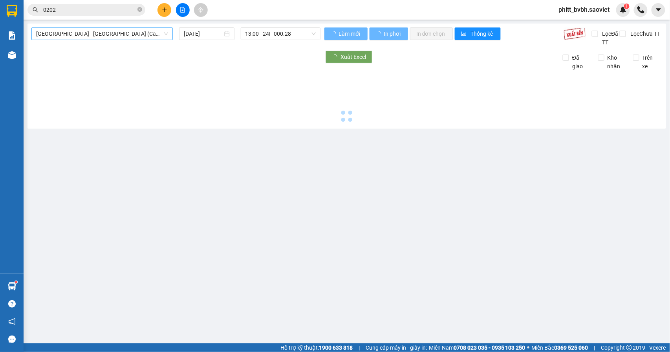
click at [93, 33] on span "[GEOGRAPHIC_DATA] - [GEOGRAPHIC_DATA] (Cabin)" at bounding box center [102, 34] width 132 height 12
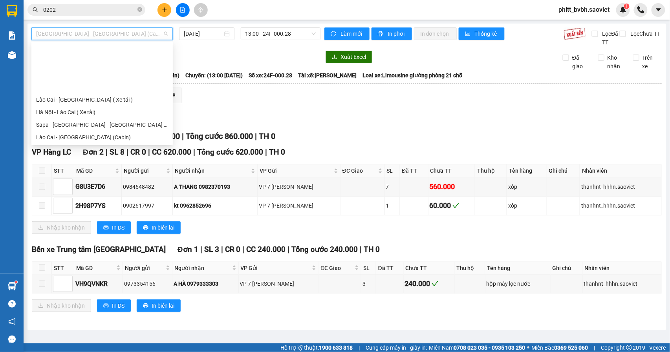
click at [77, 158] on div "Sapa - [GEOGRAPHIC_DATA] (Cabin)" at bounding box center [102, 162] width 132 height 9
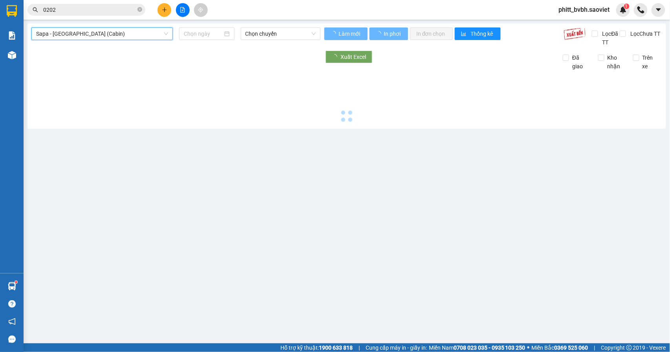
type input "[DATE]"
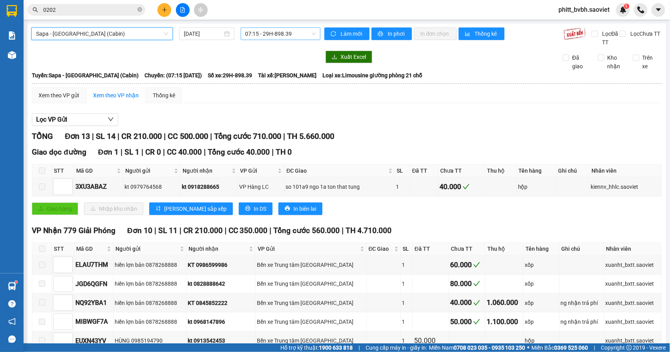
click at [288, 33] on span "07:15 - 29H-898.39" at bounding box center [281, 34] width 70 height 12
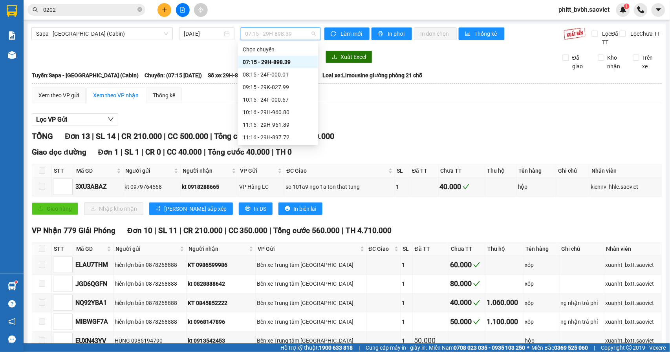
drag, startPoint x: 290, startPoint y: 64, endPoint x: 317, endPoint y: 64, distance: 27.9
click at [290, 271] on div "18:15 - 29F-032.69" at bounding box center [278, 275] width 71 height 9
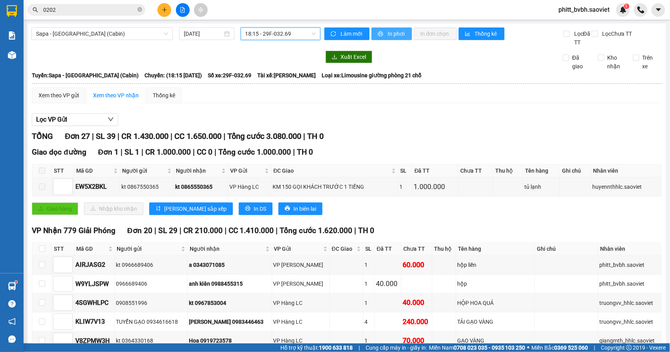
click at [397, 32] on span "In phơi" at bounding box center [397, 33] width 18 height 9
click at [165, 7] on icon "plus" at bounding box center [164, 9] width 5 height 5
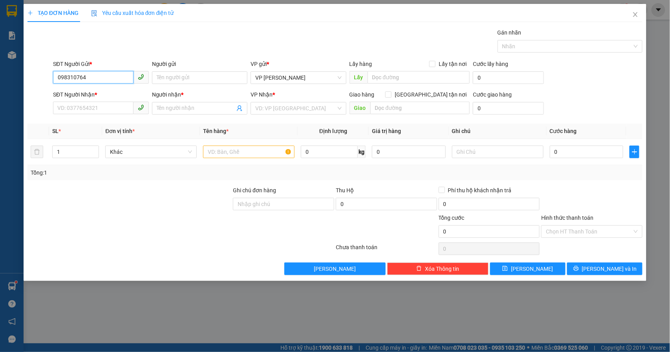
type input "0983107640"
click at [77, 95] on div "0983107640" at bounding box center [101, 94] width 86 height 9
type input "0971779101"
type input "0983107640"
click at [200, 76] on input "Người gửi" at bounding box center [200, 77] width 96 height 13
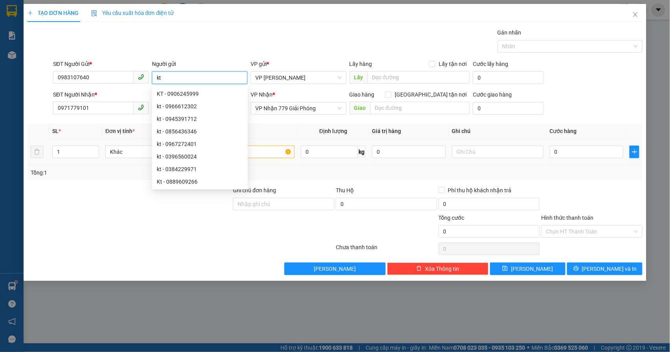
type input "kt"
click at [117, 224] on div at bounding box center [130, 227] width 206 height 27
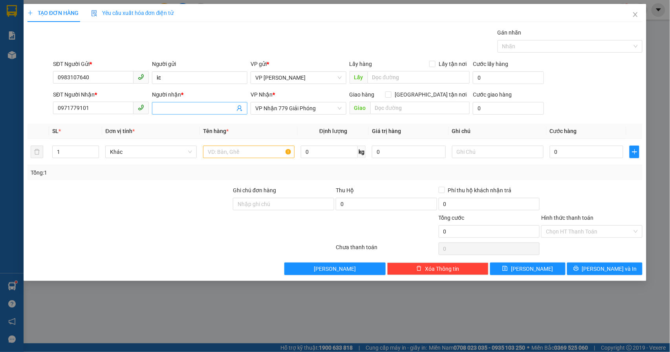
click at [192, 108] on input "Người nhận *" at bounding box center [196, 108] width 79 height 9
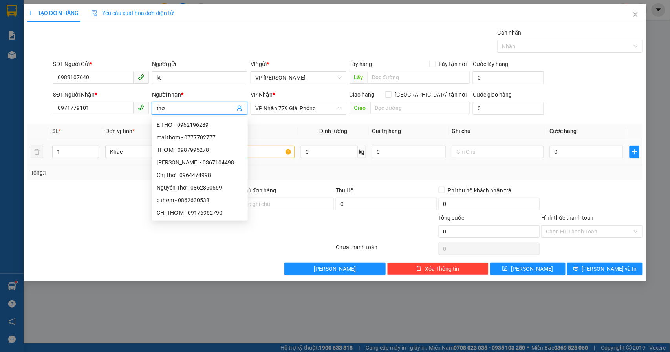
type input "thơ"
click at [257, 154] on input "text" at bounding box center [249, 152] width 92 height 13
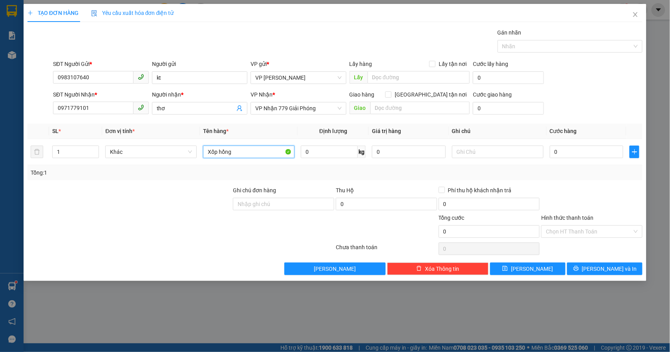
type input "Xốp hồng"
click at [574, 152] on input "0" at bounding box center [587, 152] width 74 height 13
type input "8"
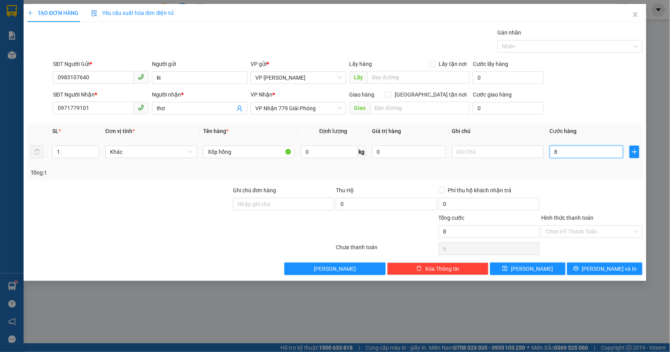
type input "80"
type input "800"
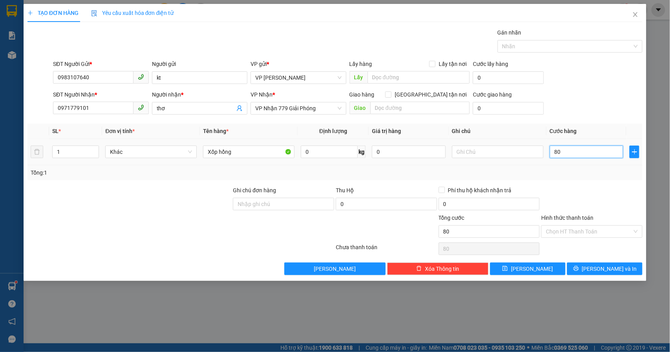
type input "800"
type input "8.000"
type input "80.000"
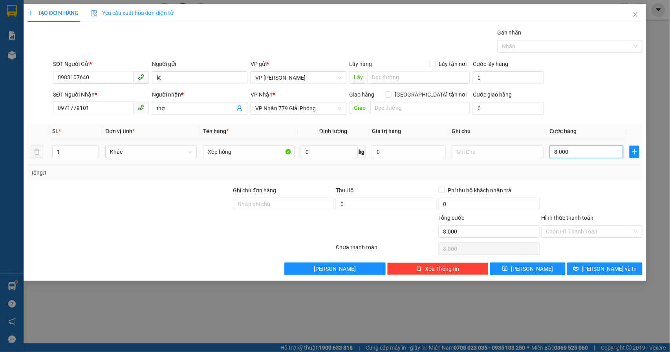
type input "80.000"
type input "800.000"
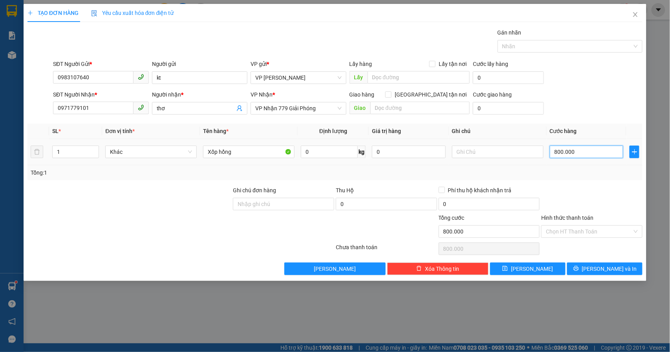
type input "80.000"
click at [608, 271] on span "[PERSON_NAME] và In" at bounding box center [609, 269] width 55 height 9
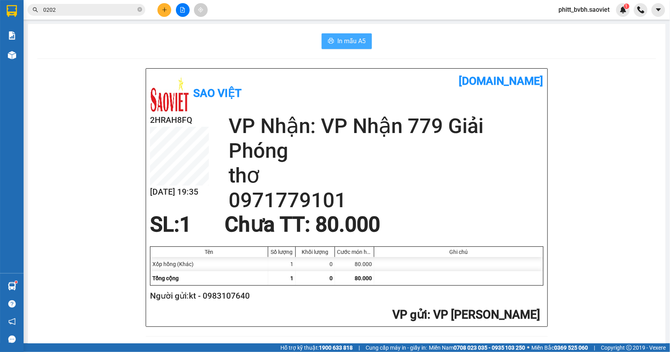
click at [346, 44] on span "In mẫu A5" at bounding box center [351, 41] width 28 height 10
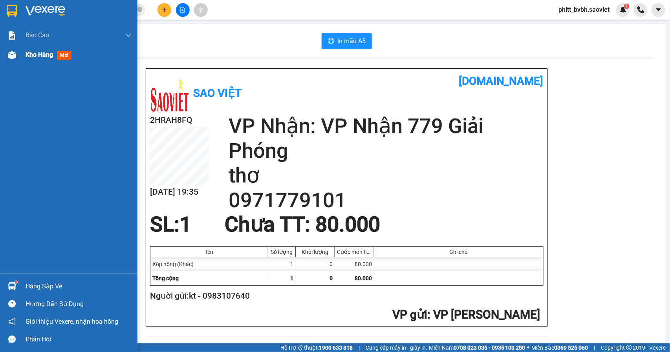
click at [39, 57] on span "Kho hàng" at bounding box center [39, 54] width 27 height 7
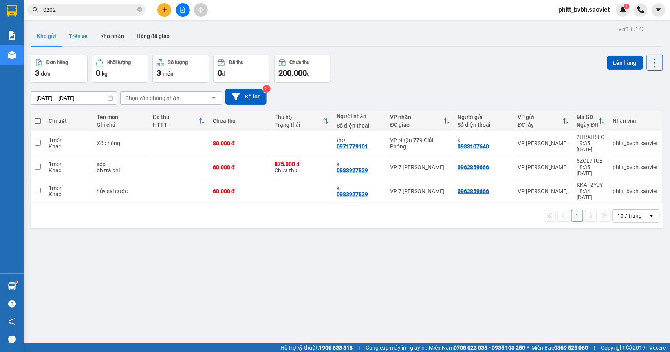
click at [71, 35] on button "Trên xe" at bounding box center [77, 36] width 31 height 19
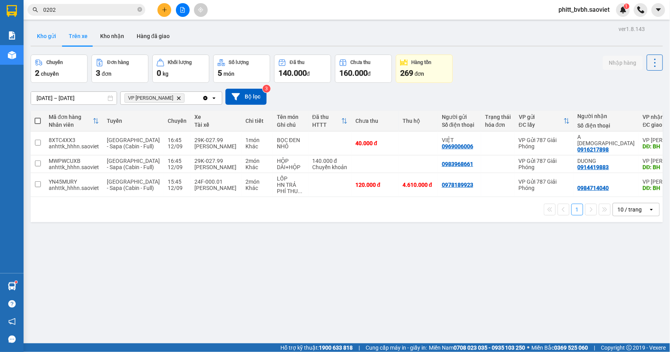
click at [48, 35] on button "Kho gửi" at bounding box center [47, 36] width 32 height 19
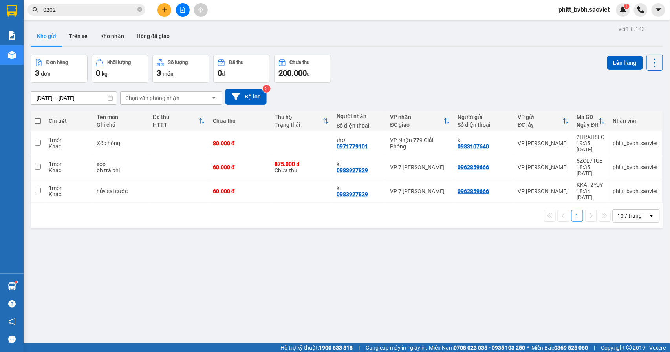
click at [187, 11] on button at bounding box center [183, 10] width 14 height 14
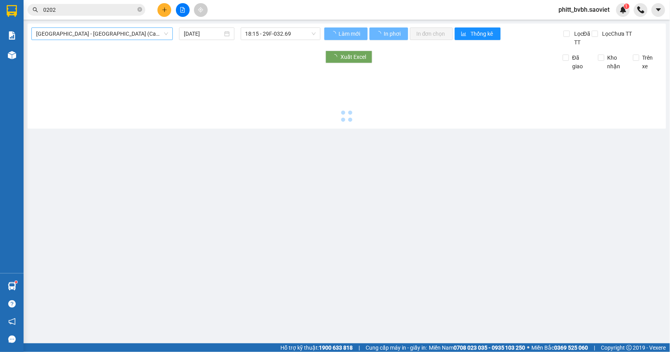
click at [103, 37] on span "[GEOGRAPHIC_DATA] - [GEOGRAPHIC_DATA] (Cabin)" at bounding box center [102, 34] width 132 height 12
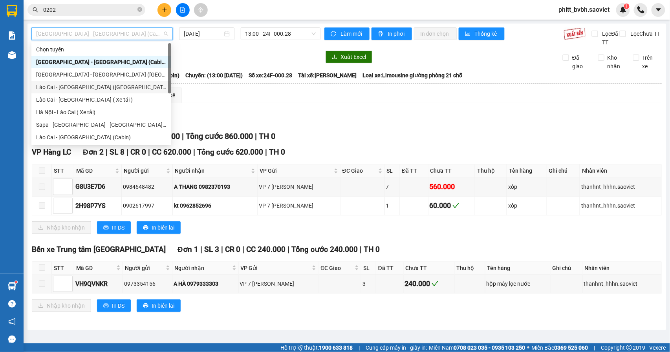
click at [78, 87] on div "Lào Cai - [GEOGRAPHIC_DATA] ([GEOGRAPHIC_DATA])" at bounding box center [101, 87] width 130 height 9
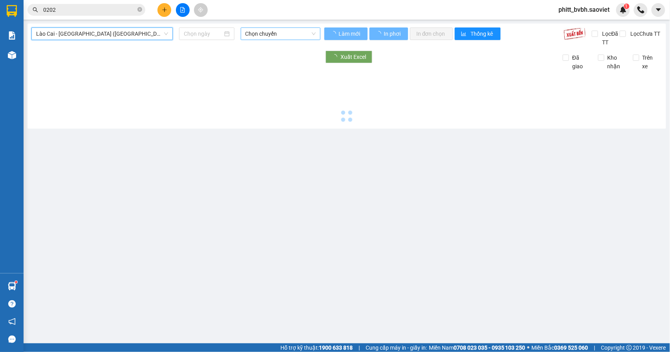
type input "[DATE]"
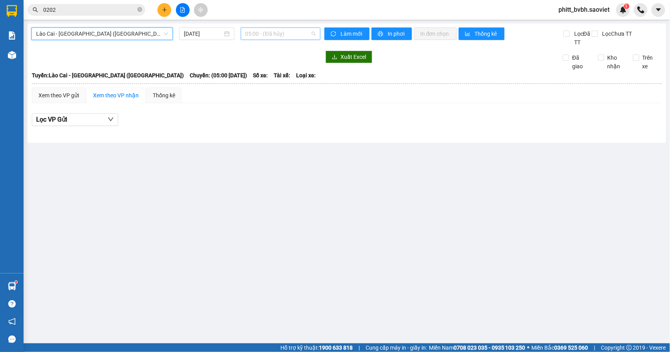
click at [266, 31] on span "05:00 - (Đã hủy)" at bounding box center [281, 34] width 70 height 12
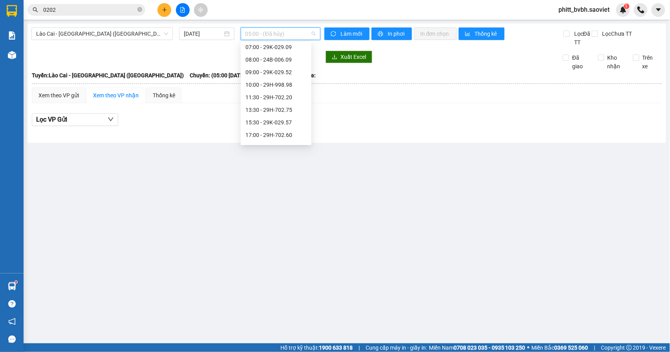
scroll to position [63, 0]
click at [285, 137] on div "20:00 - 29H-972.24" at bounding box center [276, 137] width 61 height 9
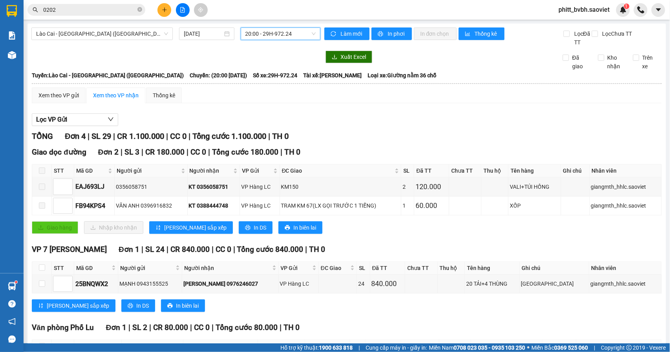
click at [266, 35] on span "20:00 - 29H-972.24" at bounding box center [281, 34] width 70 height 12
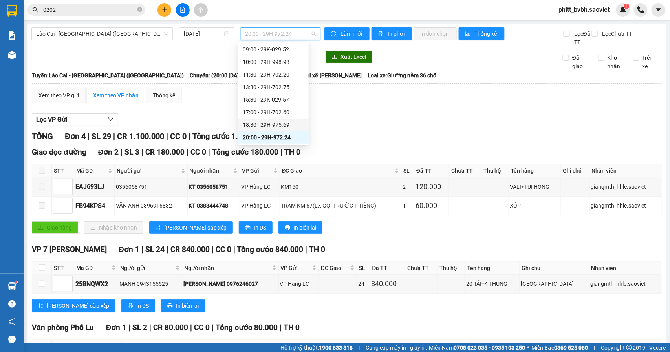
click at [272, 123] on div "18:30 - 29H-975.69" at bounding box center [273, 125] width 61 height 9
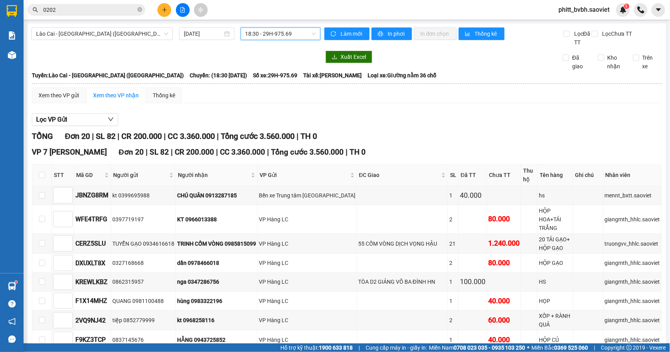
click at [284, 33] on span "18:30 - 29H-975.69" at bounding box center [281, 34] width 70 height 12
click at [89, 40] on div "Lào Cai - [GEOGRAPHIC_DATA] ([GEOGRAPHIC_DATA])" at bounding box center [101, 33] width 141 height 13
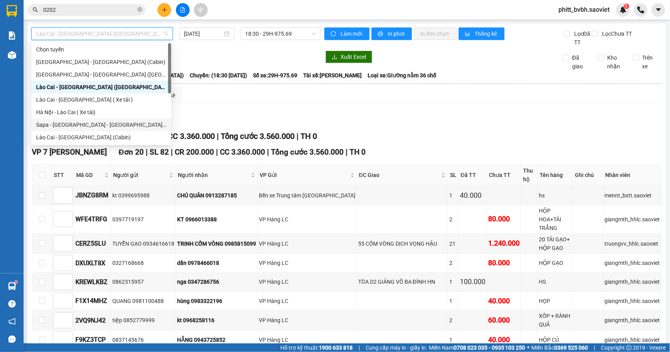
click at [99, 127] on div "Sapa - [GEOGRAPHIC_DATA] - [GEOGRAPHIC_DATA] ([GEOGRAPHIC_DATA])" at bounding box center [101, 125] width 130 height 9
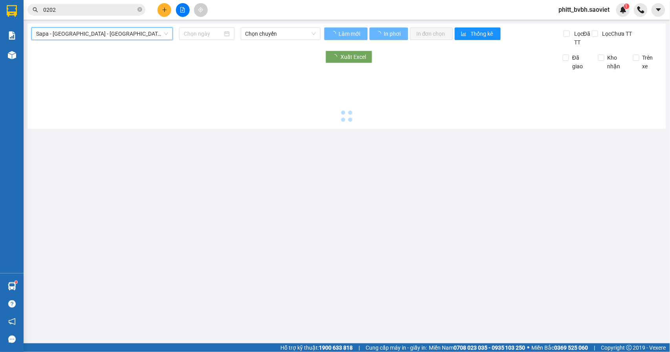
type input "[DATE]"
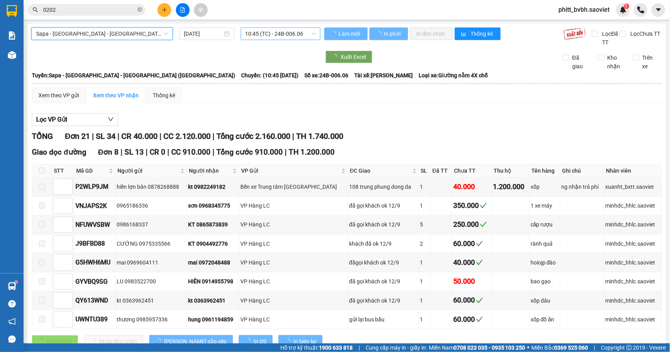
click at [279, 35] on span "10:45 (TC) - 24B-006.06" at bounding box center [281, 34] width 70 height 12
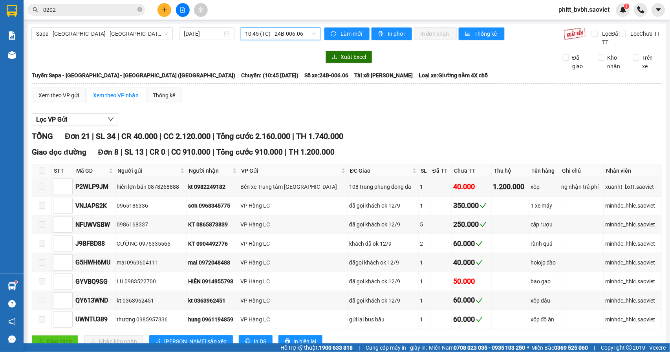
click at [279, 32] on span "10:45 (TC) - 24B-006.06" at bounding box center [281, 34] width 70 height 12
click at [272, 33] on span "10:45 (TC) - 24B-006.06" at bounding box center [281, 34] width 70 height 12
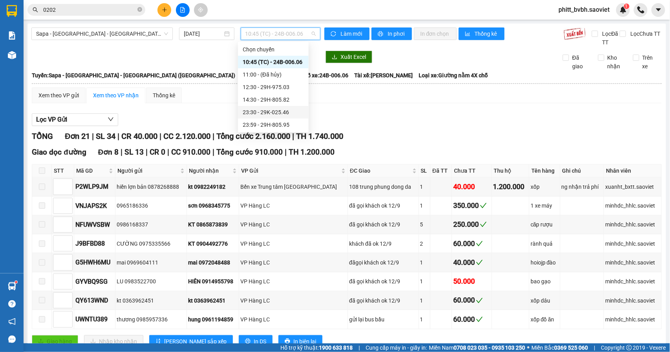
click at [279, 112] on div "23:30 - 29K-025.46" at bounding box center [273, 112] width 61 height 9
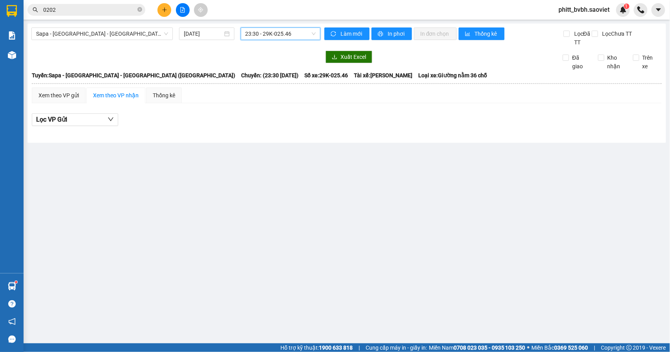
click at [290, 35] on span "23:30 - 29K-025.46" at bounding box center [281, 34] width 70 height 12
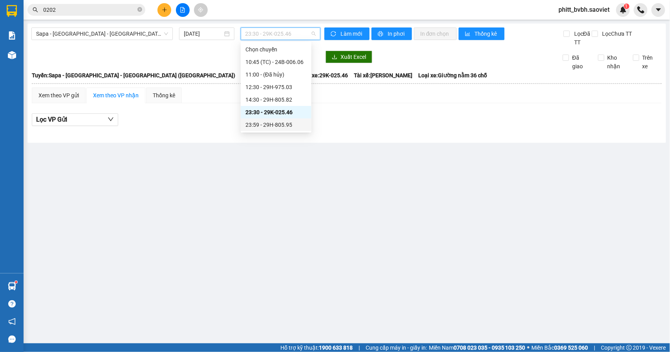
click at [289, 125] on div "23:59 - 29H-805.95" at bounding box center [276, 125] width 61 height 9
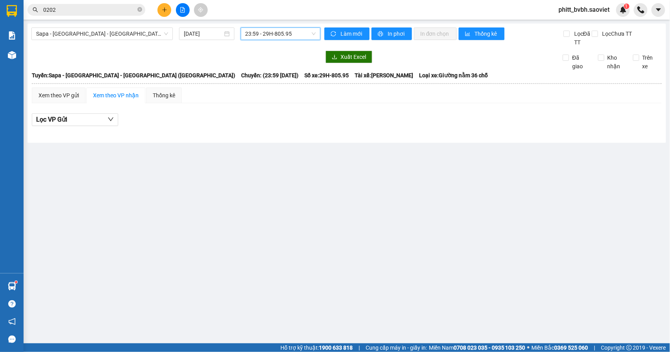
click at [279, 37] on span "23:59 - 29H-805.95" at bounding box center [281, 34] width 70 height 12
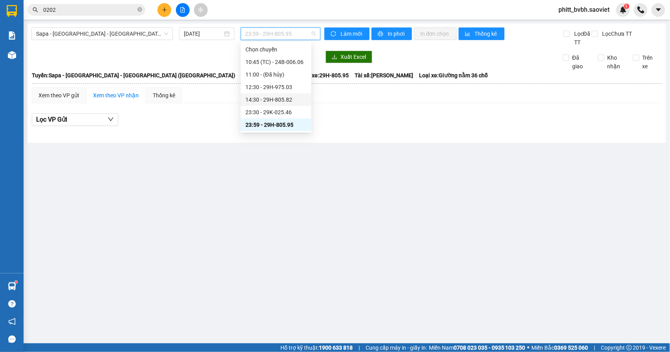
click at [275, 98] on div "14:30 - 29H-805.82" at bounding box center [276, 99] width 61 height 9
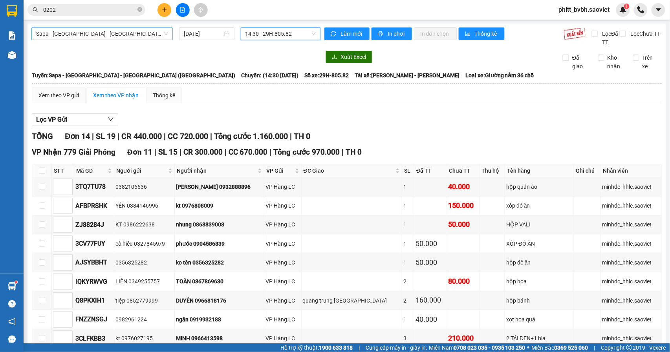
click at [93, 35] on span "Sapa - [GEOGRAPHIC_DATA] - [GEOGRAPHIC_DATA] ([GEOGRAPHIC_DATA])" at bounding box center [102, 34] width 132 height 12
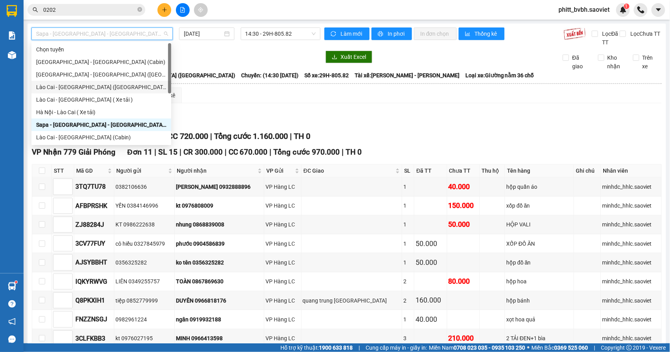
click at [95, 85] on div "Lào Cai - [GEOGRAPHIC_DATA] ([GEOGRAPHIC_DATA])" at bounding box center [101, 87] width 130 height 9
type input "[DATE]"
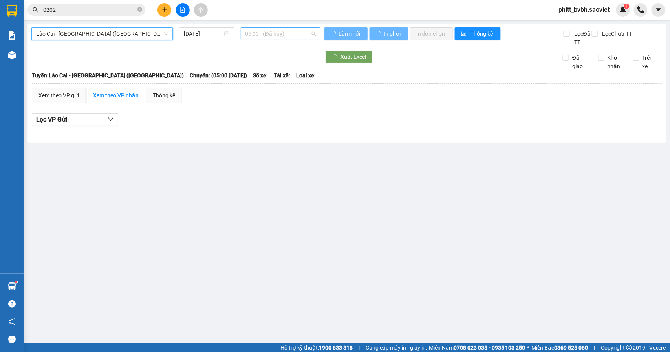
click at [262, 33] on span "05:00 - (Đã hủy)" at bounding box center [281, 34] width 70 height 12
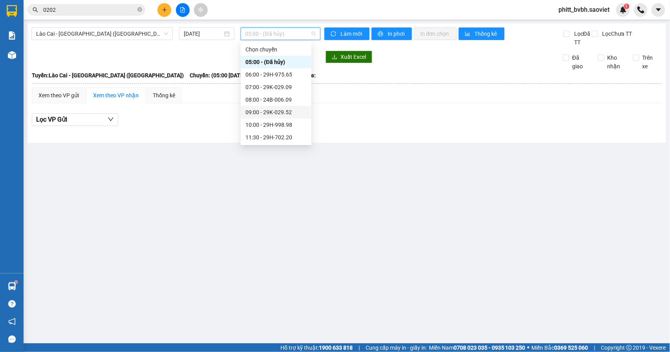
scroll to position [63, 0]
click at [275, 132] on div "20:00 - 29H-972.24" at bounding box center [276, 137] width 71 height 13
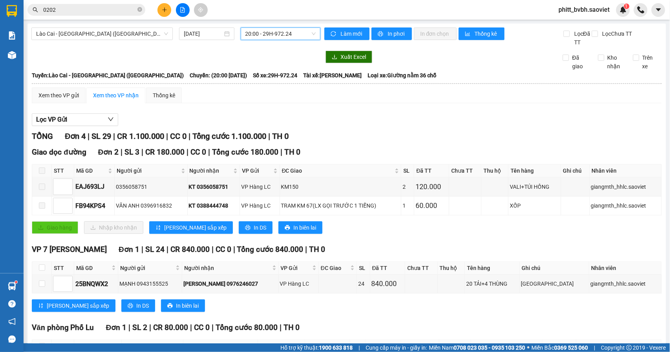
click at [272, 33] on span "20:00 - 29H-972.24" at bounding box center [281, 34] width 70 height 12
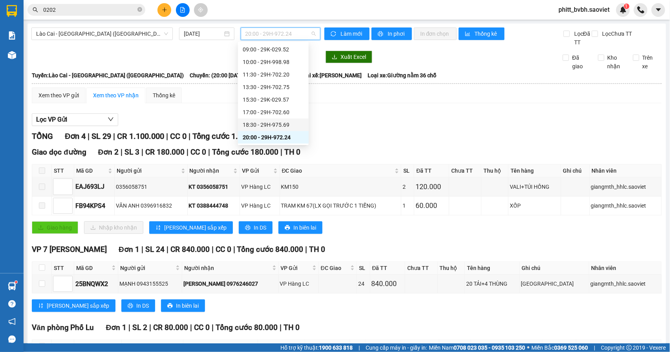
click at [280, 120] on div "18:30 - 29H-975.69" at bounding box center [273, 125] width 71 height 13
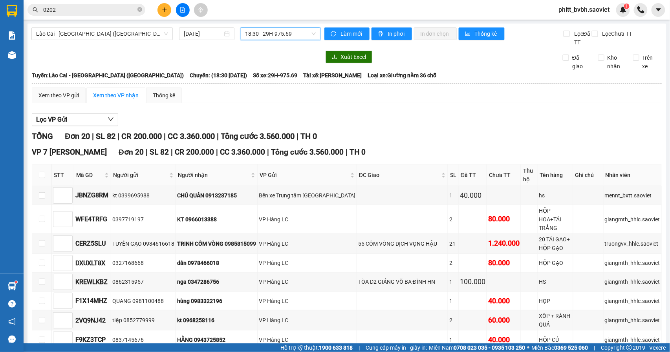
click at [288, 32] on span "18:30 - 29H-975.69" at bounding box center [281, 34] width 70 height 12
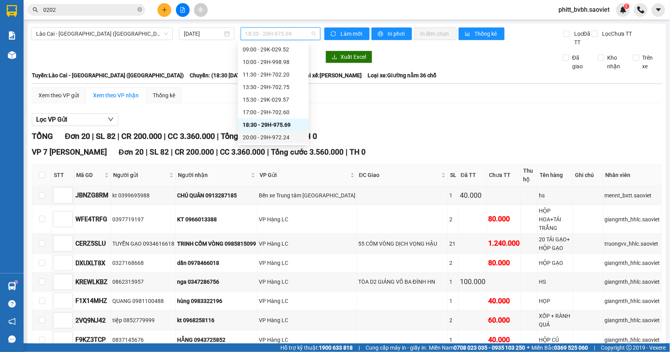
click at [283, 134] on div "20:00 - 29H-972.24" at bounding box center [273, 137] width 61 height 9
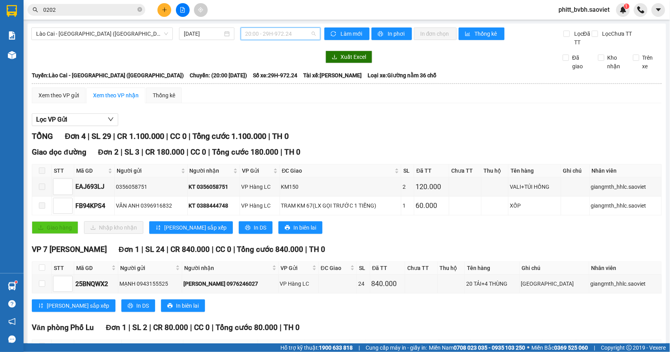
click at [292, 31] on span "20:00 - 29H-972.24" at bounding box center [281, 34] width 70 height 12
click at [132, 35] on span "Lào Cai - [GEOGRAPHIC_DATA] ([GEOGRAPHIC_DATA])" at bounding box center [102, 34] width 132 height 12
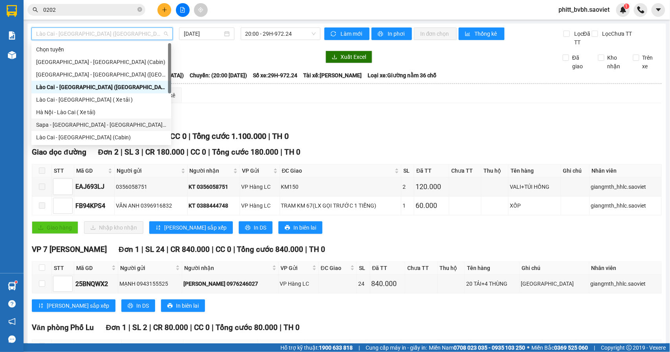
click at [106, 126] on div "Sapa - [GEOGRAPHIC_DATA] - [GEOGRAPHIC_DATA] ([GEOGRAPHIC_DATA])" at bounding box center [101, 125] width 130 height 9
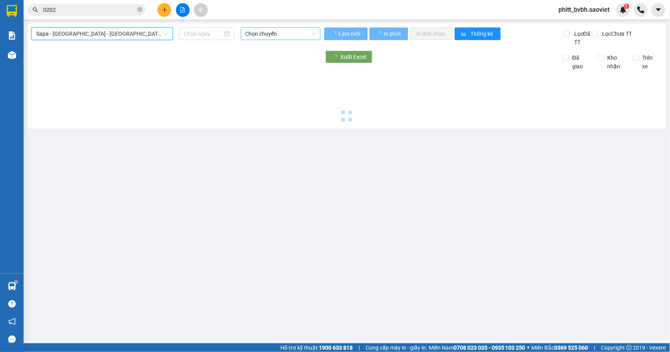
type input "[DATE]"
click at [286, 35] on span "Chọn chuyến" at bounding box center [281, 34] width 70 height 12
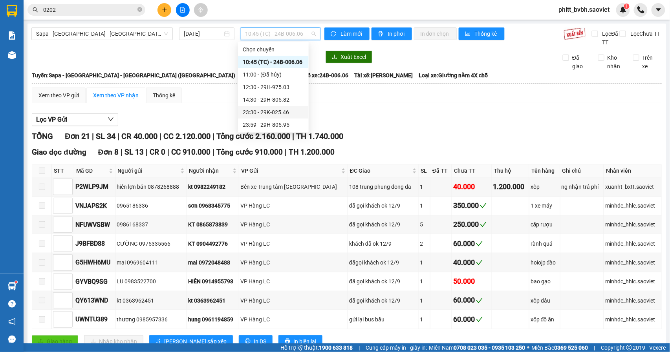
click at [280, 115] on div "23:30 - 29K-025.46" at bounding box center [273, 112] width 61 height 9
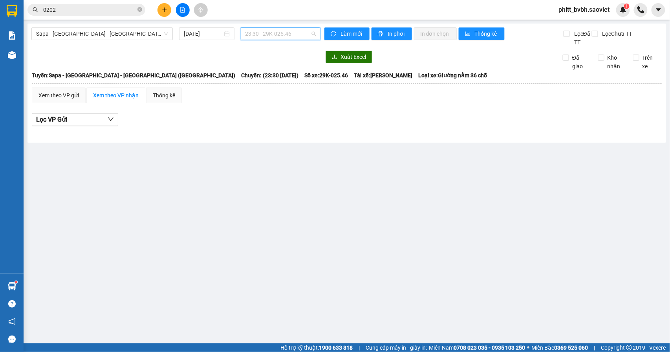
click at [258, 35] on span "23:30 - 29K-025.46" at bounding box center [281, 34] width 70 height 12
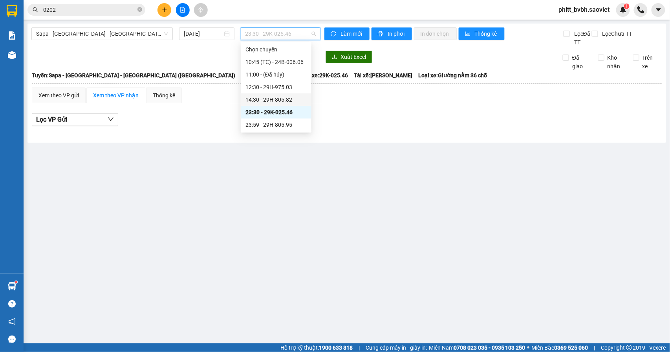
click at [273, 97] on div "14:30 - 29H-805.82" at bounding box center [276, 99] width 61 height 9
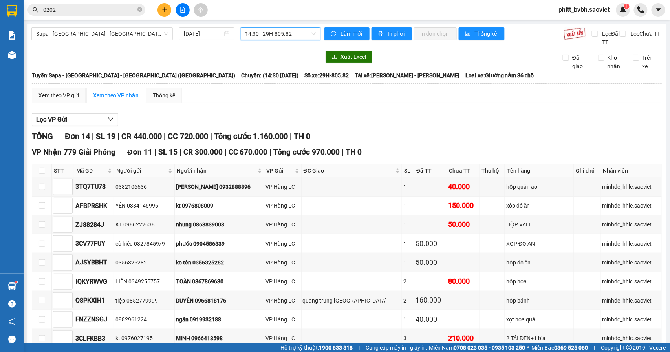
click at [127, 41] on div "Sapa - Lào Cai - Hà Nội (Giường) 12/09/2025 14:30 14:30 - 29H-805.82" at bounding box center [175, 36] width 289 height 19
click at [130, 36] on span "Sapa - [GEOGRAPHIC_DATA] - [GEOGRAPHIC_DATA] ([GEOGRAPHIC_DATA])" at bounding box center [102, 34] width 132 height 12
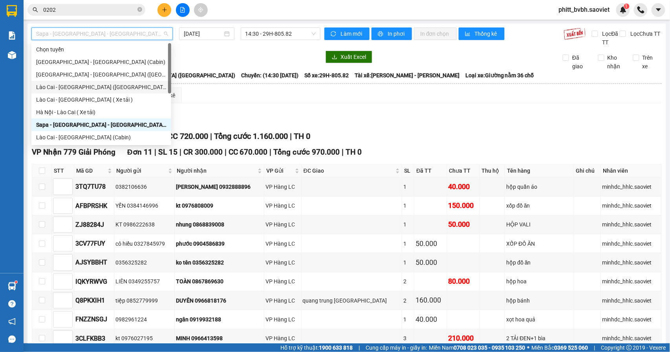
click at [84, 86] on div "Lào Cai - [GEOGRAPHIC_DATA] ([GEOGRAPHIC_DATA])" at bounding box center [101, 87] width 130 height 9
type input "[DATE]"
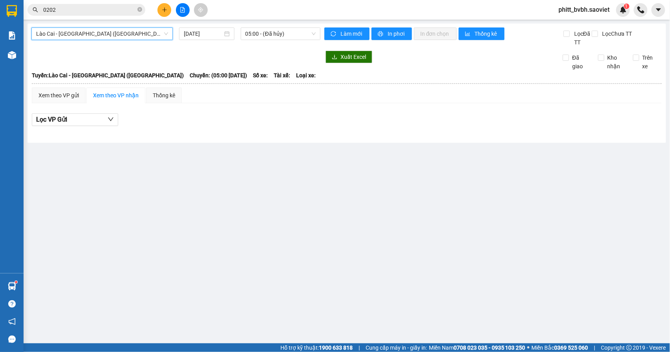
drag, startPoint x: 276, startPoint y: 36, endPoint x: 293, endPoint y: 41, distance: 17.9
click at [277, 36] on span "05:00 - (Đã hủy)" at bounding box center [281, 34] width 70 height 12
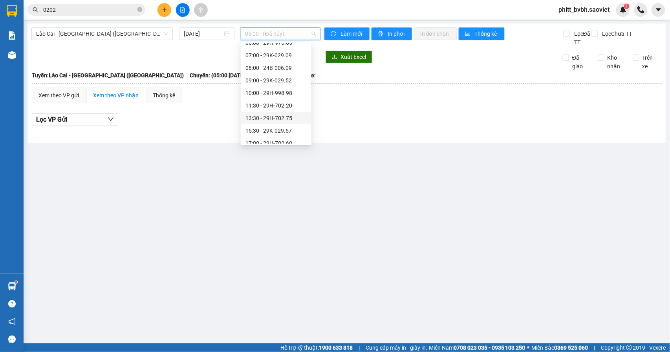
scroll to position [63, 0]
click at [275, 134] on div "20:00 - 29H-972.24" at bounding box center [276, 137] width 71 height 13
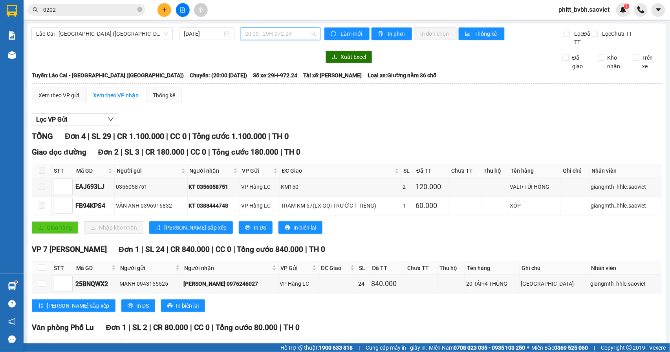
click at [242, 40] on div "20:00 - 29H-972.24" at bounding box center [281, 33] width 80 height 13
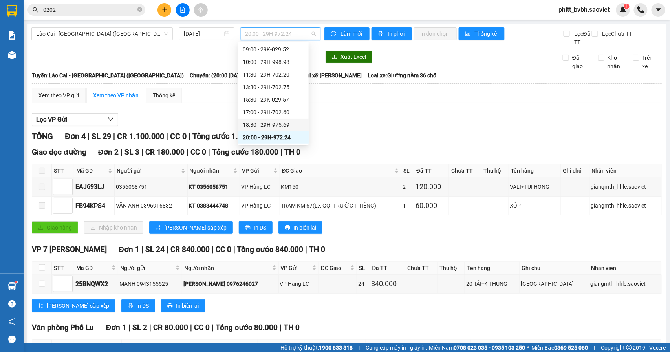
click at [276, 126] on div "18:30 - 29H-975.69" at bounding box center [273, 125] width 61 height 9
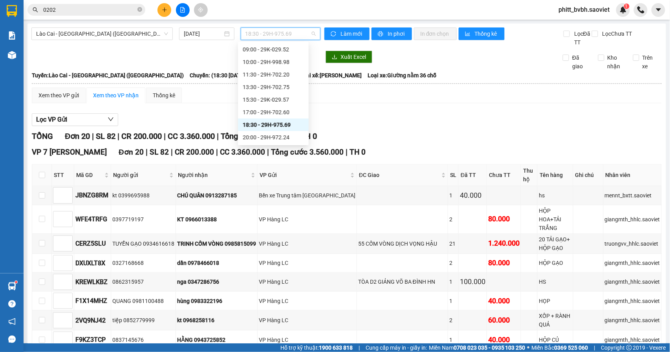
click at [272, 40] on div "18:30 - 29H-975.69" at bounding box center [281, 33] width 80 height 13
click at [290, 133] on div "20:00 - 29H-972.24" at bounding box center [273, 137] width 71 height 13
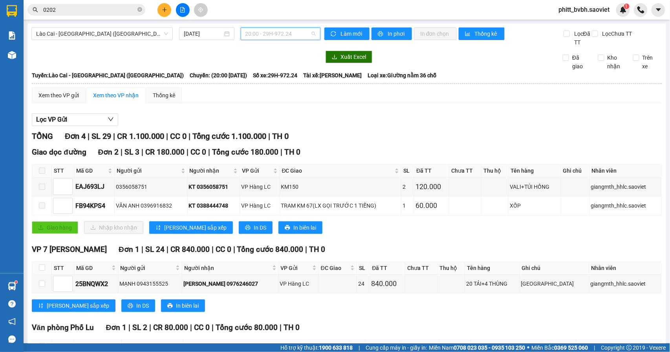
click at [269, 40] on div "20:00 - 29H-972.24" at bounding box center [281, 33] width 80 height 13
click at [267, 37] on span "20:00 - 29H-972.24" at bounding box center [281, 34] width 70 height 12
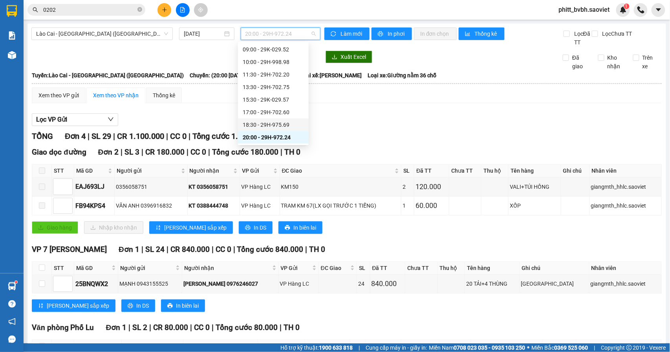
click at [262, 125] on div "18:30 - 29H-975.69" at bounding box center [273, 125] width 61 height 9
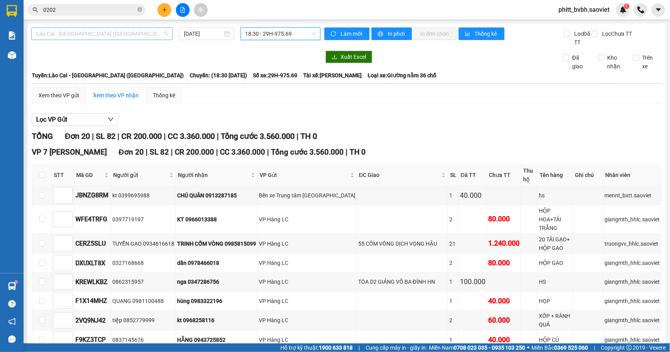
click at [94, 30] on span "Lào Cai - [GEOGRAPHIC_DATA] ([GEOGRAPHIC_DATA])" at bounding box center [102, 34] width 132 height 12
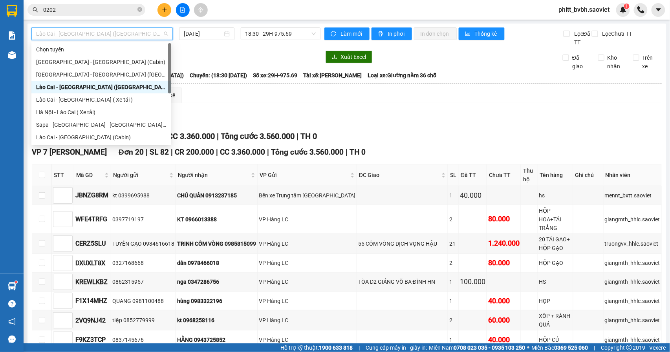
click at [263, 40] on div "Lào Cai - Hà Nội (Giường) 12/09/2025 18:30 - 29H-975.69" at bounding box center [175, 36] width 289 height 19
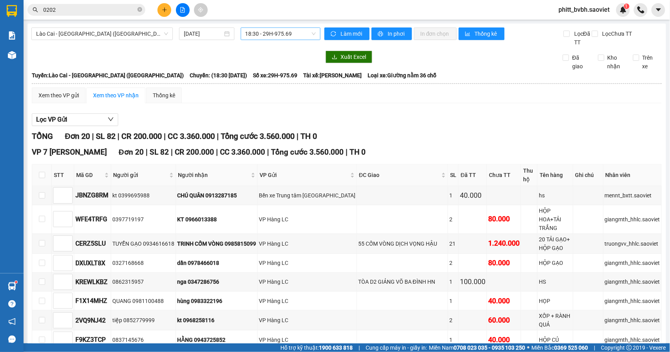
click at [280, 35] on span "18:30 - 29H-975.69" at bounding box center [281, 34] width 70 height 12
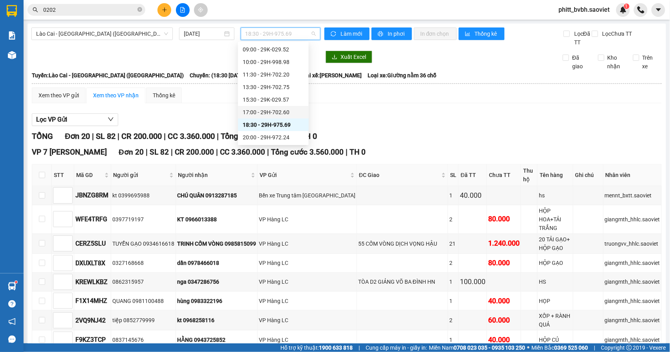
click at [280, 108] on div "17:00 - 29H-702.60" at bounding box center [273, 112] width 61 height 9
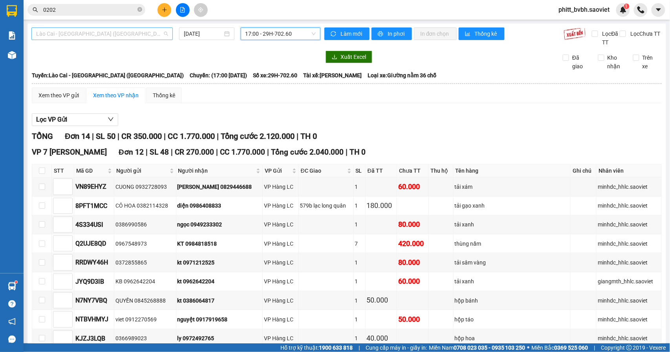
click at [123, 36] on span "Lào Cai - [GEOGRAPHIC_DATA] ([GEOGRAPHIC_DATA])" at bounding box center [102, 34] width 132 height 12
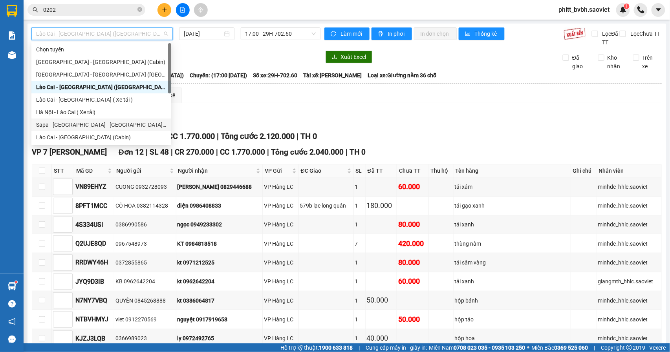
drag, startPoint x: 98, startPoint y: 119, endPoint x: 97, endPoint y: 123, distance: 4.0
click at [97, 123] on div "Sapa - [GEOGRAPHIC_DATA] - [GEOGRAPHIC_DATA] ([GEOGRAPHIC_DATA])" at bounding box center [101, 125] width 140 height 13
type input "[DATE]"
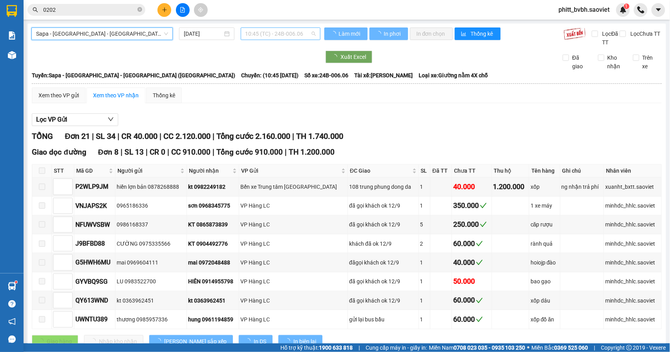
click at [280, 37] on span "10:45 (TC) - 24B-006.06" at bounding box center [281, 34] width 70 height 12
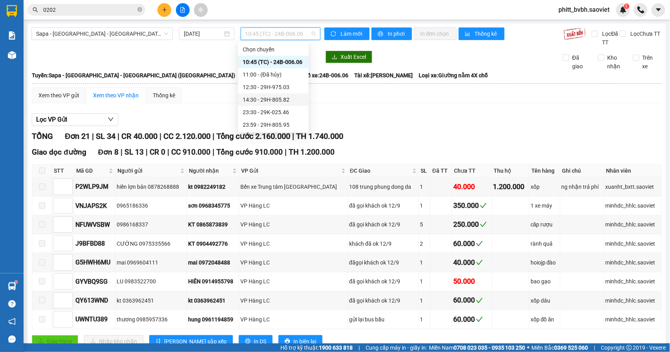
click at [267, 97] on div "14:30 - 29H-805.82" at bounding box center [273, 99] width 61 height 9
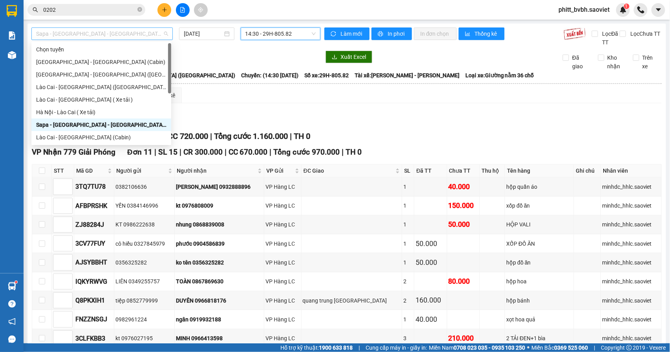
click at [118, 37] on span "Sapa - [GEOGRAPHIC_DATA] - [GEOGRAPHIC_DATA] ([GEOGRAPHIC_DATA])" at bounding box center [102, 34] width 132 height 12
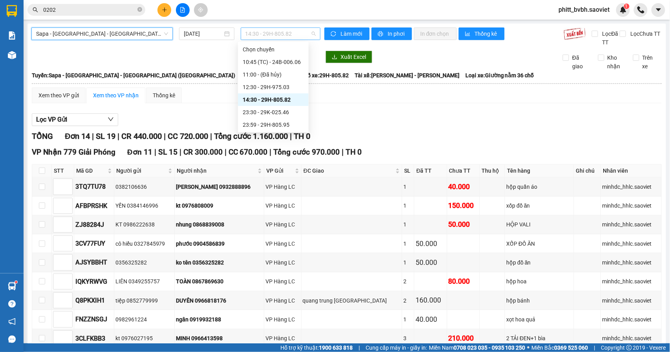
click at [269, 37] on span "14:30 - 29H-805.82" at bounding box center [281, 34] width 70 height 12
click at [274, 112] on div "23:30 - 29K-025.46" at bounding box center [273, 112] width 61 height 9
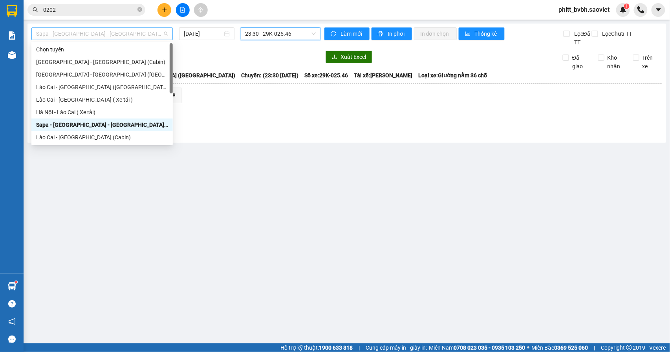
click at [123, 35] on span "Sapa - [GEOGRAPHIC_DATA] - [GEOGRAPHIC_DATA] ([GEOGRAPHIC_DATA])" at bounding box center [102, 34] width 132 height 12
click at [90, 88] on div "Lào Cai - [GEOGRAPHIC_DATA] ([GEOGRAPHIC_DATA])" at bounding box center [102, 87] width 132 height 9
type input "[DATE]"
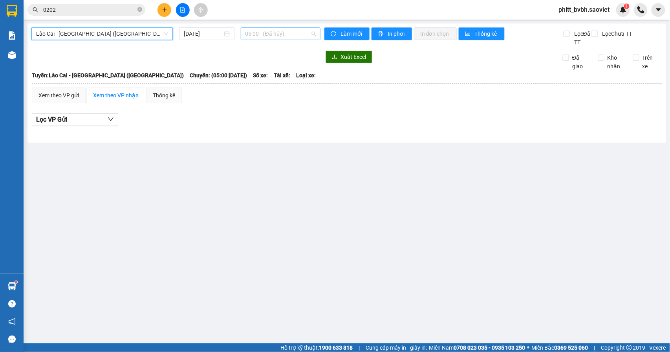
click at [283, 36] on span "05:00 - (Đã hủy)" at bounding box center [281, 34] width 70 height 12
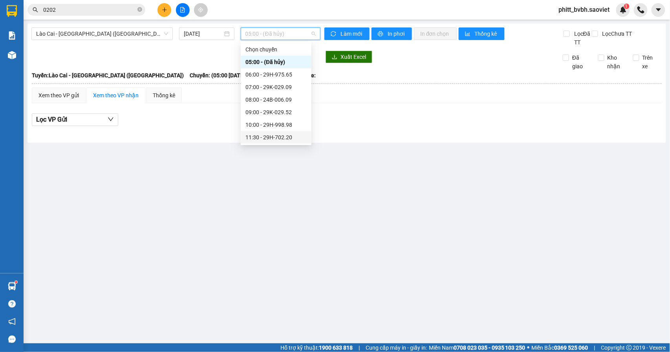
click at [284, 138] on div "11:30 - 29H-702.20" at bounding box center [276, 137] width 61 height 9
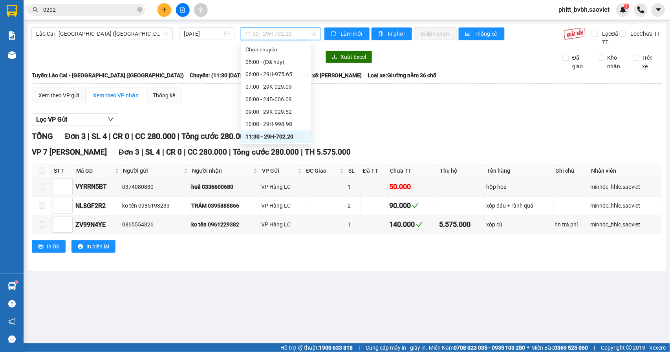
click at [289, 33] on span "11:30 - 29H-702.20" at bounding box center [281, 34] width 70 height 12
click at [266, 126] on div "18:30 - 29H-975.69" at bounding box center [276, 125] width 61 height 9
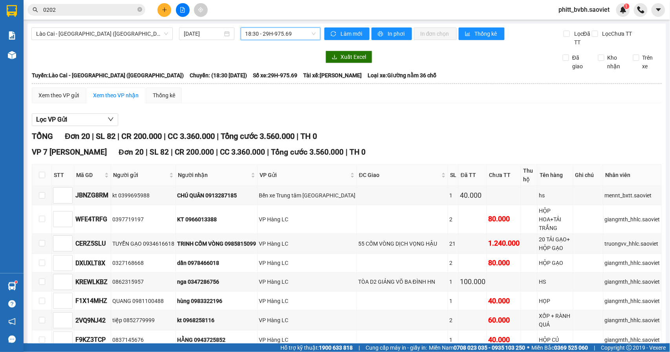
drag, startPoint x: 291, startPoint y: 41, endPoint x: 290, endPoint y: 32, distance: 9.5
click at [291, 39] on div "Lào Cai - Hà Nội (Giường) 12/09/2025 18:30 18:30 - 29H-975.69" at bounding box center [175, 36] width 289 height 19
click at [291, 29] on span "18:30 - 29H-975.69" at bounding box center [281, 34] width 70 height 12
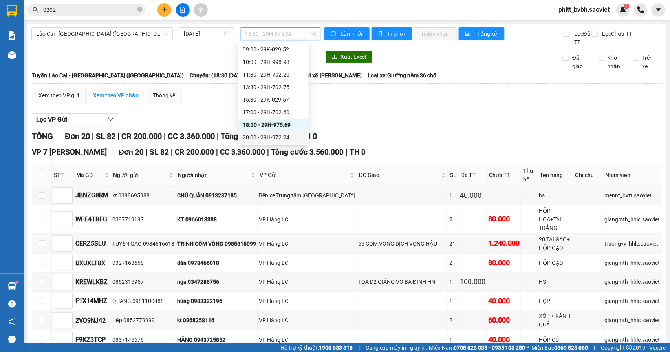
click at [267, 136] on div "20:00 - 29H-972.24" at bounding box center [273, 137] width 61 height 9
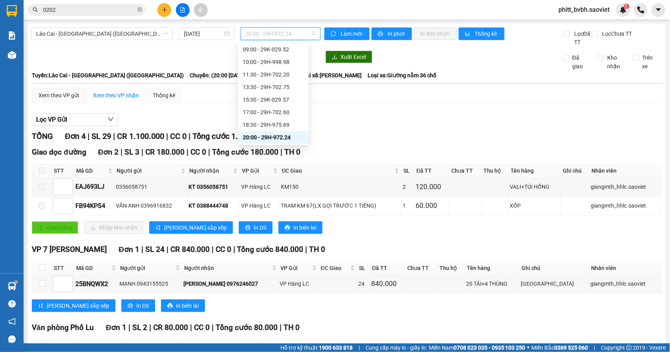
click at [300, 31] on span "20:00 - 29H-972.24" at bounding box center [281, 34] width 70 height 12
click at [280, 112] on div "17:00 - 29H-702.60" at bounding box center [273, 112] width 61 height 9
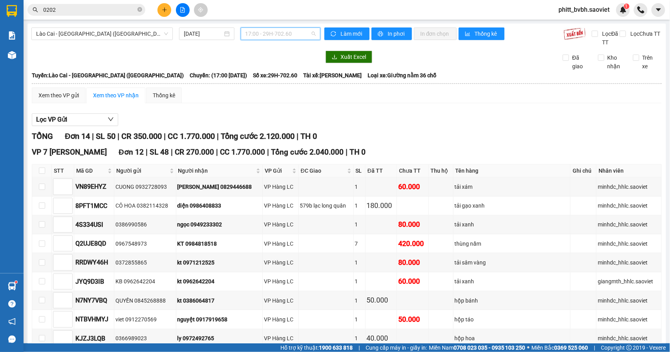
click at [286, 32] on span "17:00 - 29H-702.60" at bounding box center [281, 34] width 70 height 12
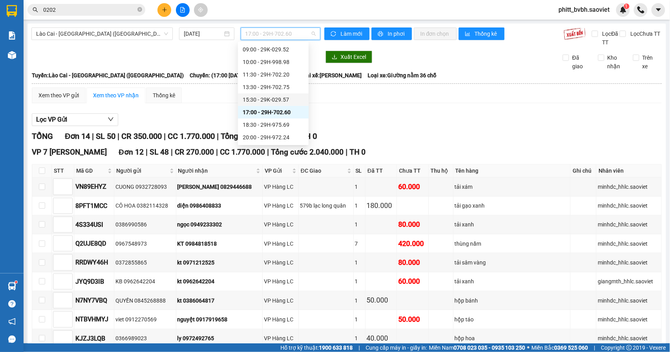
click at [277, 95] on div "15:30 - 29K-029.57" at bounding box center [273, 99] width 71 height 13
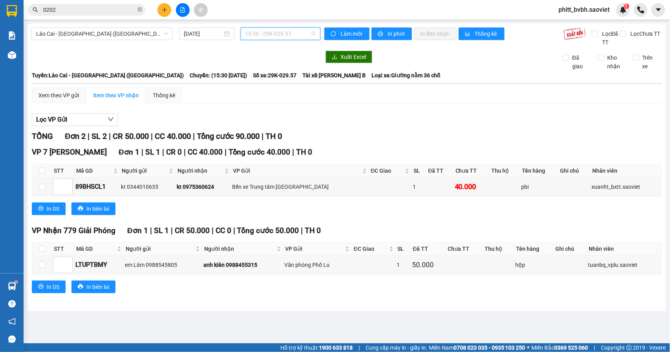
click at [290, 35] on span "15:30 - 29K-029.57" at bounding box center [281, 34] width 70 height 12
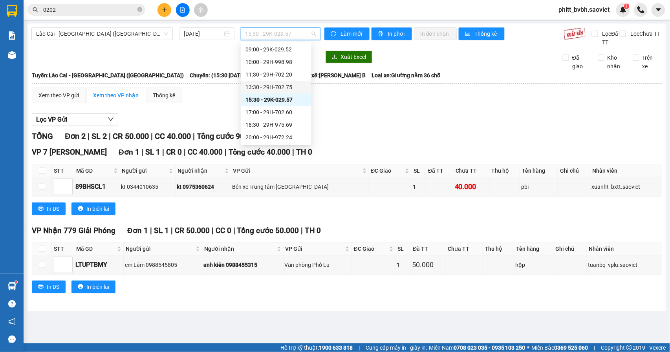
click at [284, 89] on div "13:30 - 29H-702.75" at bounding box center [276, 87] width 61 height 9
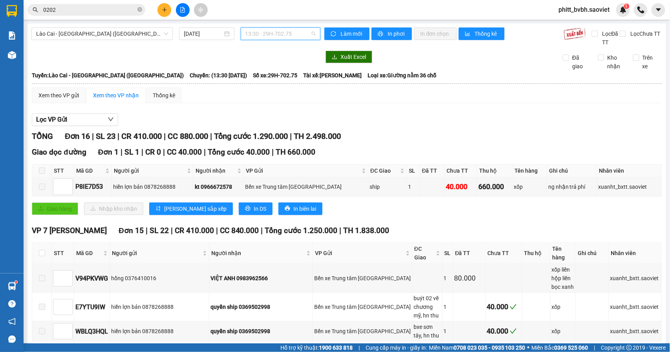
click at [287, 32] on span "13:30 - 29H-702.75" at bounding box center [281, 34] width 70 height 12
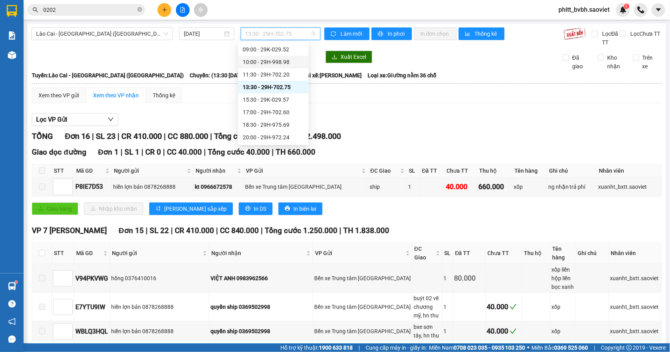
click at [278, 68] on div "11:30 - 29H-702.20" at bounding box center [273, 74] width 71 height 13
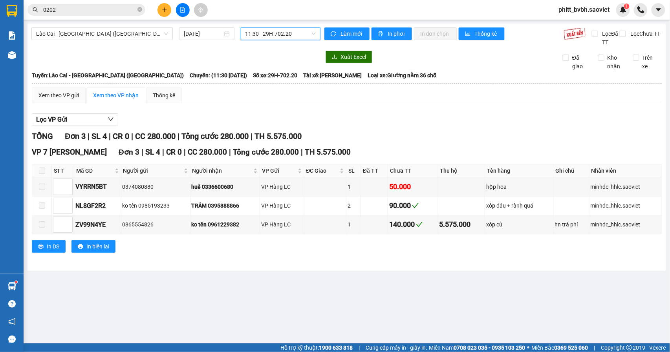
click at [291, 34] on span "11:30 - 29H-702.20" at bounding box center [281, 34] width 70 height 12
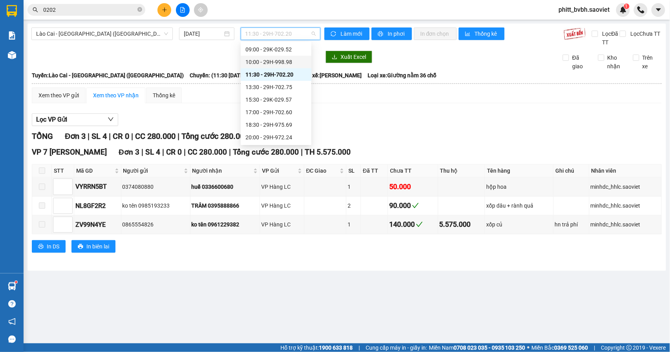
click at [282, 62] on div "10:00 - 29H-998.98" at bounding box center [276, 62] width 61 height 9
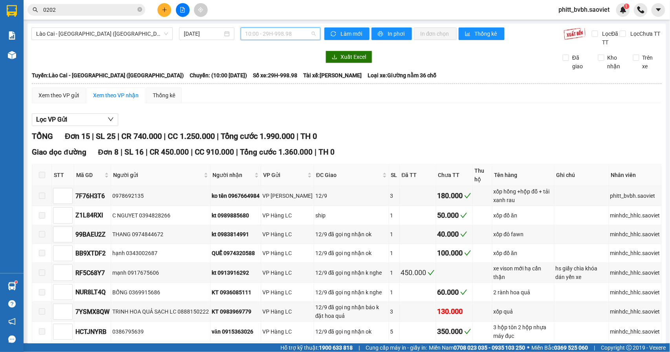
click at [291, 35] on span "10:00 - 29H-998.98" at bounding box center [281, 34] width 70 height 12
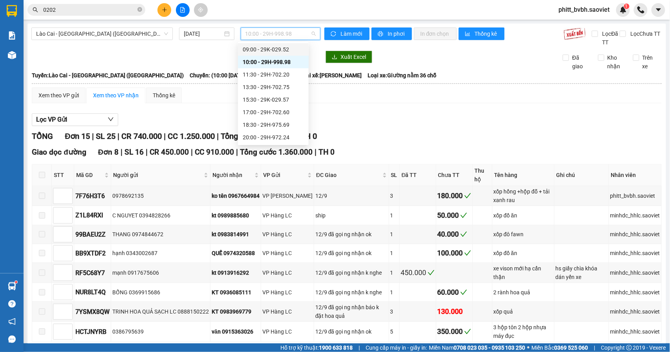
click at [276, 52] on div "09:00 - 29K-029.52" at bounding box center [273, 49] width 61 height 9
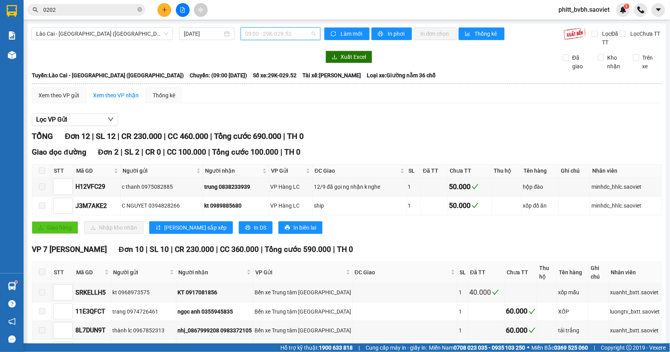
click at [286, 33] on span "09:00 - 29K-029.52" at bounding box center [281, 34] width 70 height 12
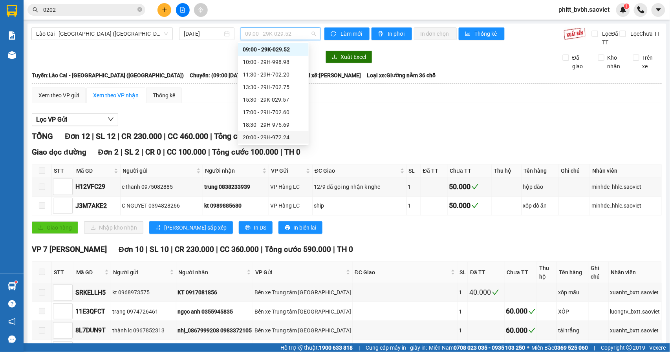
click at [274, 138] on div "20:00 - 29H-972.24" at bounding box center [273, 137] width 61 height 9
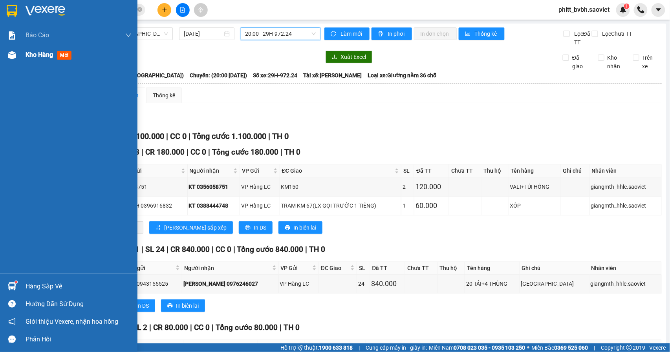
click at [34, 53] on span "Kho hàng" at bounding box center [39, 54] width 27 height 7
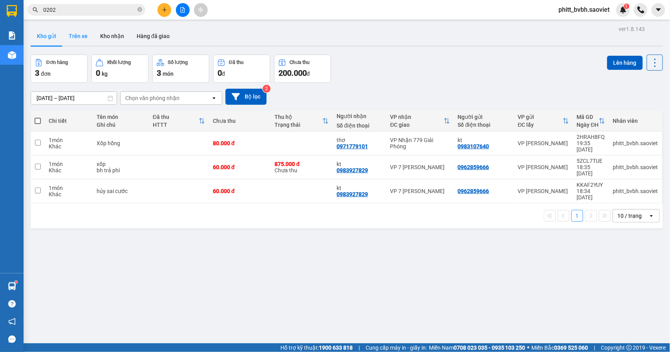
click at [75, 40] on button "Trên xe" at bounding box center [77, 36] width 31 height 19
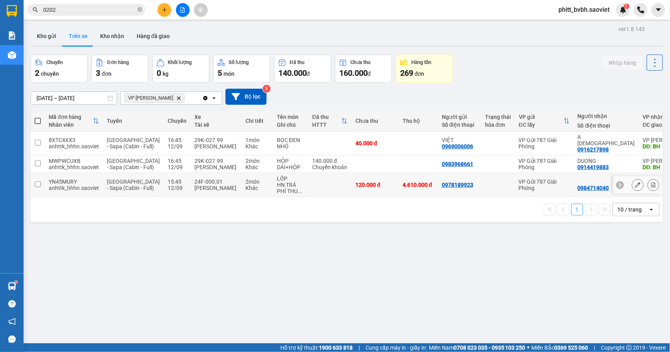
click at [311, 197] on td at bounding box center [329, 185] width 43 height 24
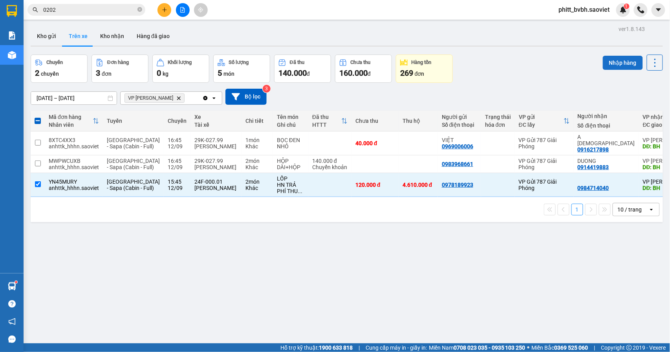
click at [615, 65] on button "Nhập hàng" at bounding box center [623, 63] width 40 height 14
checkbox input "false"
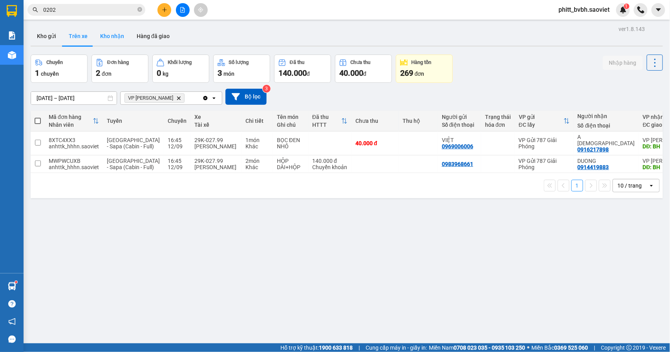
click at [112, 38] on button "Kho nhận" at bounding box center [112, 36] width 37 height 19
type input "[DATE] – [DATE]"
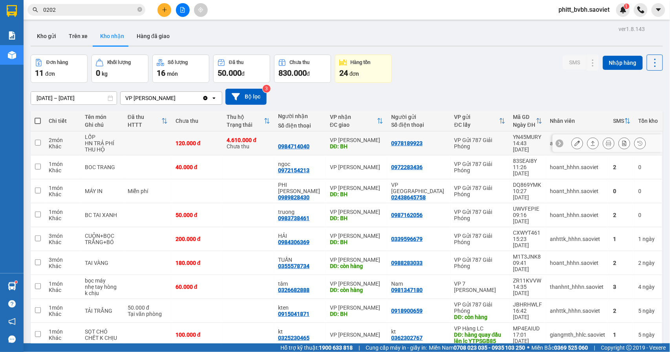
click at [235, 153] on td "4.610.000 đ Chưa thu" at bounding box center [248, 144] width 51 height 24
checkbox input "true"
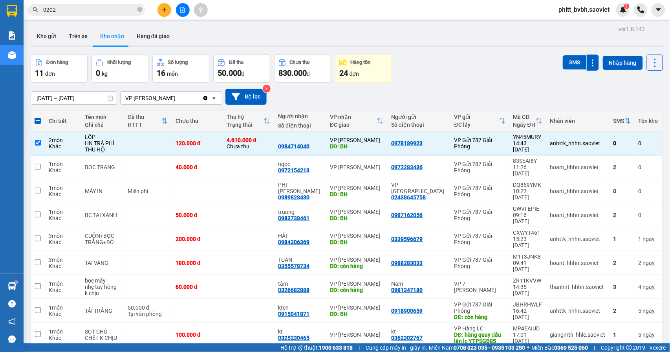
click at [563, 71] on div "SMS" at bounding box center [581, 63] width 36 height 16
click at [566, 66] on button "SMS" at bounding box center [575, 62] width 24 height 14
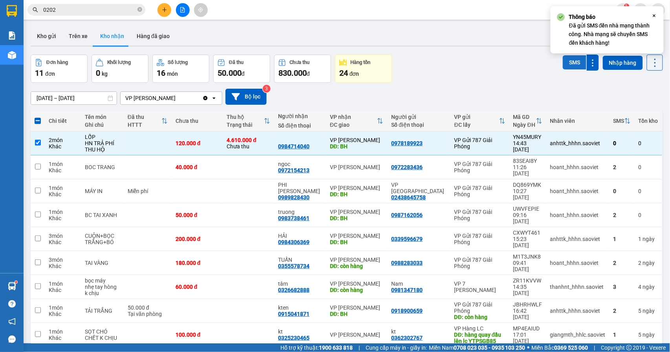
click at [566, 66] on button "SMS" at bounding box center [575, 62] width 24 height 14
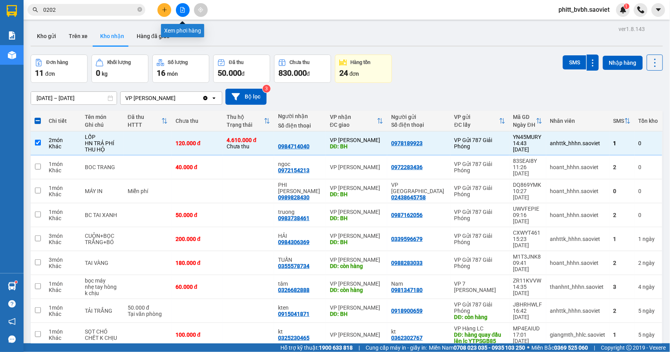
click at [183, 10] on icon "file-add" at bounding box center [182, 9] width 5 height 5
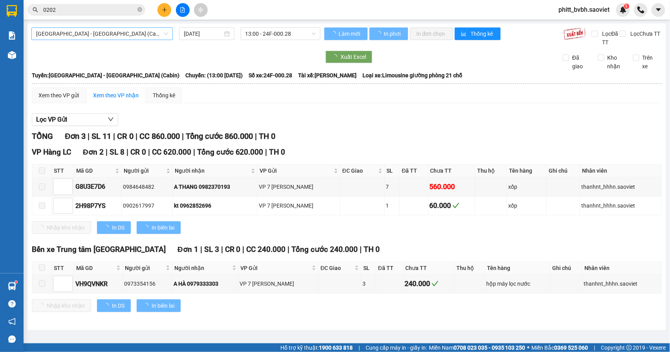
click at [118, 28] on span "[GEOGRAPHIC_DATA] - [GEOGRAPHIC_DATA] (Cabin)" at bounding box center [102, 34] width 132 height 12
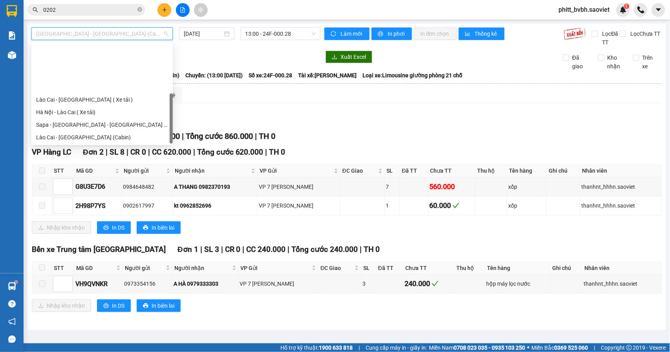
scroll to position [63, 0]
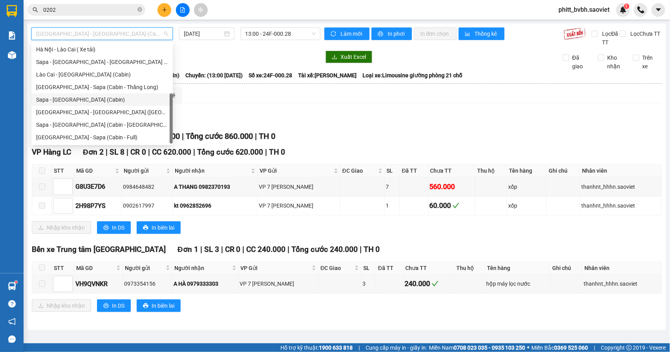
click at [93, 103] on div "Sapa - [GEOGRAPHIC_DATA] (Cabin)" at bounding box center [102, 99] width 132 height 9
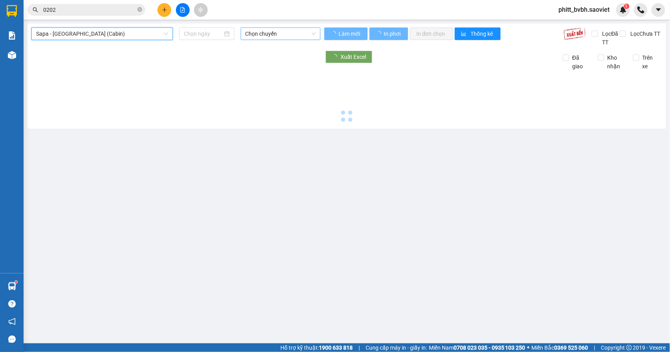
type input "[DATE]"
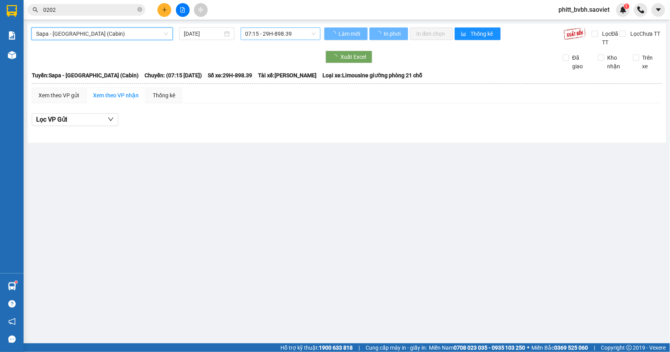
click at [274, 29] on span "07:15 - 29H-898.39" at bounding box center [281, 34] width 70 height 12
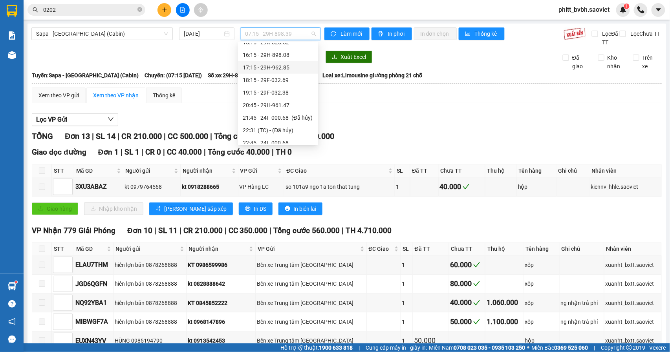
scroll to position [209, 0]
click at [290, 76] on div "19:15 - 29F-032.38" at bounding box center [278, 79] width 71 height 9
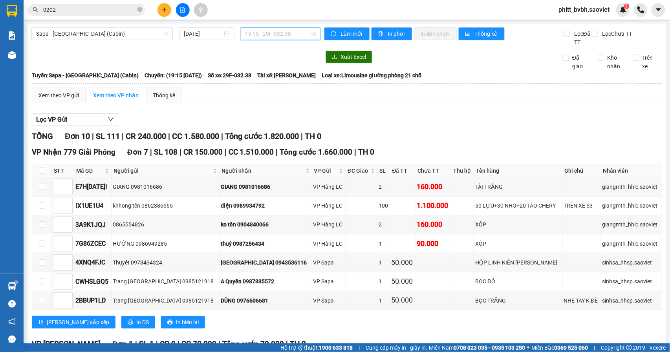
click at [290, 35] on span "19:15 - 29F-032.38" at bounding box center [281, 34] width 70 height 12
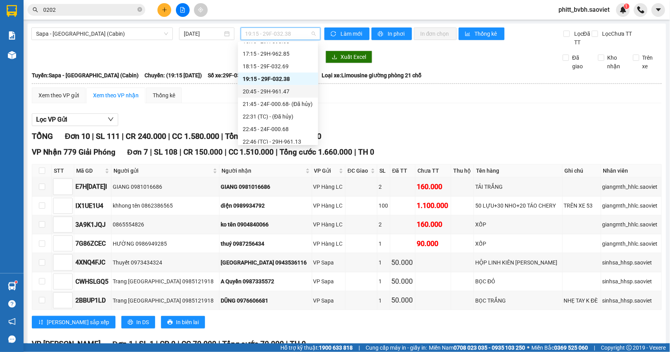
click at [284, 92] on div "20:45 - 29H-961.47" at bounding box center [278, 91] width 71 height 9
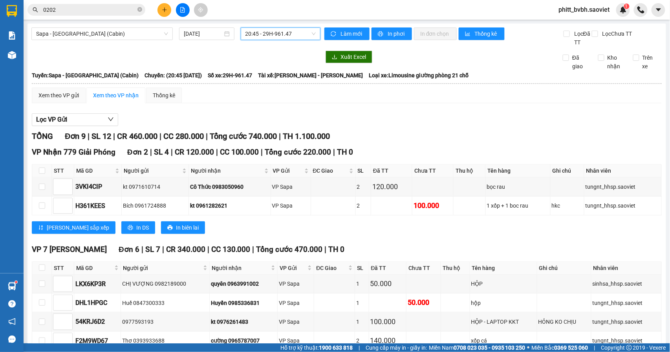
click at [295, 35] on span "20:45 - 29H-961.47" at bounding box center [281, 34] width 70 height 12
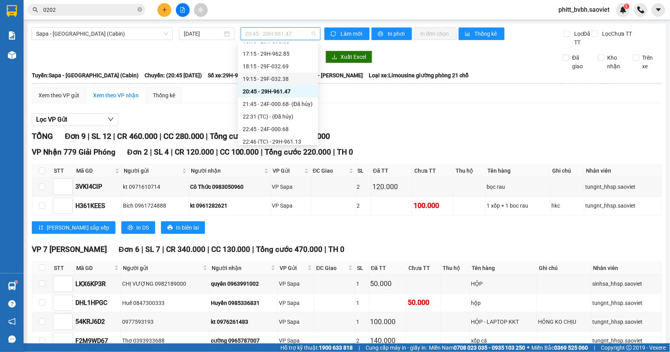
click at [285, 79] on div "19:15 - 29F-032.38" at bounding box center [278, 79] width 71 height 9
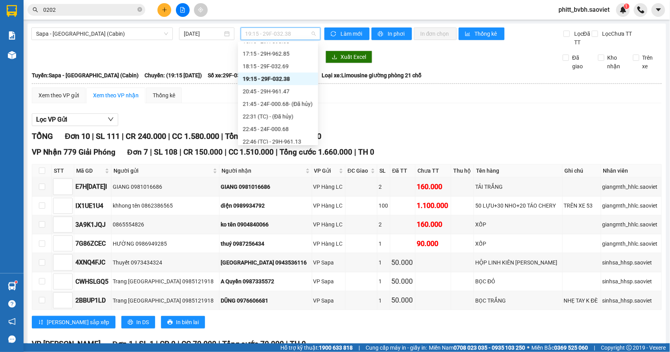
click at [266, 39] on span "19:15 - 29F-032.38" at bounding box center [281, 34] width 70 height 12
click at [272, 96] on div "20:45 - 29H-961.47" at bounding box center [278, 91] width 80 height 13
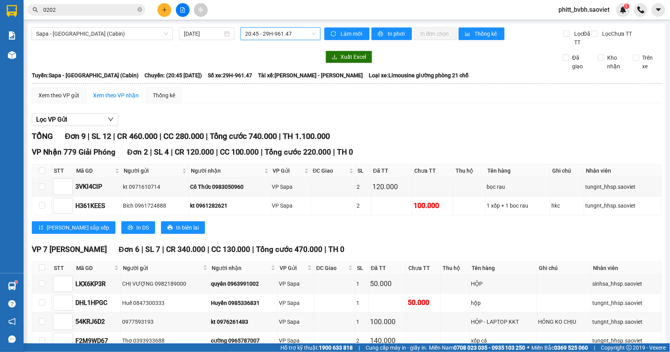
click at [295, 38] on span "20:45 - 29H-961.47" at bounding box center [281, 34] width 70 height 12
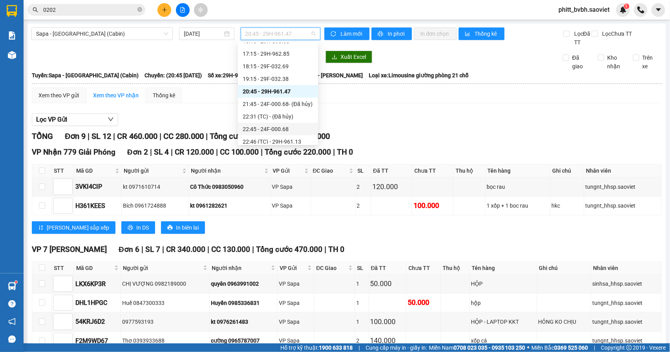
click at [303, 125] on div "22:45 - 24F-000.68" at bounding box center [278, 129] width 71 height 9
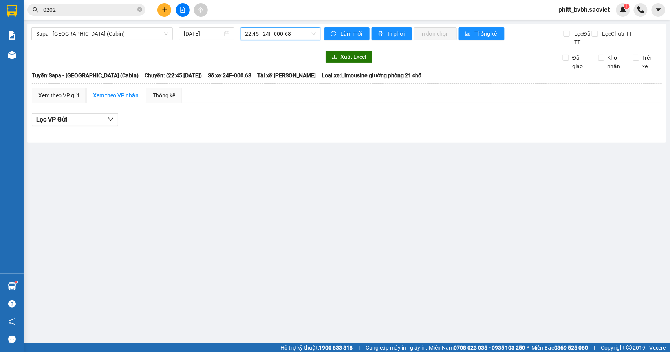
click at [302, 38] on span "22:45 - 24F-000.68" at bounding box center [281, 34] width 70 height 12
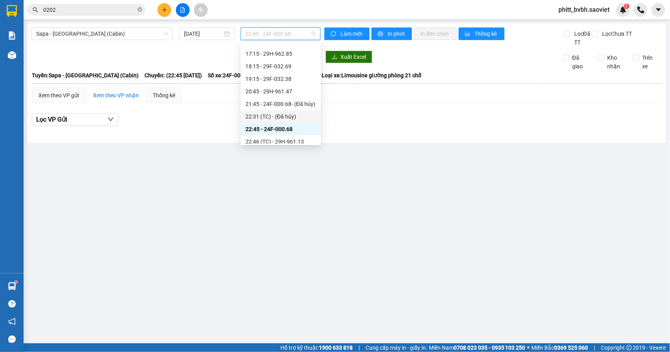
scroll to position [289, 0]
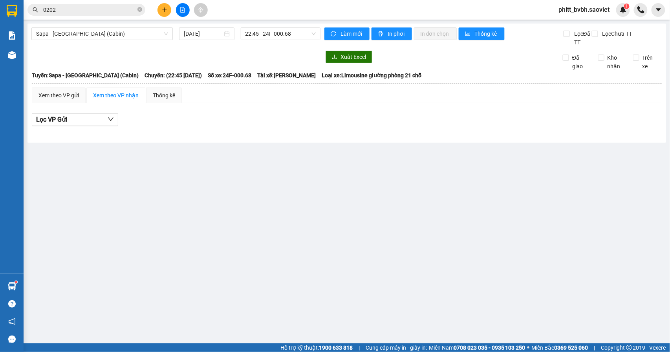
click at [133, 25] on div "Sapa - Hà Nội (Cabin) 12/09/2025 22:45 - 24F-000.68 Làm mới In phơi In đơn chọn…" at bounding box center [346, 83] width 639 height 119
click at [131, 33] on span "Sapa - [GEOGRAPHIC_DATA] (Cabin)" at bounding box center [102, 34] width 132 height 12
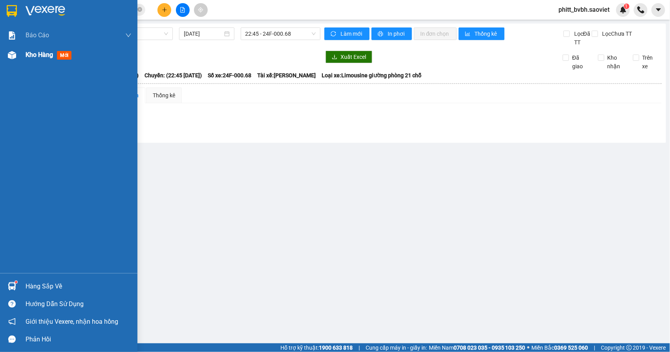
click at [24, 50] on div "Kho hàng mới" at bounding box center [68, 55] width 137 height 20
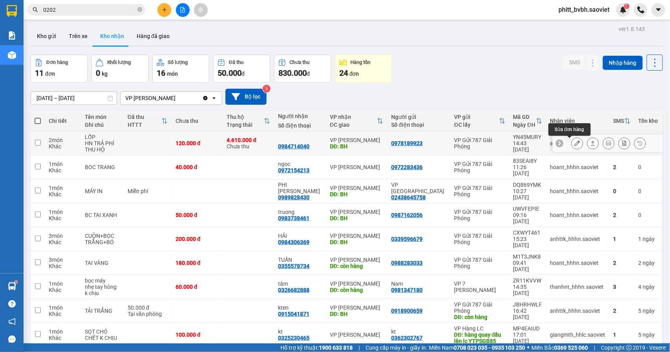
click at [572, 140] on button at bounding box center [577, 144] width 11 height 14
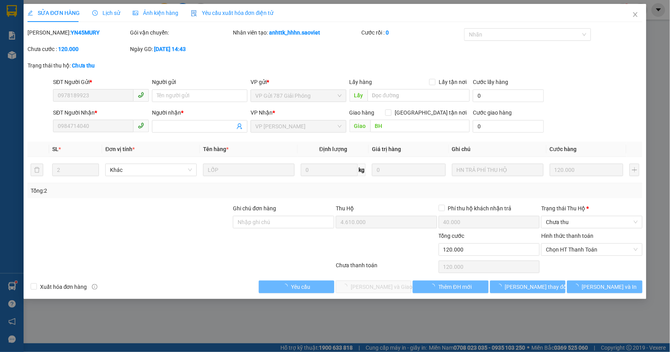
type input "0978189923"
type input "0984714040"
type input "BH"
type input "4.610.000"
type input "40.000"
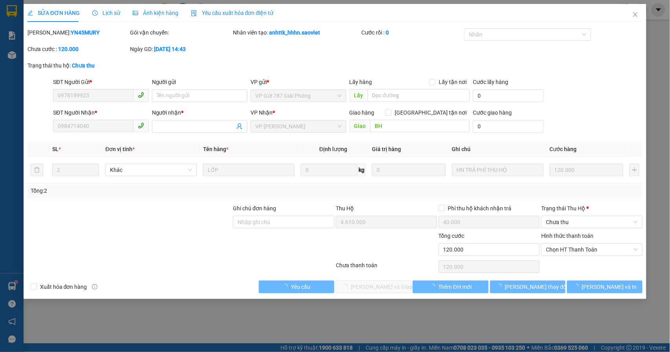
type input "120.000"
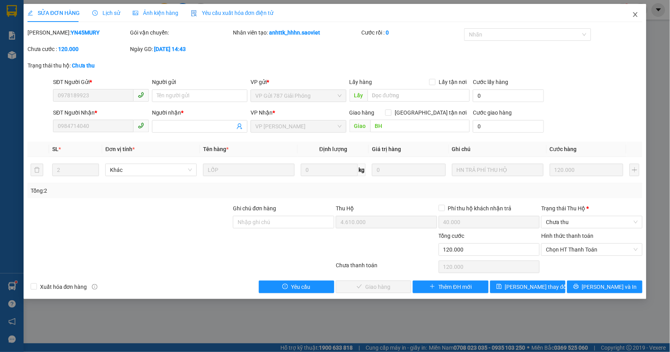
click at [638, 13] on icon "close" at bounding box center [635, 14] width 6 height 6
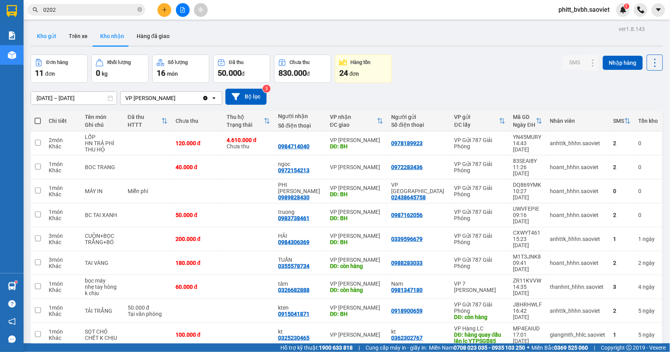
click at [52, 33] on button "Kho gửi" at bounding box center [47, 36] width 32 height 19
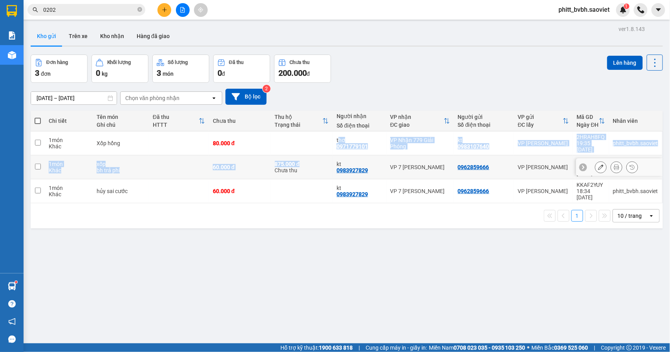
drag, startPoint x: 307, startPoint y: 158, endPoint x: 300, endPoint y: 142, distance: 16.9
click at [301, 143] on tbody "1 món Khác Xốp hồng 80.000 đ thơ 0971779101 VP Nhận 779 Giải Phóng kt 098310764…" at bounding box center [347, 168] width 632 height 72
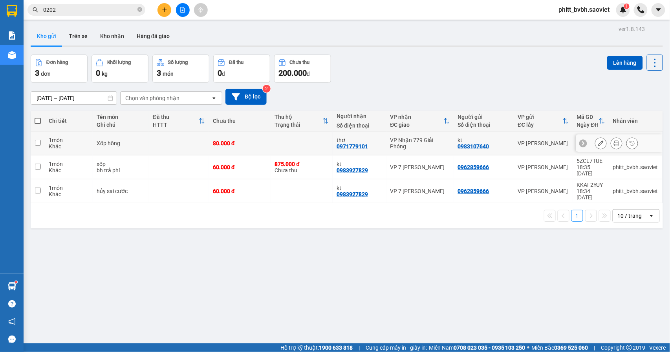
click at [299, 141] on td at bounding box center [302, 144] width 62 height 24
checkbox input "true"
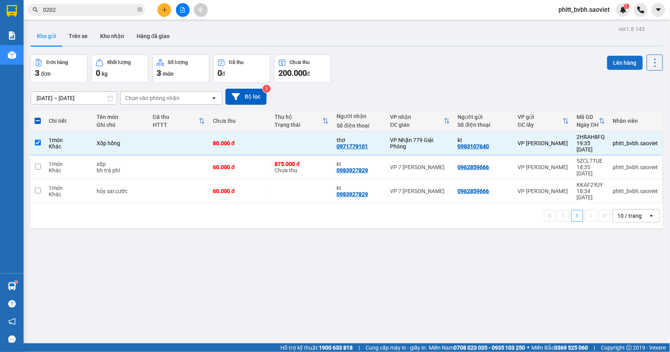
click at [613, 65] on button "Lên hàng" at bounding box center [625, 63] width 36 height 14
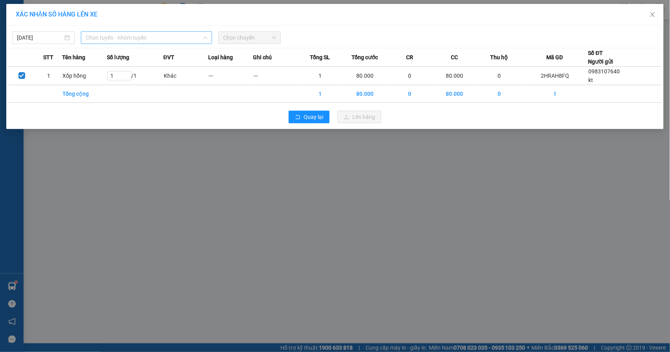
click at [120, 38] on span "Chọn tuyến - nhóm tuyến" at bounding box center [147, 38] width 122 height 12
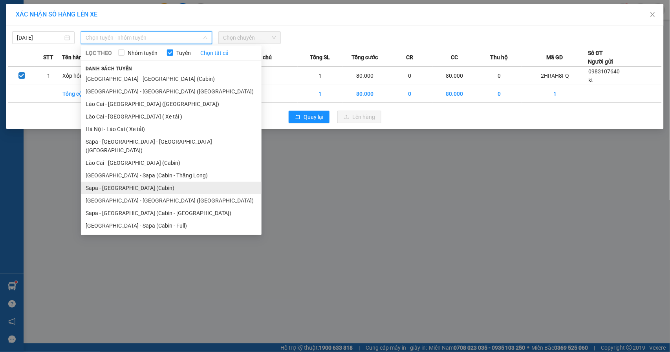
click at [136, 182] on li "Sapa - [GEOGRAPHIC_DATA] (Cabin)" at bounding box center [171, 188] width 181 height 13
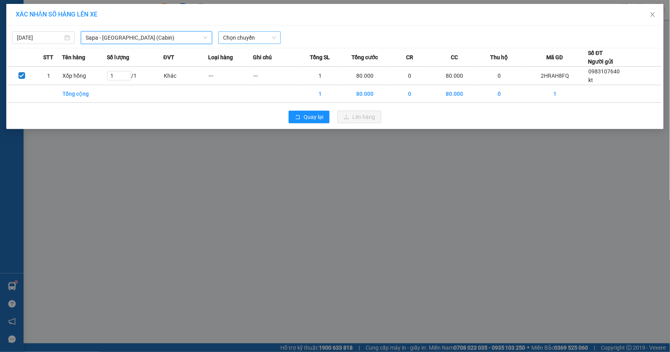
click at [262, 35] on span "Chọn chuyến" at bounding box center [249, 38] width 53 height 12
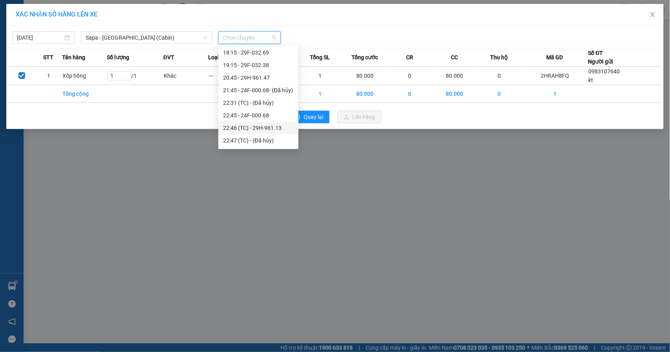
scroll to position [209, 0]
click at [269, 82] on div "19:15 - 29F-032.38" at bounding box center [258, 83] width 71 height 9
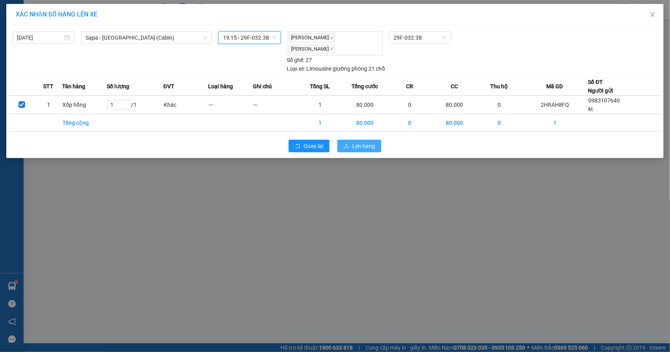
click at [370, 142] on span "Lên hàng" at bounding box center [363, 146] width 23 height 9
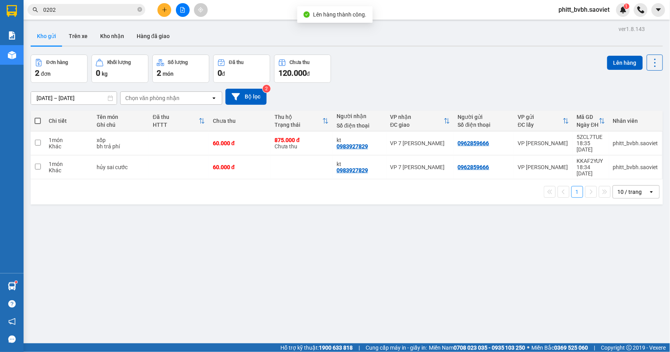
click at [180, 5] on button at bounding box center [183, 10] width 14 height 14
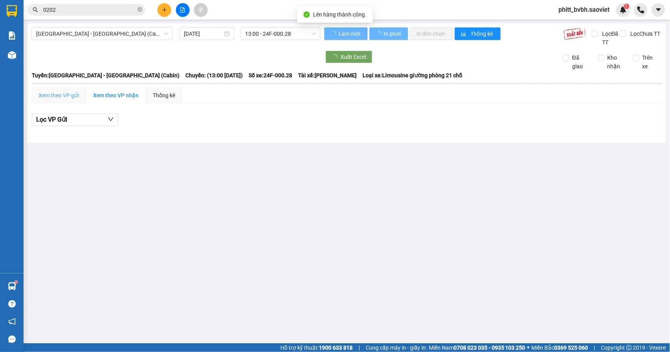
click at [107, 38] on span "[GEOGRAPHIC_DATA] - [GEOGRAPHIC_DATA] (Cabin)" at bounding box center [102, 34] width 132 height 12
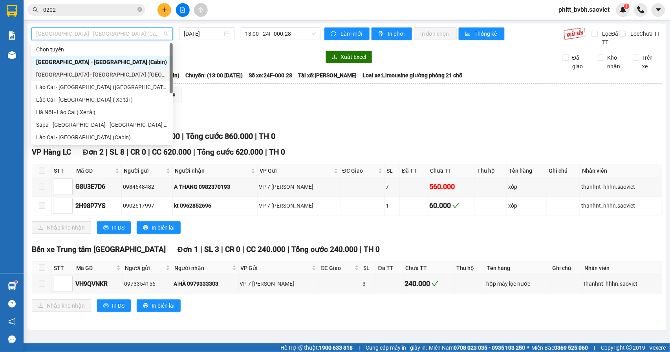
scroll to position [63, 0]
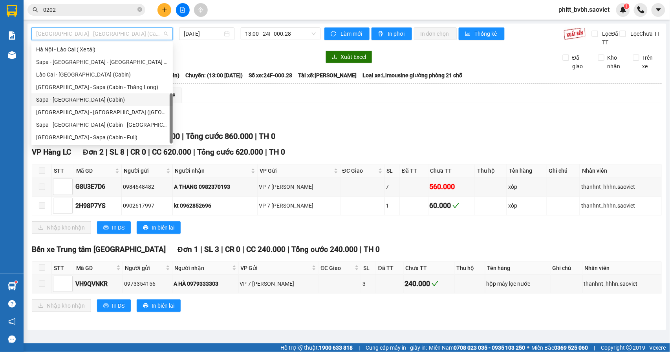
drag, startPoint x: 84, startPoint y: 97, endPoint x: 233, endPoint y: 54, distance: 154.8
click at [85, 100] on div "Sapa - [GEOGRAPHIC_DATA] (Cabin)" at bounding box center [102, 99] width 132 height 9
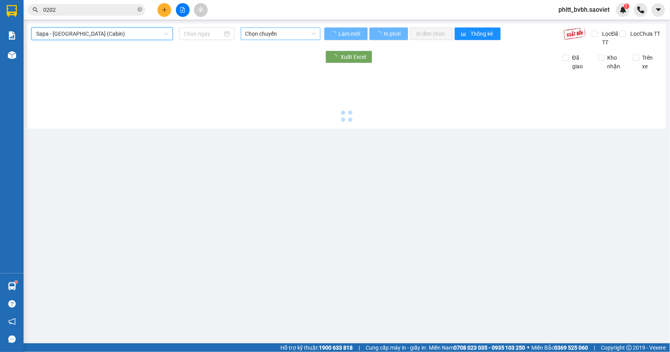
type input "[DATE]"
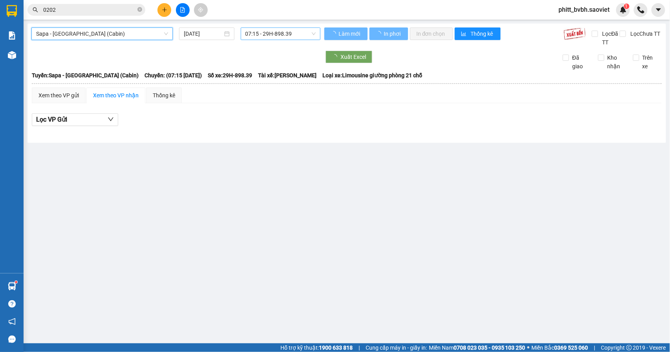
click at [272, 36] on span "07:15 - 29H-898.39" at bounding box center [281, 34] width 70 height 12
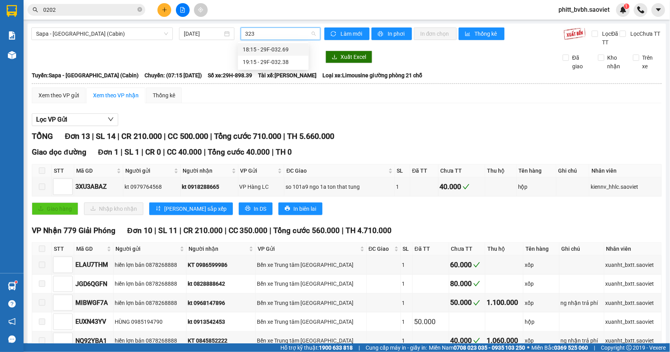
type input "3238"
click at [279, 47] on div "19:15 - 29F-032.38" at bounding box center [273, 49] width 61 height 9
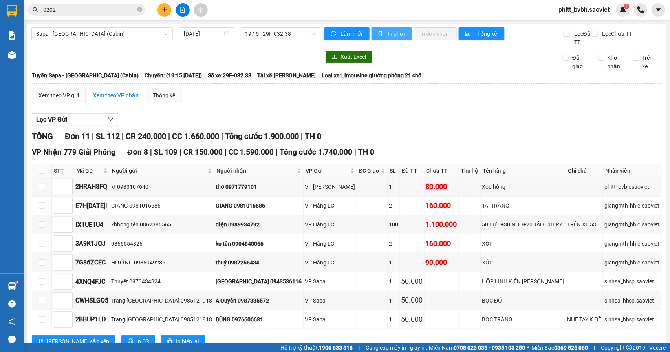
click at [388, 33] on span "In phơi" at bounding box center [397, 33] width 18 height 9
click at [163, 13] on button at bounding box center [165, 10] width 14 height 14
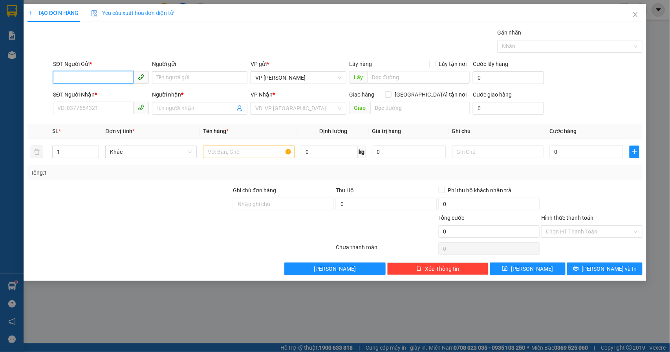
click at [100, 77] on input "SĐT Người Gửi *" at bounding box center [93, 77] width 81 height 13
click at [107, 76] on input "SĐT Người Gửi *" at bounding box center [93, 77] width 81 height 13
click at [112, 84] on input "SĐT Người Gửi *" at bounding box center [93, 77] width 81 height 13
type input "0375947157"
click at [93, 92] on div "0375947157 - phương" at bounding box center [101, 94] width 86 height 9
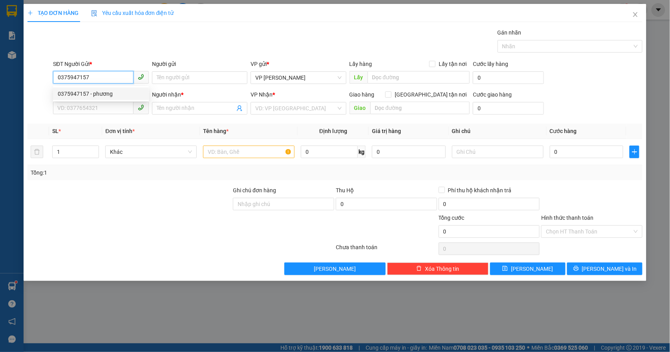
type input "phương"
type input "0393451560"
type input "chị"
type input "0375947157"
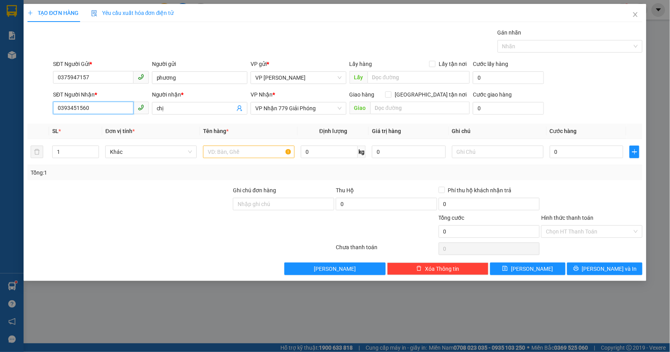
click at [108, 110] on input "0393451560" at bounding box center [93, 108] width 81 height 13
type input "0393451560"
click at [79, 130] on div "0393451560 - chị" at bounding box center [101, 125] width 96 height 13
click at [250, 156] on input "text" at bounding box center [249, 152] width 92 height 13
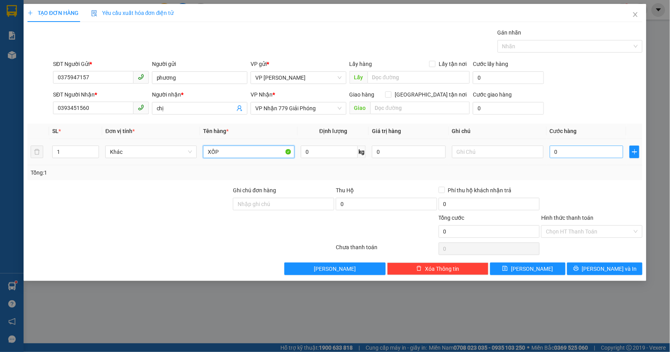
type input "XỐP"
click at [573, 156] on input "0" at bounding box center [587, 152] width 74 height 13
type input "6"
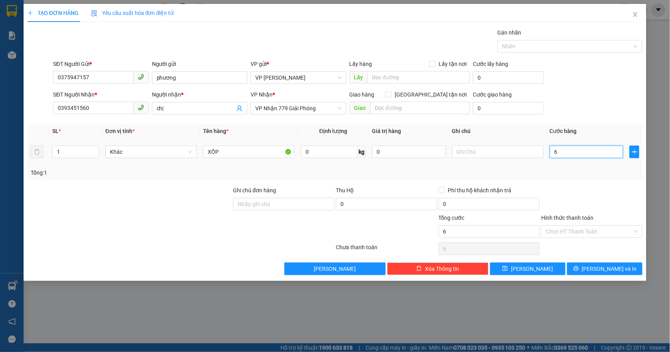
type input "60"
type input "600"
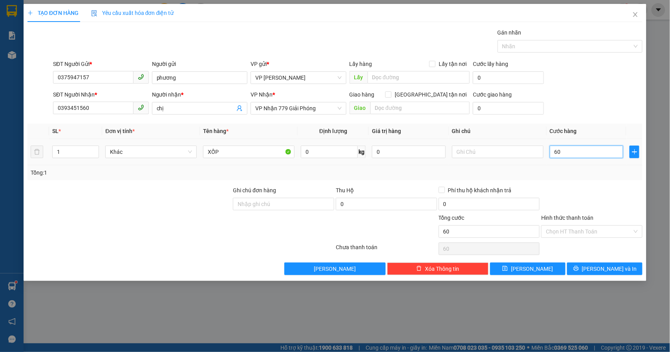
type input "600"
type input "6.000"
type input "60.000"
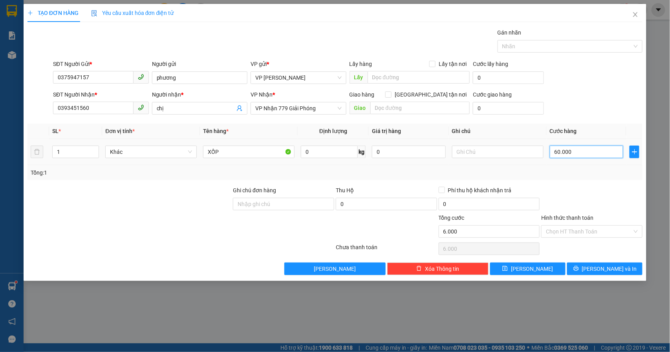
type input "60.000"
click at [588, 273] on button "[PERSON_NAME] và In" at bounding box center [604, 269] width 75 height 13
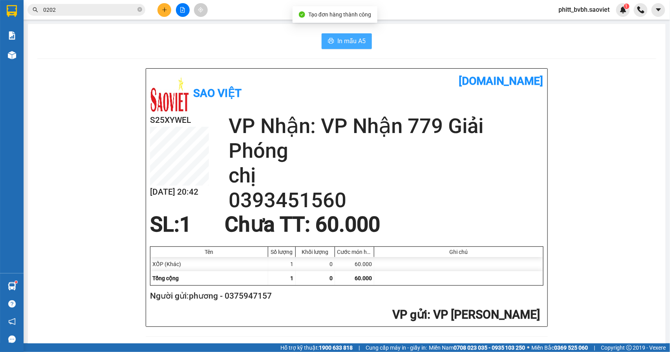
click at [338, 40] on span "In mẫu A5" at bounding box center [351, 41] width 28 height 10
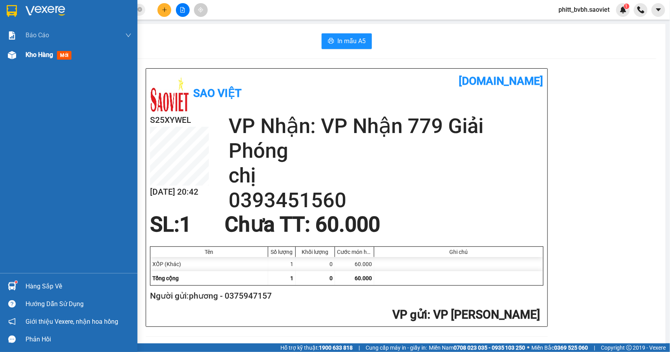
click at [46, 51] on span "Kho hàng" at bounding box center [39, 54] width 27 height 7
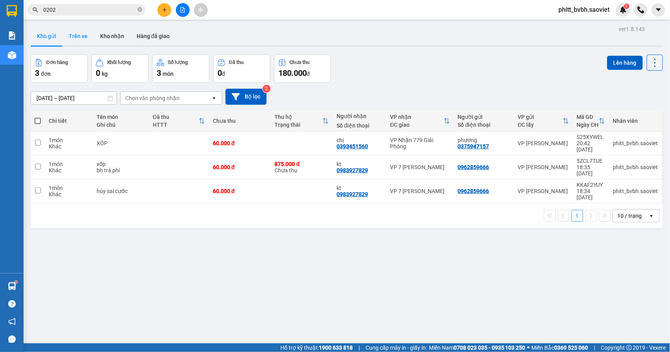
click at [90, 36] on button "Trên xe" at bounding box center [77, 36] width 31 height 19
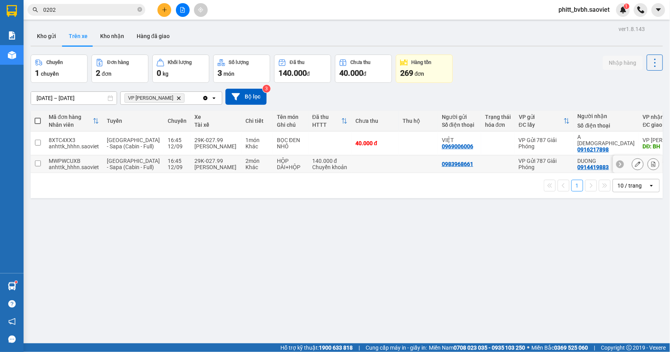
click at [352, 172] on td at bounding box center [375, 165] width 47 height 18
checkbox input "true"
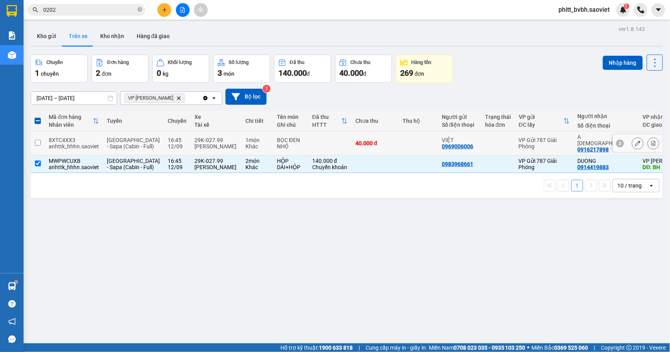
click at [399, 142] on td at bounding box center [418, 144] width 39 height 24
checkbox input "true"
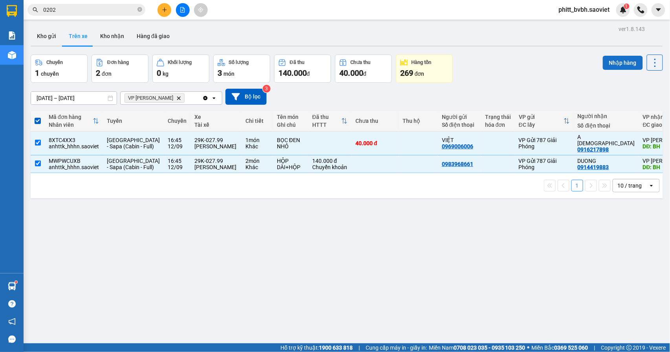
click at [609, 63] on button "Nhập hàng" at bounding box center [623, 63] width 40 height 14
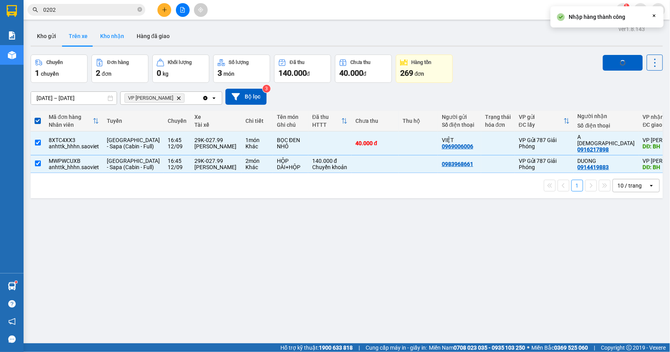
click at [112, 38] on button "Kho nhận" at bounding box center [112, 36] width 37 height 19
type input "[DATE] – [DATE]"
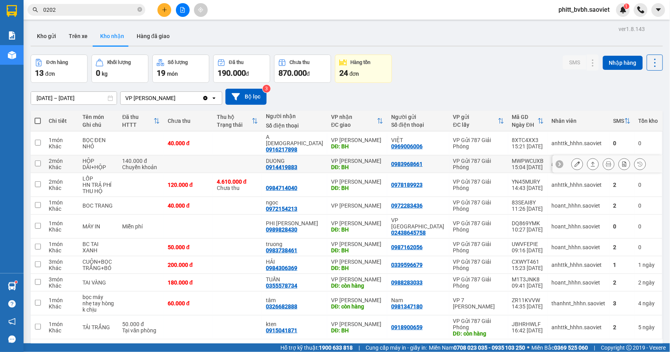
click at [235, 156] on td at bounding box center [237, 165] width 49 height 18
checkbox input "true"
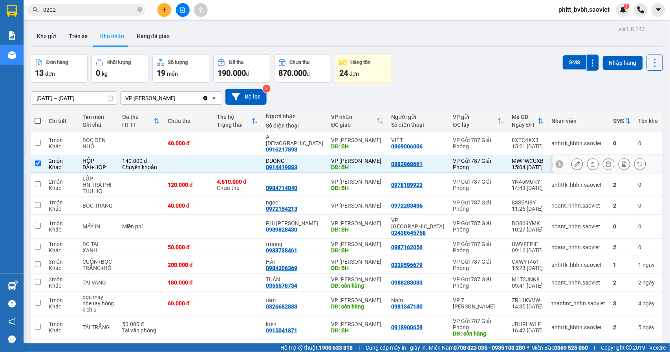
click at [241, 139] on td at bounding box center [237, 144] width 49 height 24
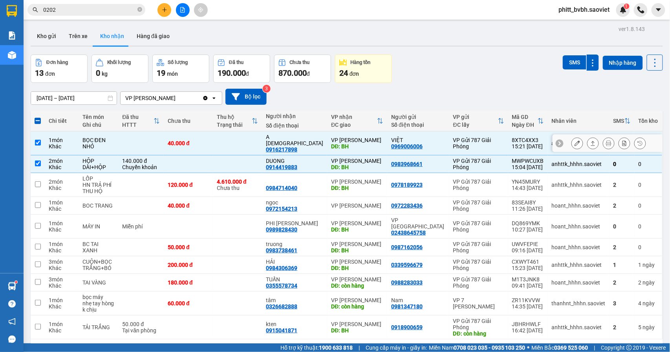
checkbox input "true"
click at [565, 65] on button "SMS" at bounding box center [575, 62] width 24 height 14
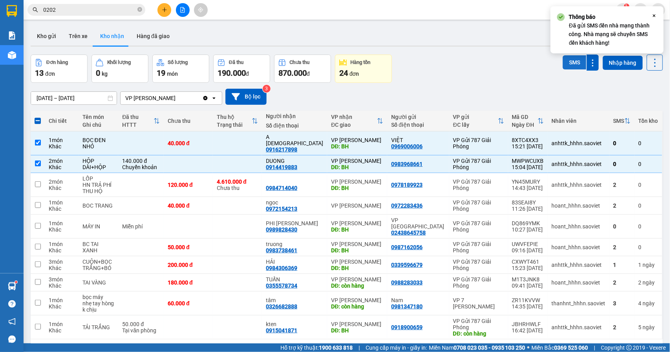
click at [565, 65] on button "SMS" at bounding box center [575, 62] width 24 height 14
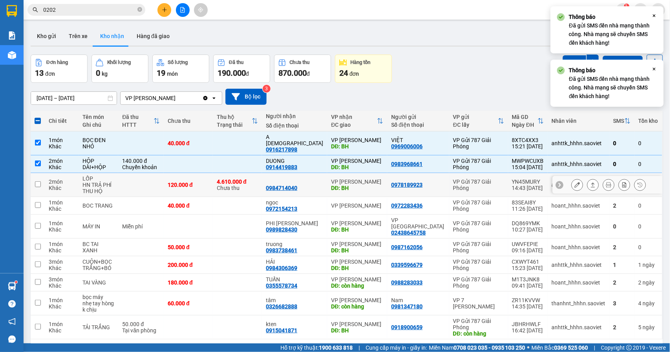
click at [575, 182] on icon at bounding box center [577, 184] width 5 height 5
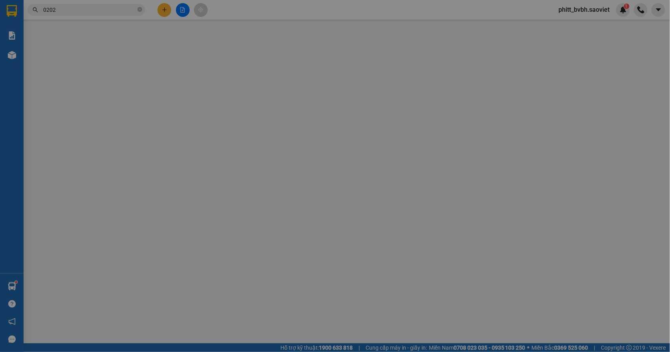
type input "0978189923"
type input "0984714040"
type input "BH"
type input "4.610.000"
type input "40.000"
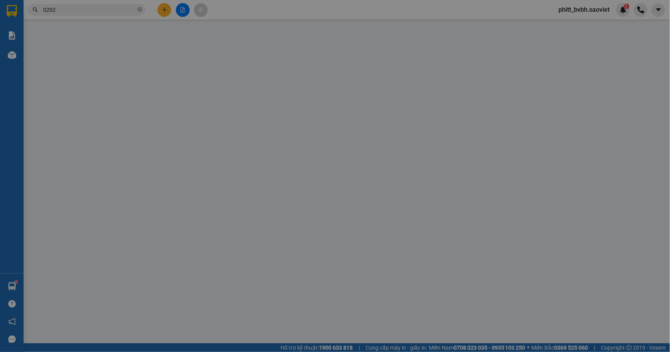
type input "120.000"
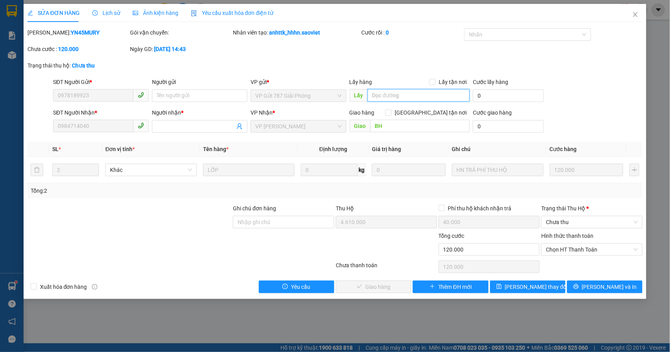
click at [376, 95] on input "text" at bounding box center [419, 95] width 102 height 13
type input "DUYÊN"
click at [524, 288] on span "[PERSON_NAME] thay đổi" at bounding box center [536, 287] width 63 height 9
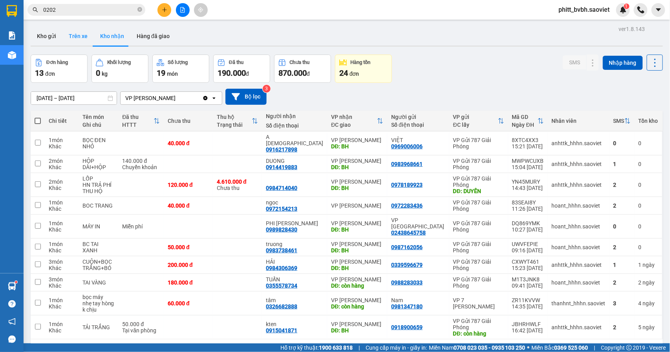
click at [82, 41] on button "Trên xe" at bounding box center [77, 36] width 31 height 19
type input "[DATE] – [DATE]"
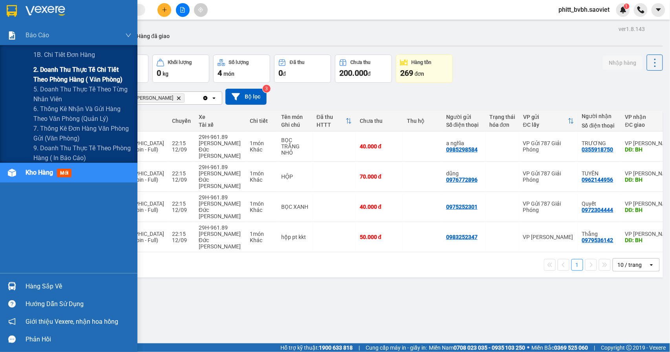
drag, startPoint x: 53, startPoint y: 68, endPoint x: 55, endPoint y: 72, distance: 5.0
click at [53, 68] on span "2. Doanh thu thực tế chi tiết theo phòng hàng ( văn phòng)" at bounding box center [82, 75] width 98 height 20
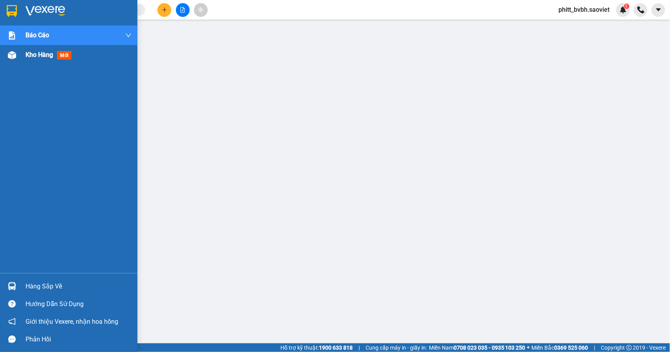
click at [27, 54] on span "Kho hàng" at bounding box center [39, 54] width 27 height 7
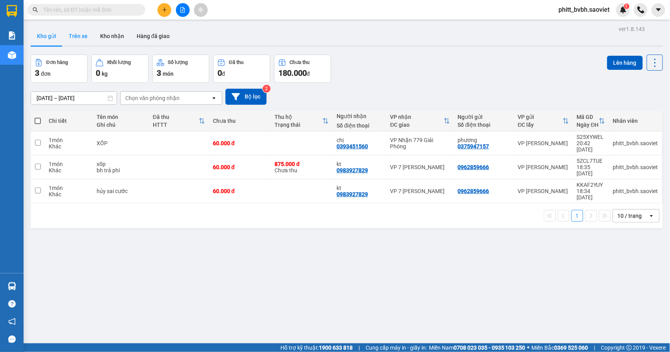
click at [74, 33] on button "Trên xe" at bounding box center [77, 36] width 31 height 19
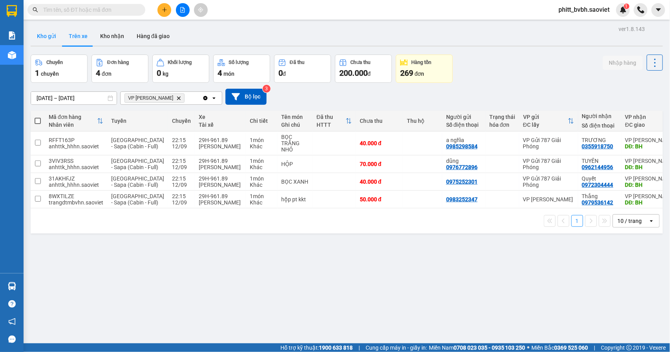
click at [52, 33] on button "Kho gửi" at bounding box center [47, 36] width 32 height 19
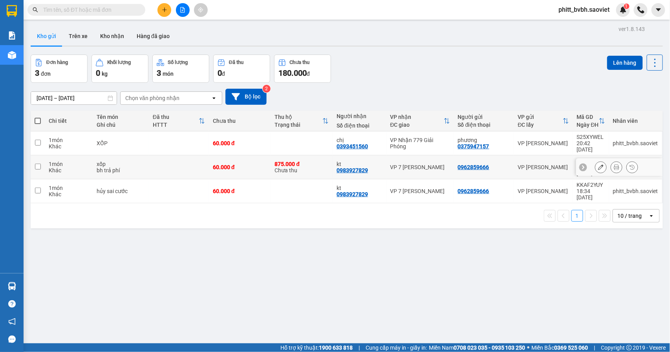
click at [280, 161] on div "875.000 đ" at bounding box center [302, 164] width 54 height 6
checkbox input "true"
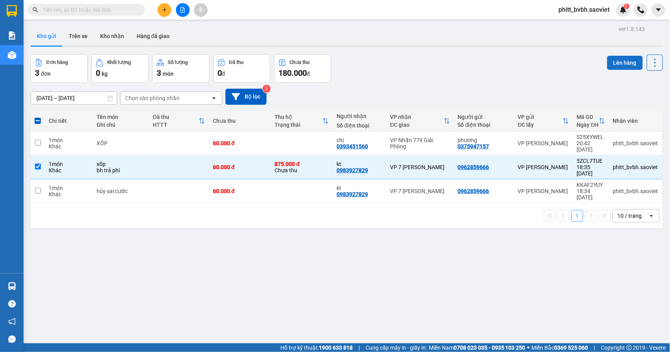
click at [618, 64] on button "Lên hàng" at bounding box center [625, 63] width 36 height 14
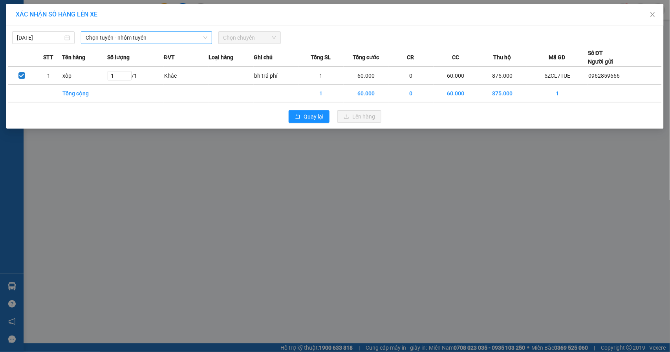
click at [148, 38] on span "Chọn tuyến - nhóm tuyến" at bounding box center [147, 38] width 122 height 12
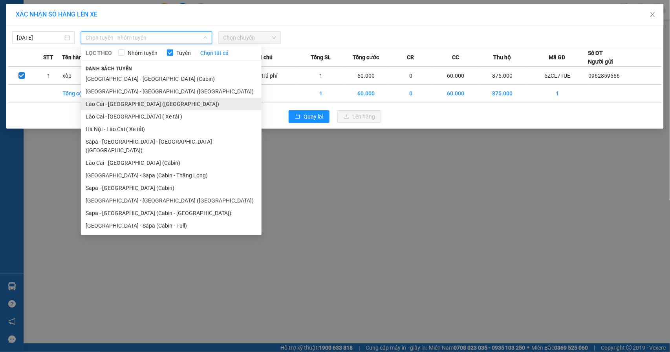
click at [139, 108] on li "Lào Cai - [GEOGRAPHIC_DATA] ([GEOGRAPHIC_DATA])" at bounding box center [171, 104] width 181 height 13
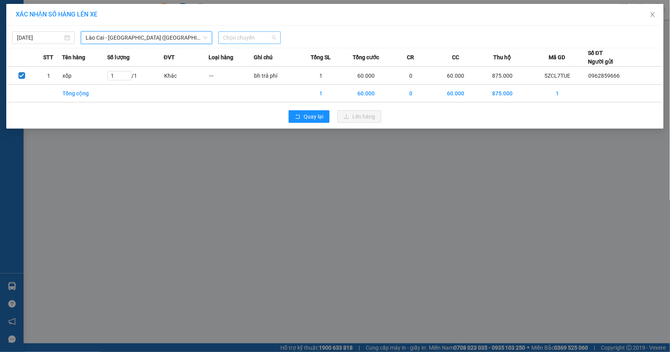
click at [242, 38] on span "Chọn chuyến" at bounding box center [249, 38] width 53 height 12
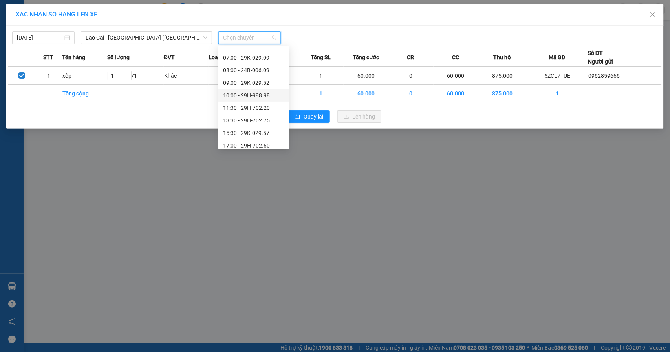
scroll to position [63, 0]
click at [270, 137] on div "20:00 - 29H-972.24" at bounding box center [253, 141] width 61 height 9
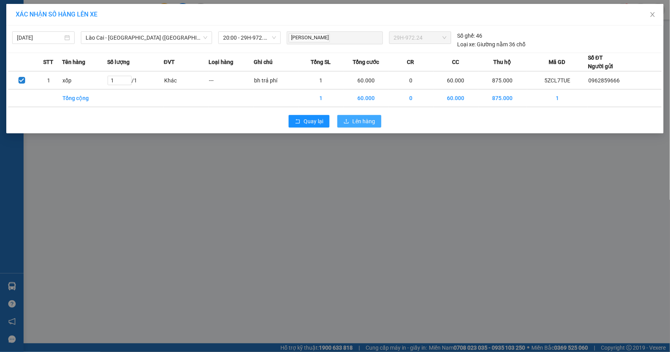
click at [360, 125] on span "Lên hàng" at bounding box center [363, 121] width 23 height 9
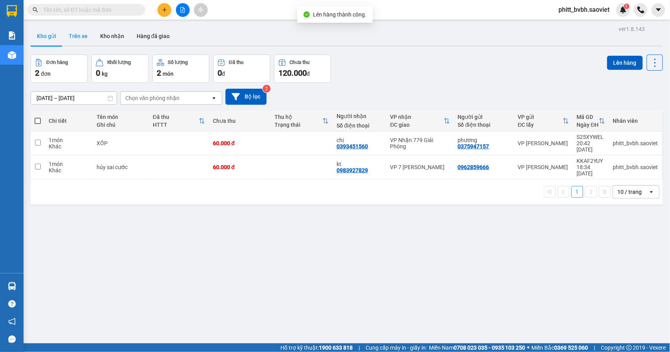
click at [78, 33] on button "Trên xe" at bounding box center [77, 36] width 31 height 19
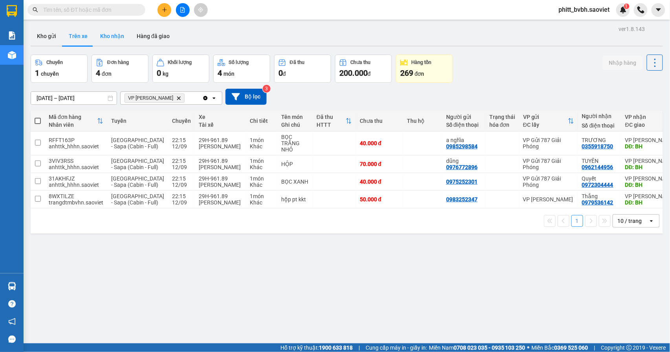
click at [106, 32] on button "Kho nhận" at bounding box center [112, 36] width 37 height 19
type input "[DATE] – [DATE]"
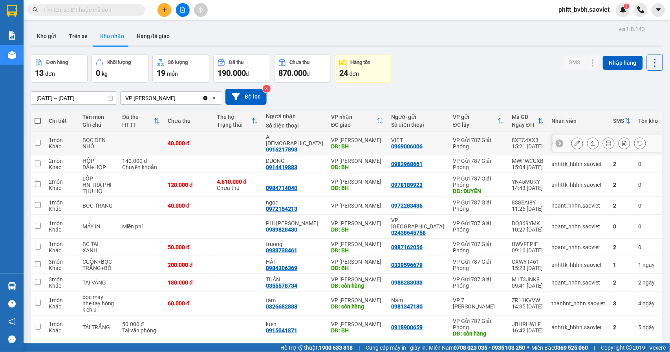
click at [129, 137] on td at bounding box center [141, 144] width 46 height 24
checkbox input "true"
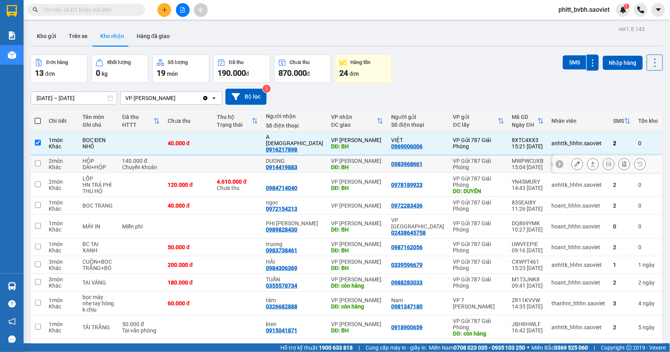
click at [115, 158] on div "HỘP DÀI+HỘP" at bounding box center [98, 164] width 32 height 13
checkbox input "true"
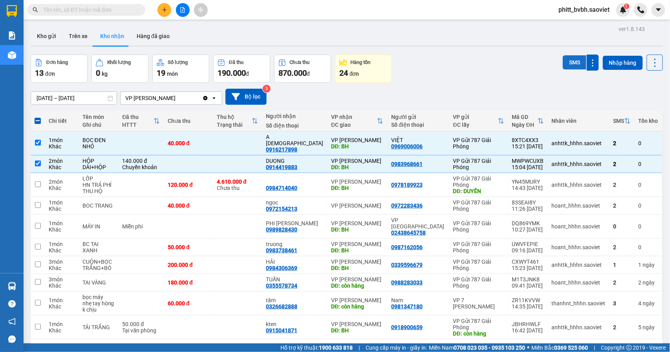
click at [569, 62] on button "SMS" at bounding box center [575, 62] width 24 height 14
click at [178, 222] on td at bounding box center [188, 227] width 49 height 24
checkbox input "true"
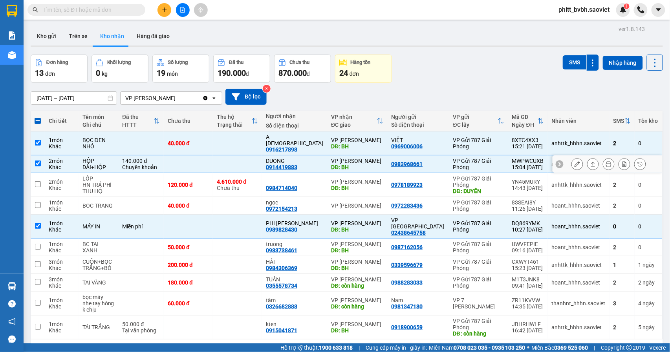
click at [158, 164] on div "Chuyển khoản" at bounding box center [141, 167] width 38 height 6
checkbox input "false"
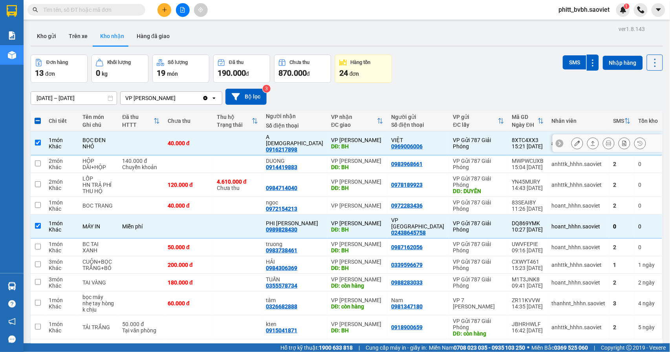
click at [153, 137] on td at bounding box center [141, 144] width 46 height 24
checkbox input "false"
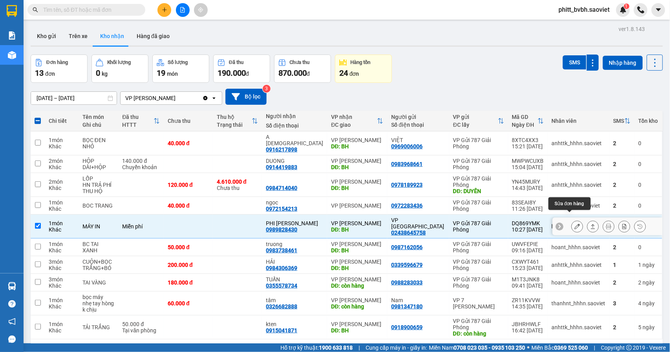
click at [575, 224] on icon at bounding box center [577, 226] width 5 height 5
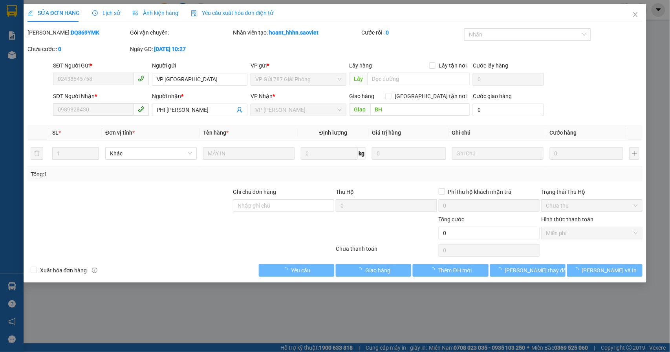
type input "02438645758"
type input "VP [GEOGRAPHIC_DATA]"
type input "0989828430"
type input "PHI [PERSON_NAME]"
type input "BH"
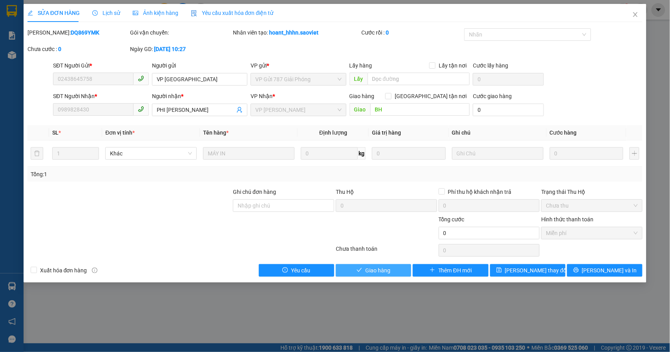
click at [394, 273] on button "Giao hàng" at bounding box center [373, 270] width 75 height 13
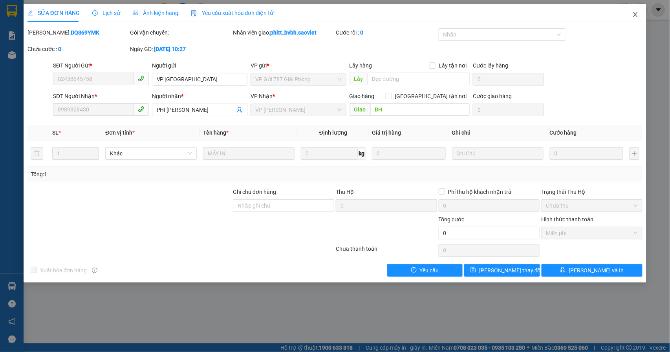
click at [635, 16] on icon "close" at bounding box center [635, 14] width 6 height 6
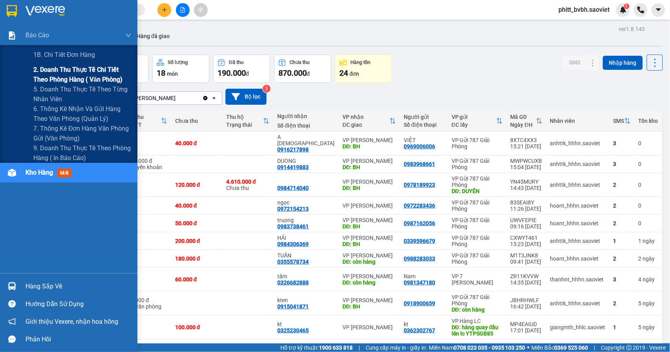
click at [77, 75] on span "2. Doanh thu thực tế chi tiết theo phòng hàng ( văn phòng)" at bounding box center [82, 75] width 98 height 20
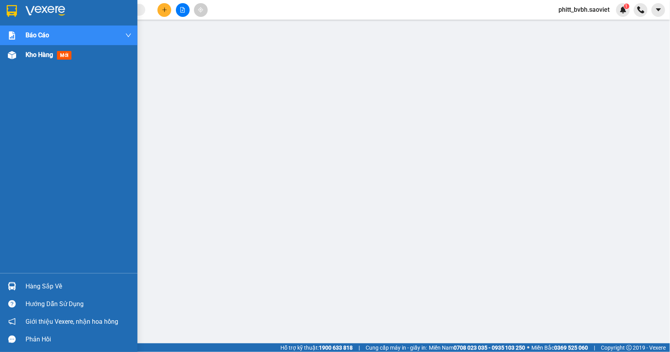
click at [44, 54] on span "Kho hàng" at bounding box center [39, 54] width 27 height 7
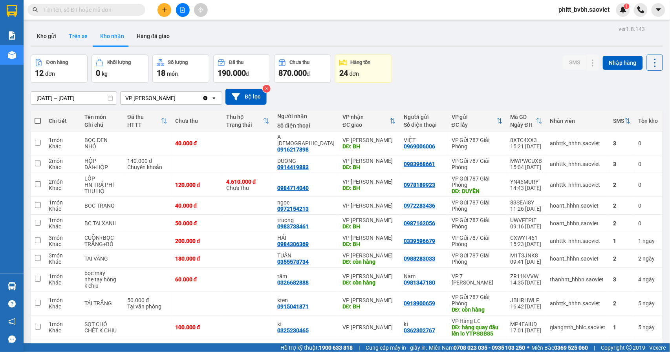
click at [82, 31] on button "Trên xe" at bounding box center [77, 36] width 31 height 19
type input "[DATE] – [DATE]"
